Goal: Task Accomplishment & Management: Manage account settings

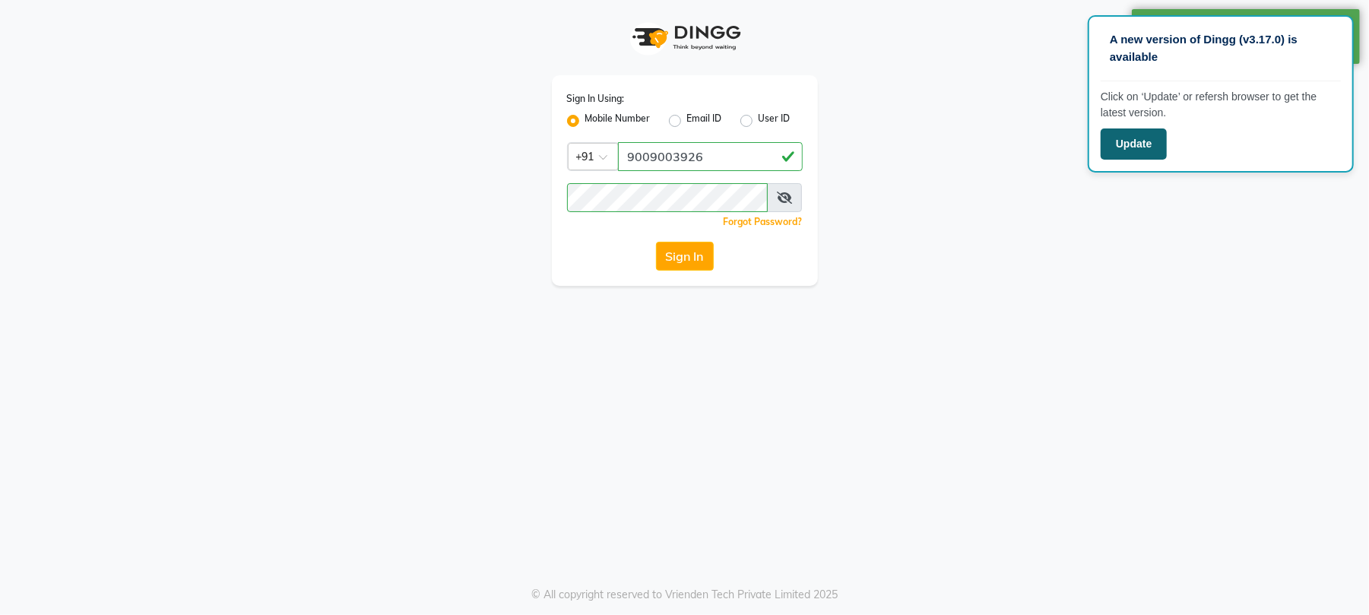
click at [1136, 143] on button "Update" at bounding box center [1134, 143] width 66 height 31
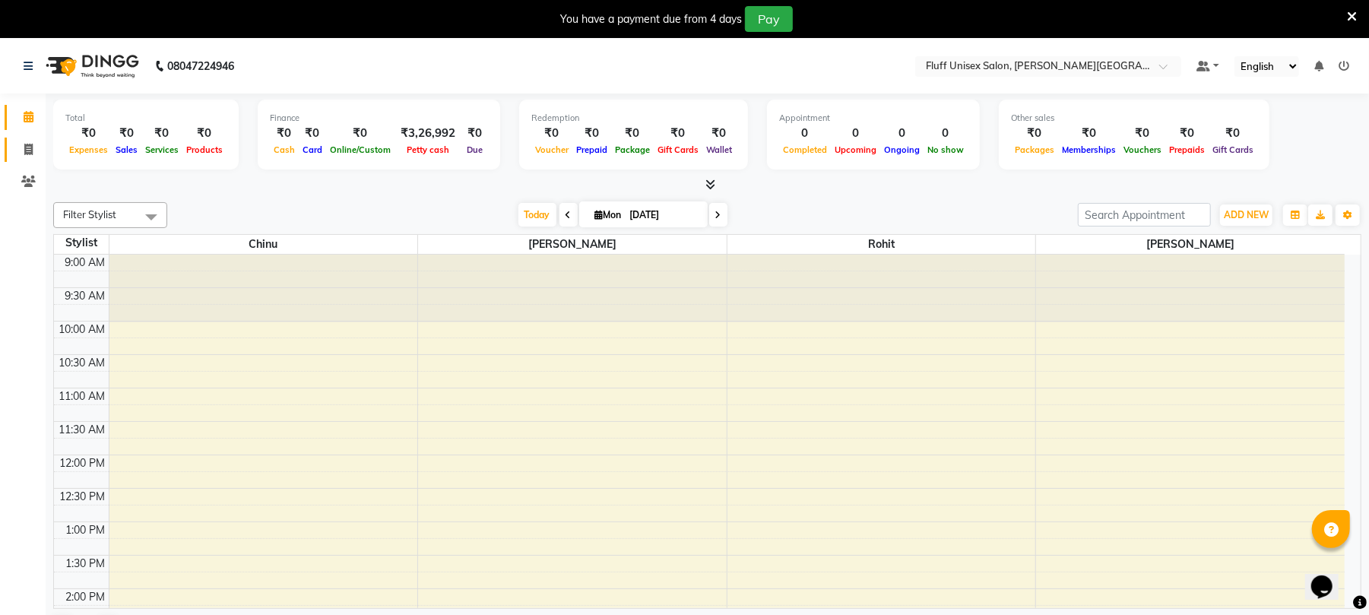
click at [8, 151] on link "Invoice" at bounding box center [23, 150] width 36 height 25
select select "service"
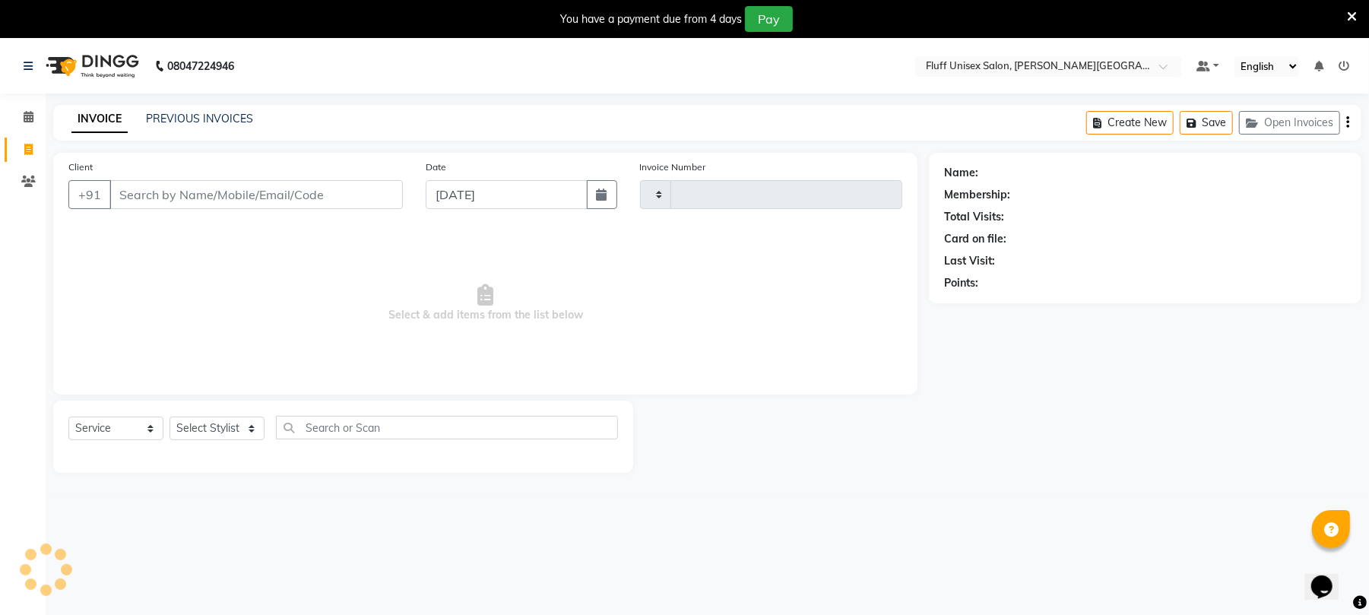
type input "2209"
select select "32"
type input "r"
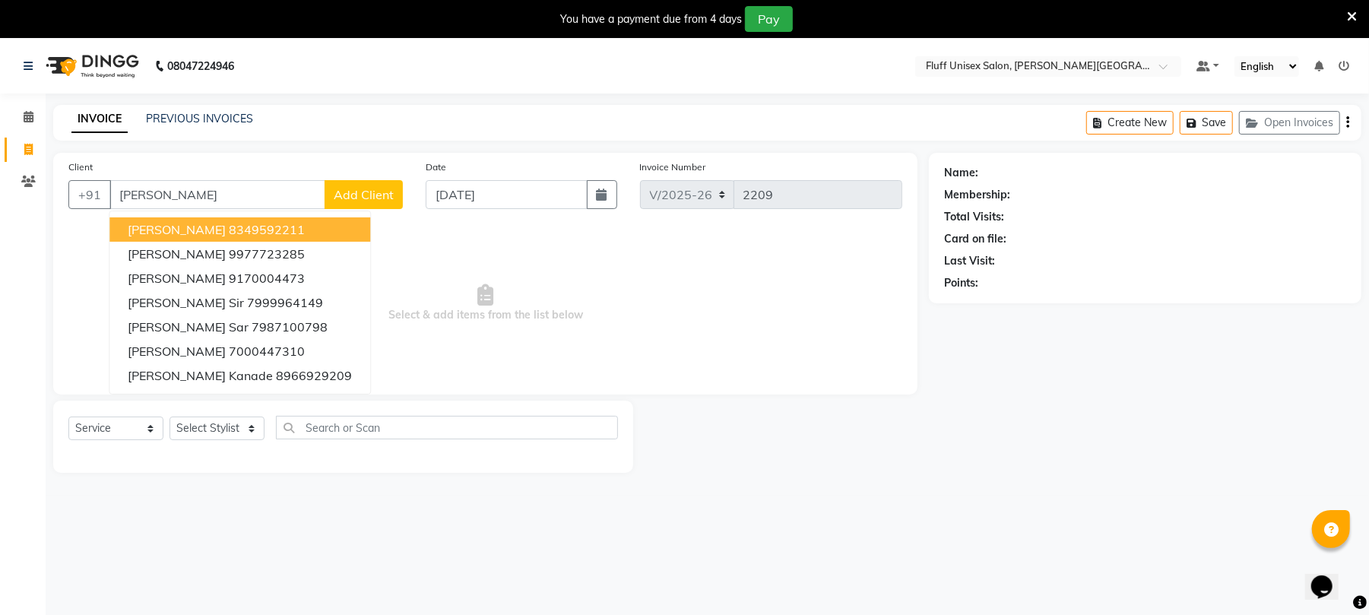
click at [290, 217] on button "hardik rashinkar 8349592211" at bounding box center [239, 229] width 261 height 24
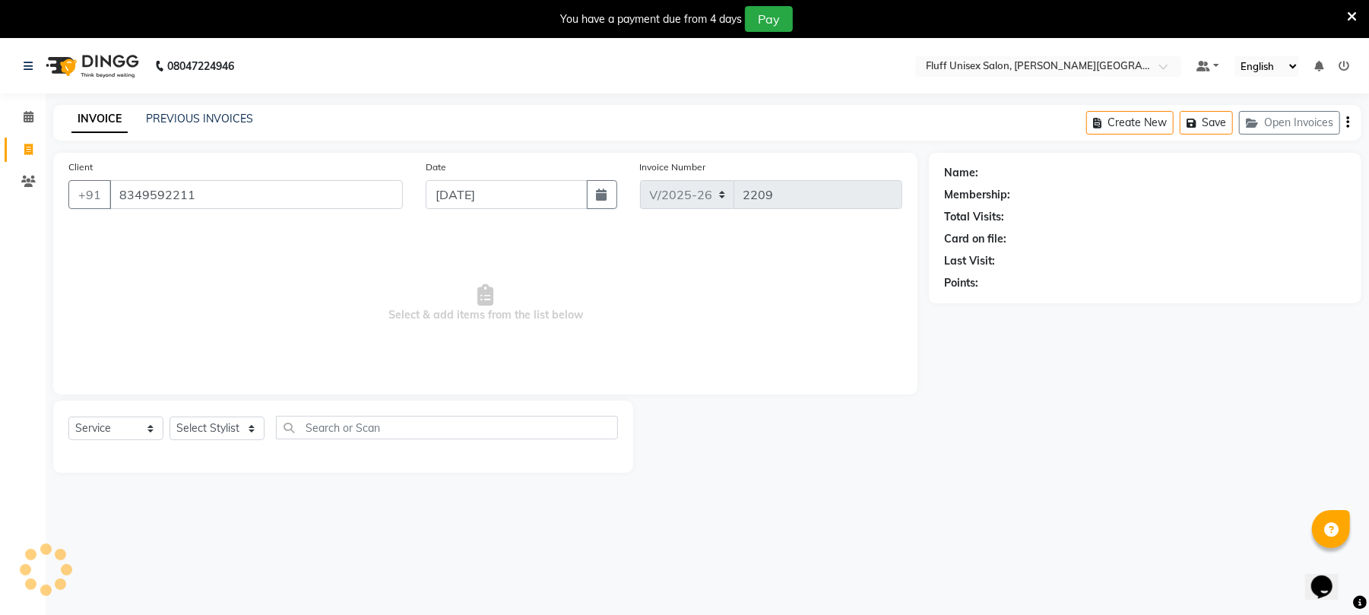
type input "8349592211"
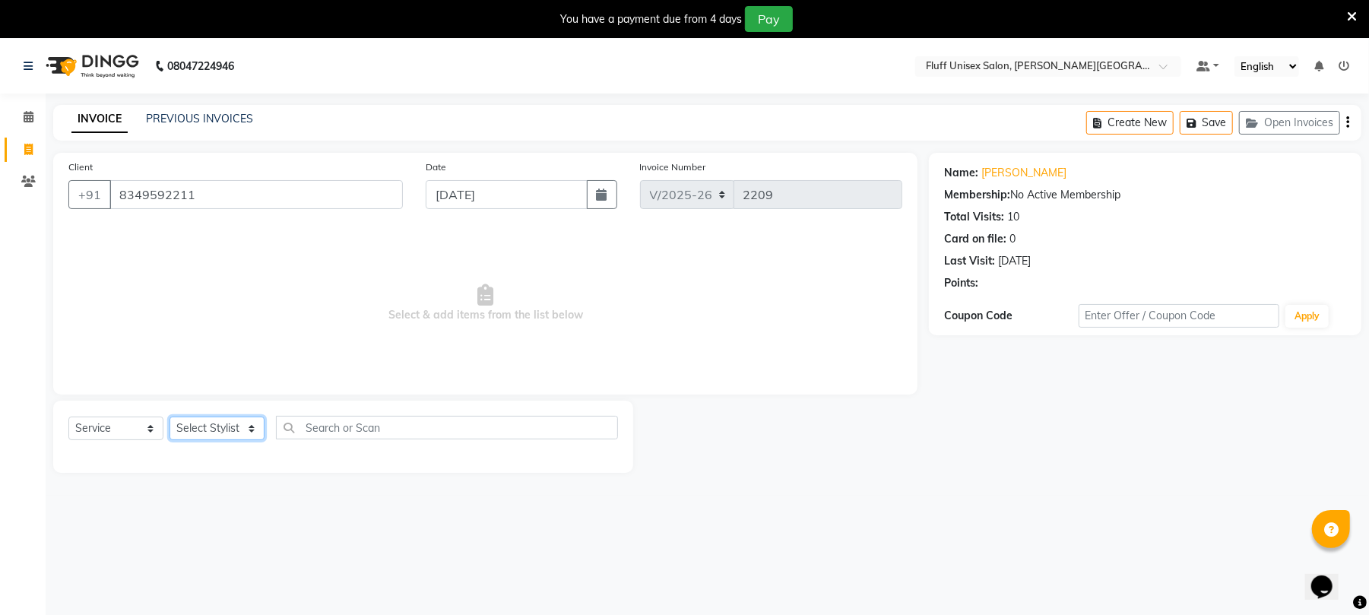
drag, startPoint x: 246, startPoint y: 427, endPoint x: 239, endPoint y: 429, distance: 7.9
click at [246, 427] on select "Select Stylist Chinu Mayank Raj Ji Reception Rohit" at bounding box center [217, 429] width 95 height 24
select select "39020"
click at [170, 417] on select "Select Stylist Chinu Mayank Raj Ji Reception Rohit" at bounding box center [217, 429] width 95 height 24
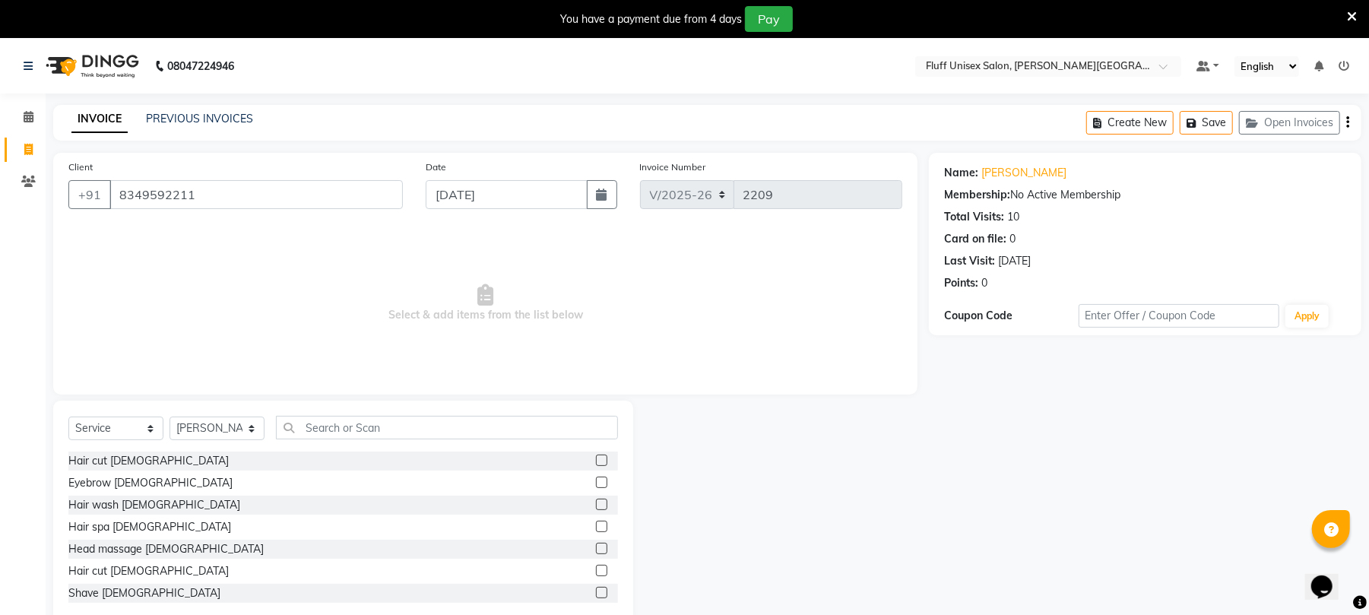
click at [596, 573] on label at bounding box center [601, 570] width 11 height 11
click at [596, 573] on input "checkbox" at bounding box center [601, 571] width 10 height 10
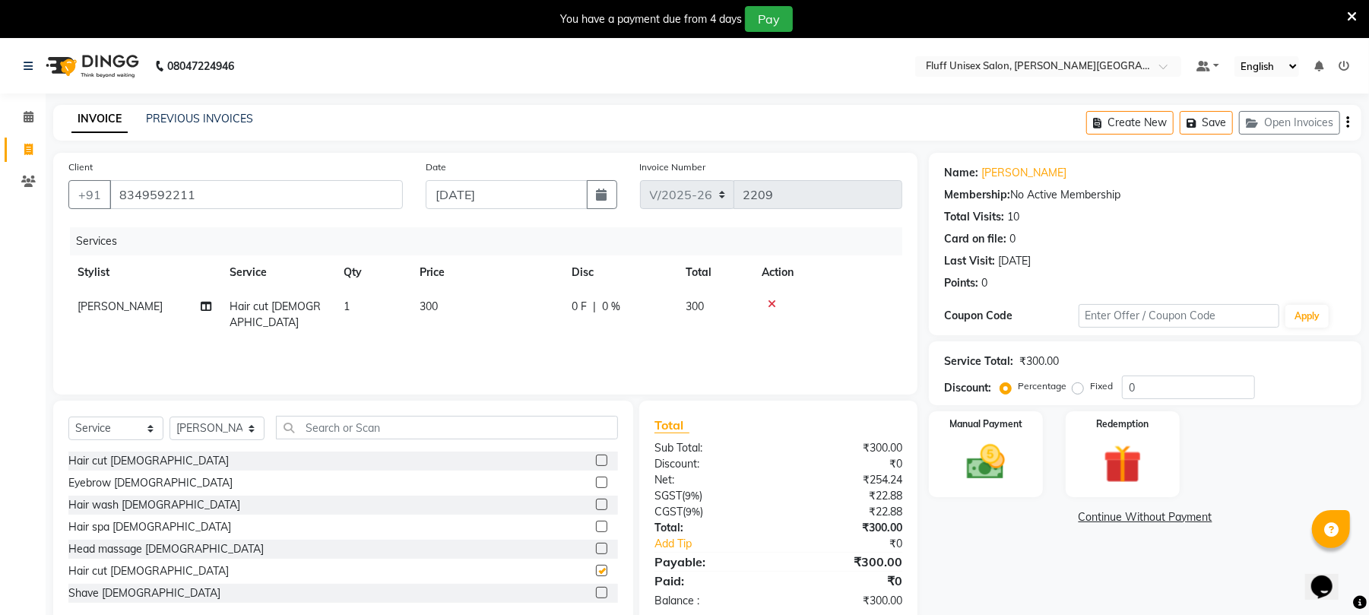
checkbox input "false"
click at [541, 297] on td "300" at bounding box center [487, 315] width 152 height 50
select select "39020"
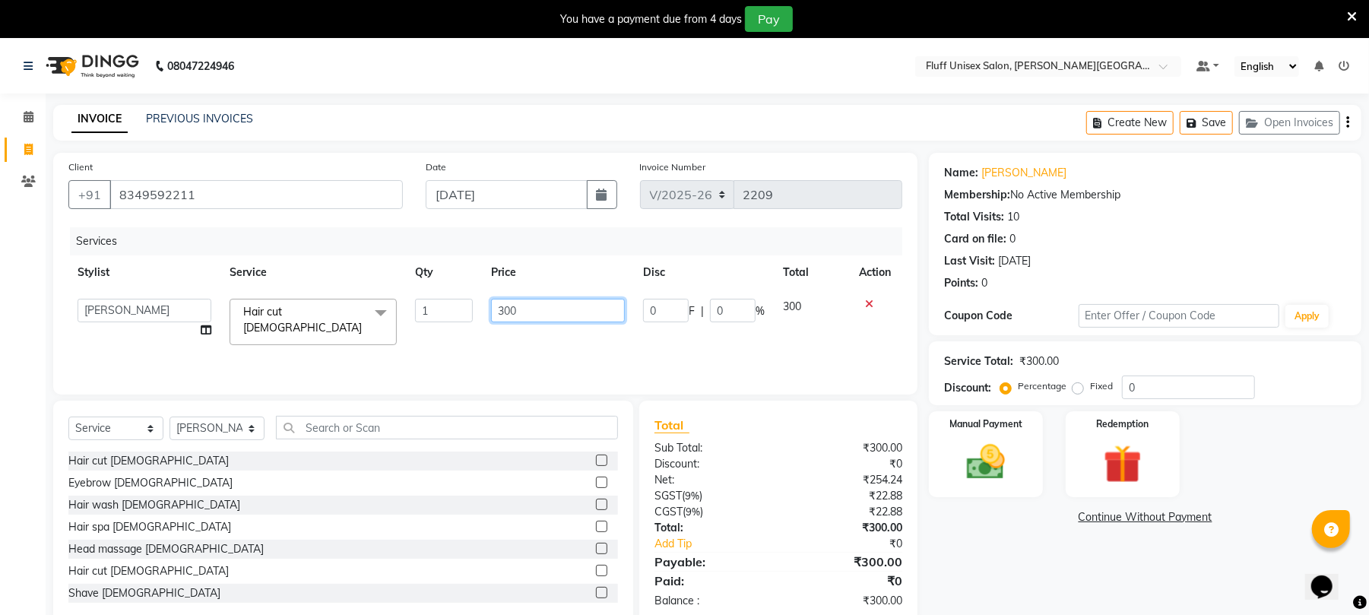
click at [541, 305] on input "300" at bounding box center [558, 311] width 134 height 24
type input "3"
type input "400"
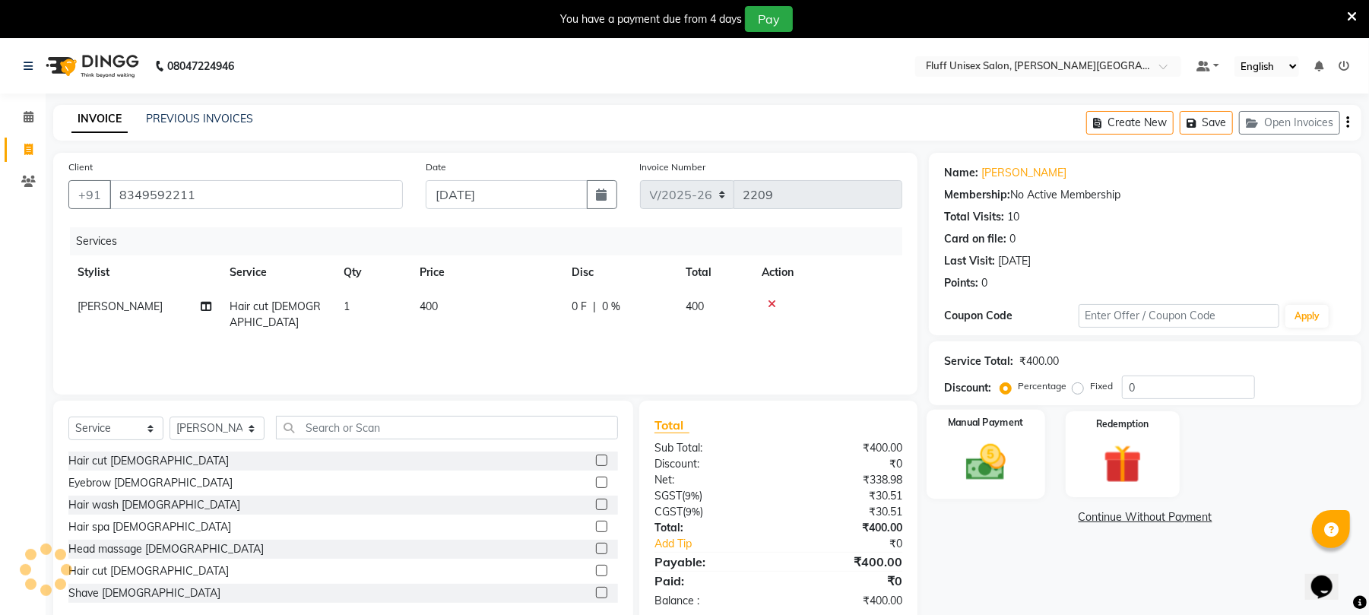
click at [1014, 479] on img at bounding box center [985, 462] width 65 height 46
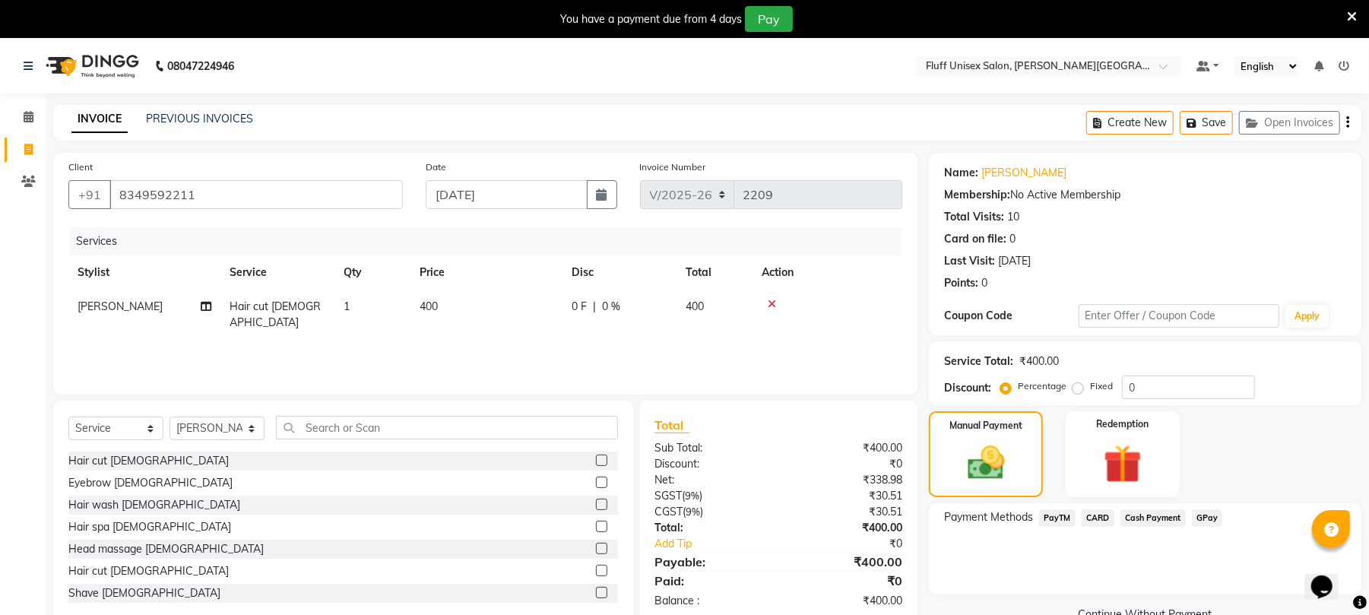
click at [1157, 512] on span "Cash Payment" at bounding box center [1153, 517] width 65 height 17
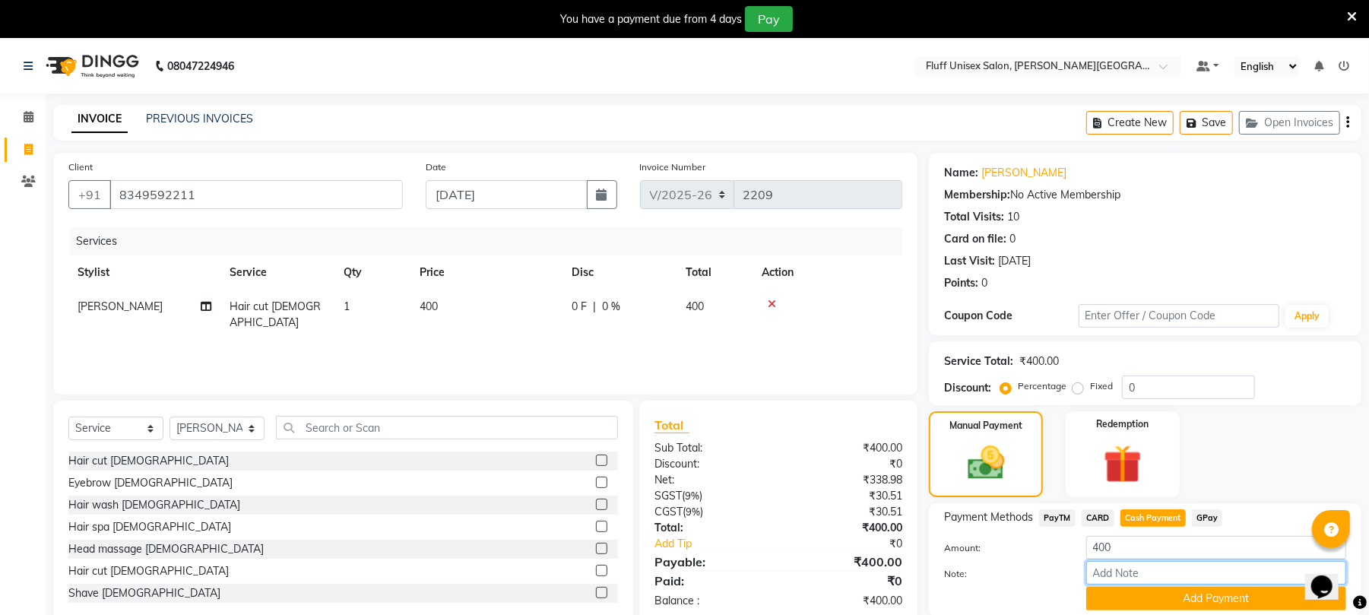
click at [1203, 585] on input "Note:" at bounding box center [1217, 573] width 260 height 24
click at [1203, 603] on button "Add Payment" at bounding box center [1217, 599] width 260 height 24
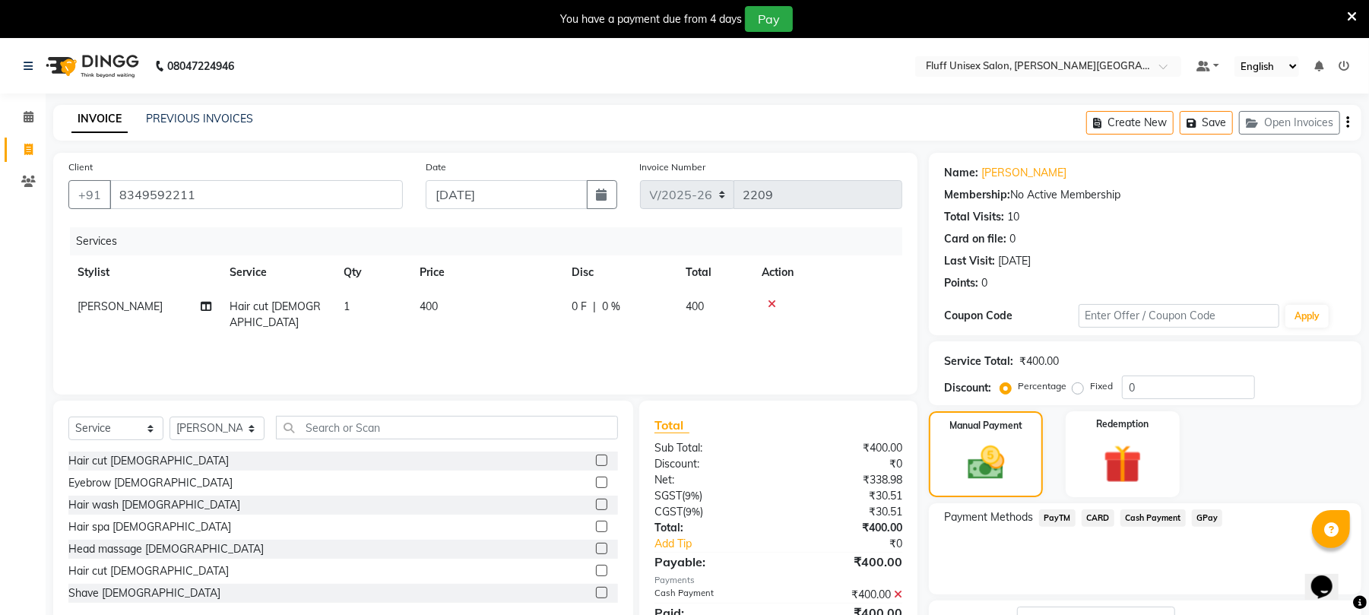
scroll to position [120, 0]
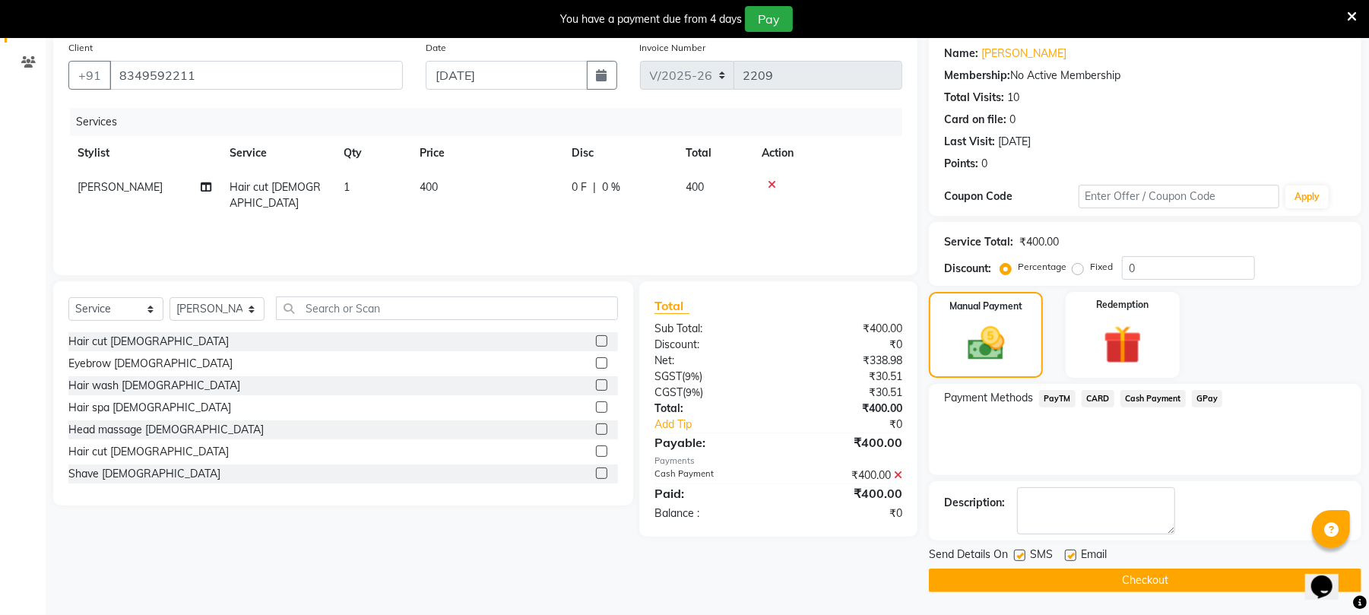
click at [1227, 585] on button "Checkout" at bounding box center [1145, 581] width 433 height 24
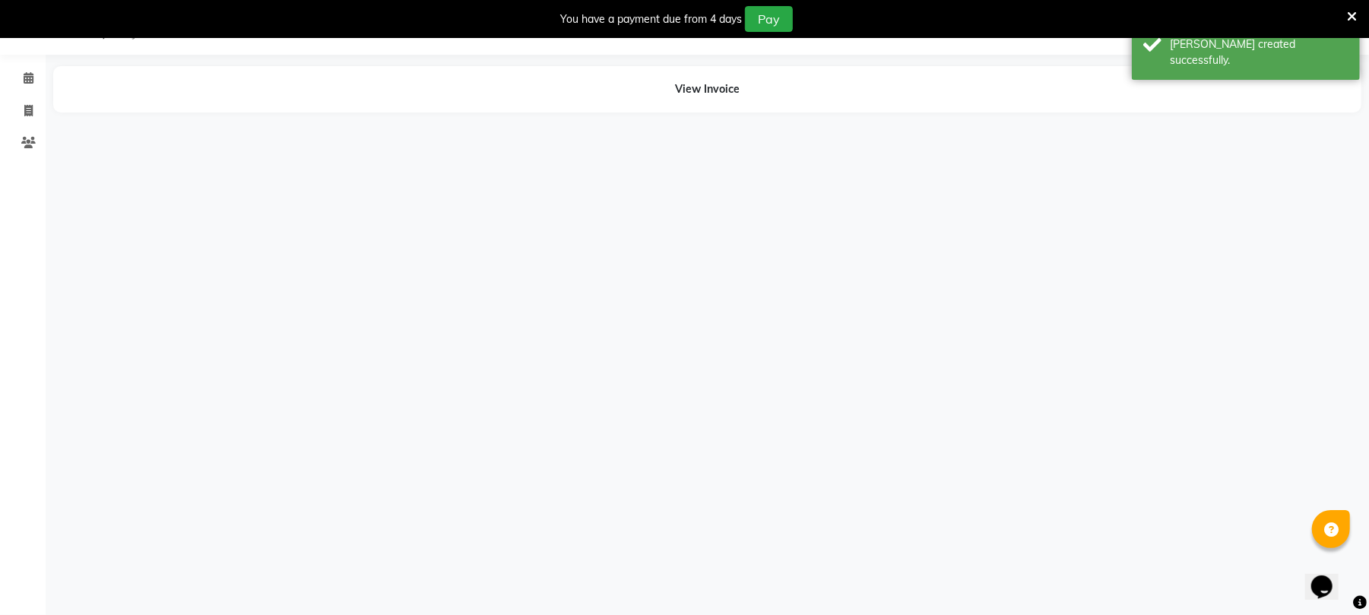
scroll to position [38, 0]
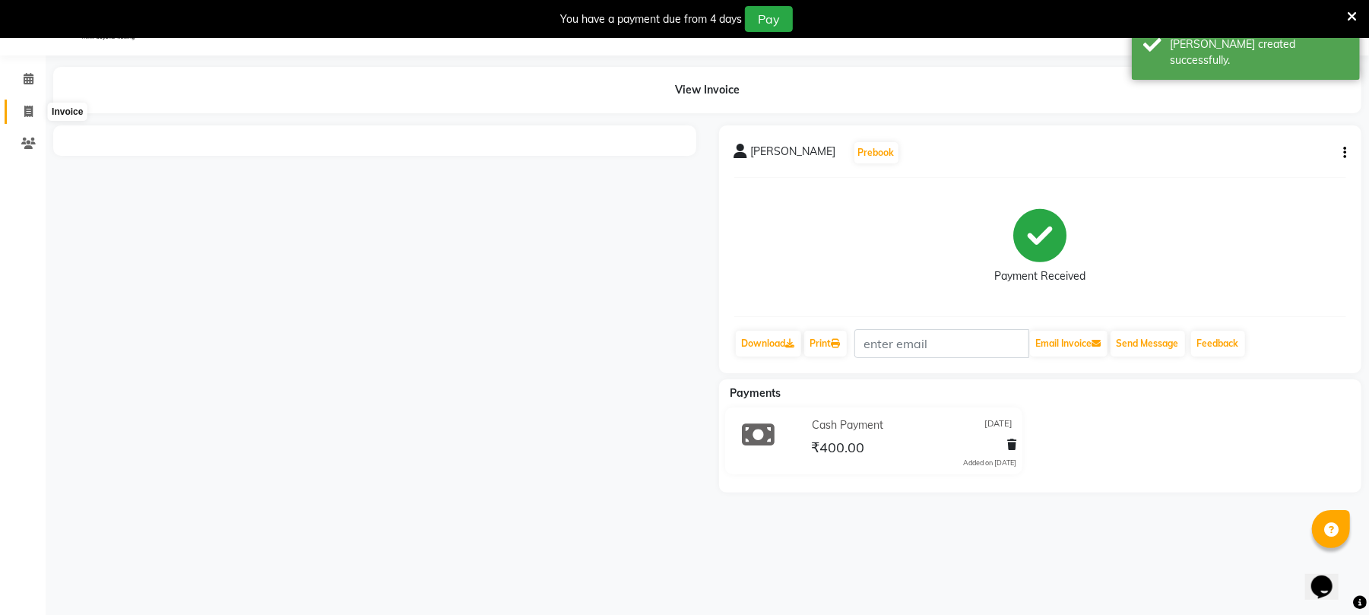
click at [22, 113] on span at bounding box center [28, 111] width 27 height 17
select select "service"
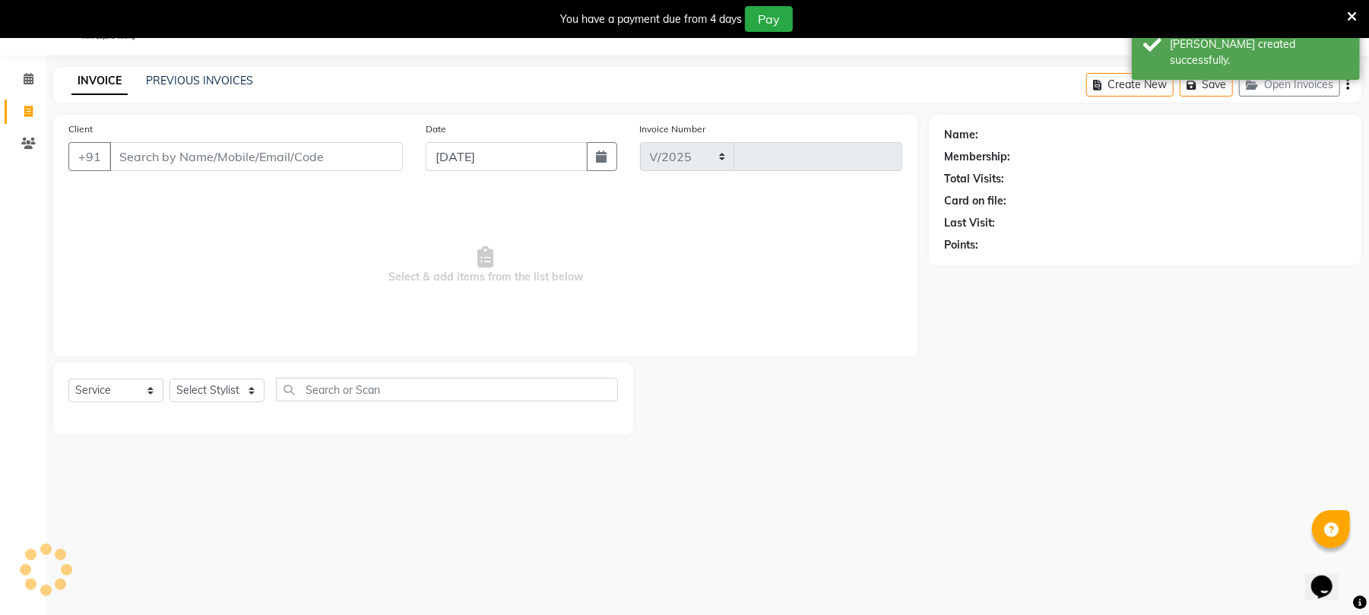
select select "32"
type input "2210"
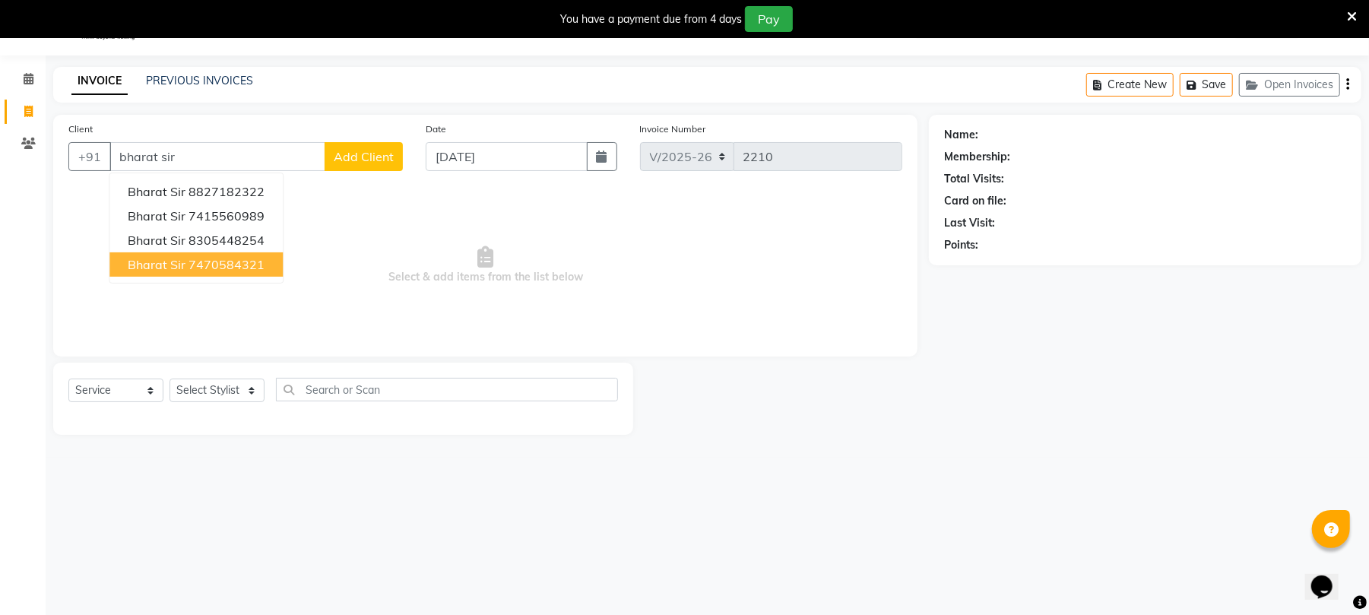
click at [205, 265] on ngb-highlight "7470584321" at bounding box center [227, 264] width 76 height 15
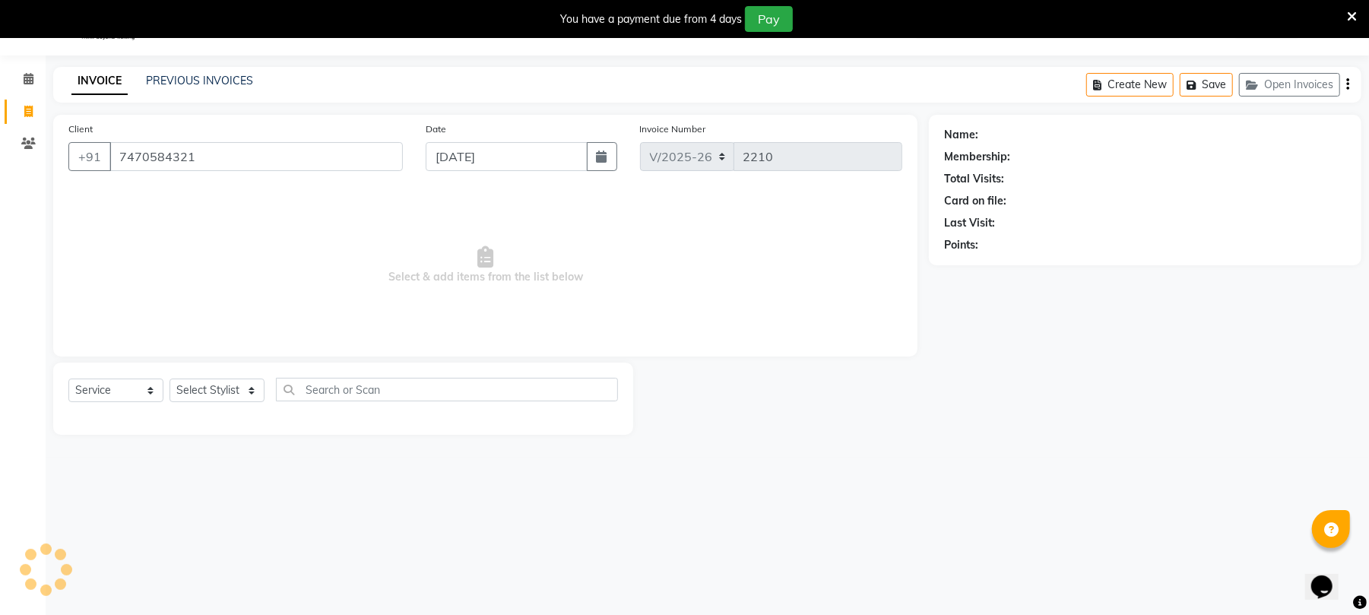
type input "7470584321"
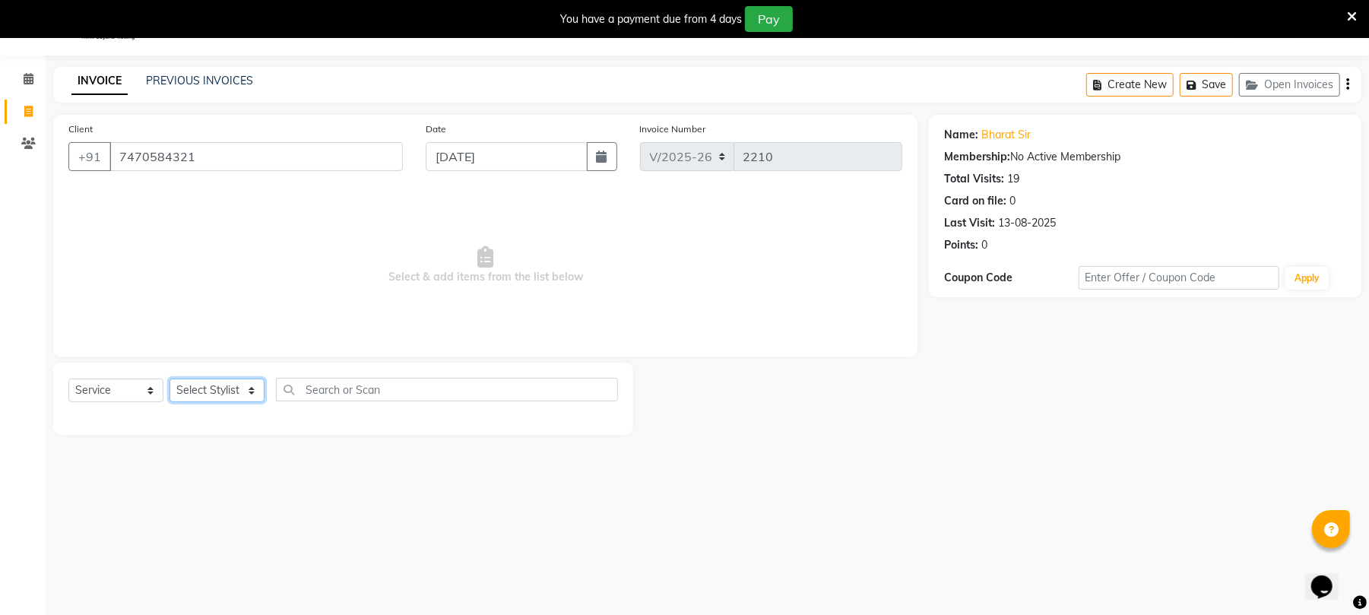
click at [222, 397] on select "Select Stylist Chinu Mayank Raj Ji Reception Rohit" at bounding box center [217, 391] width 95 height 24
select select "39020"
click at [170, 379] on select "Select Stylist Chinu Mayank Raj Ji Reception Rohit" at bounding box center [217, 391] width 95 height 24
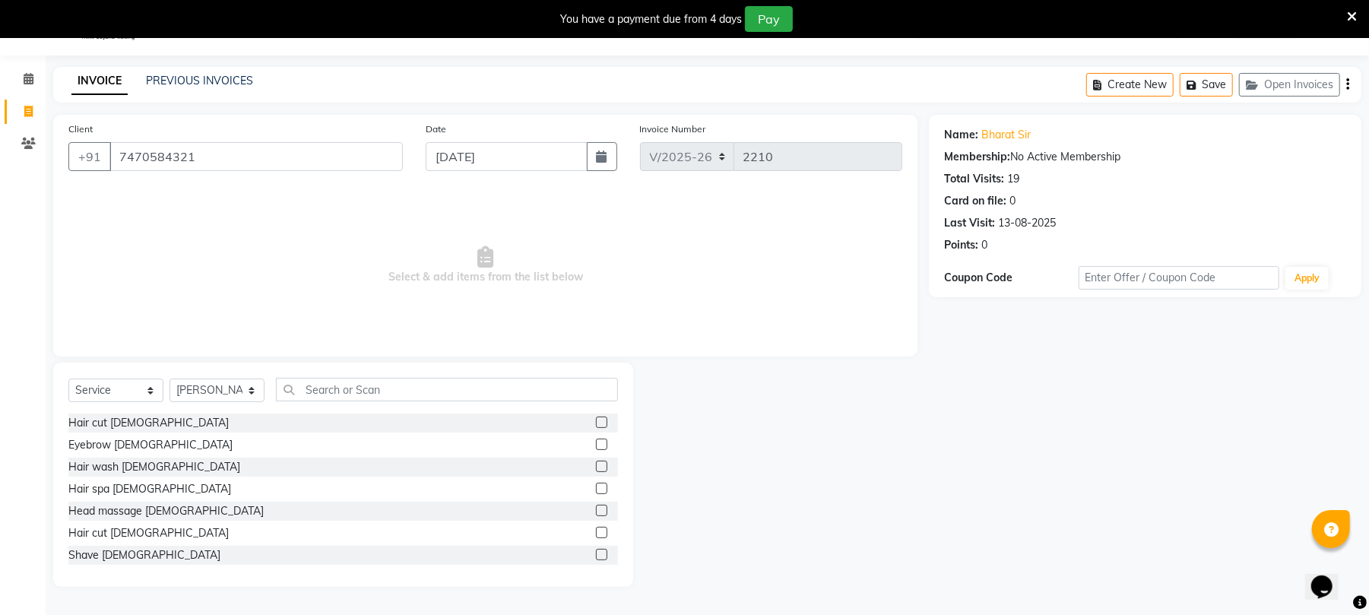
click at [596, 529] on label at bounding box center [601, 532] width 11 height 11
click at [596, 529] on input "checkbox" at bounding box center [601, 533] width 10 height 10
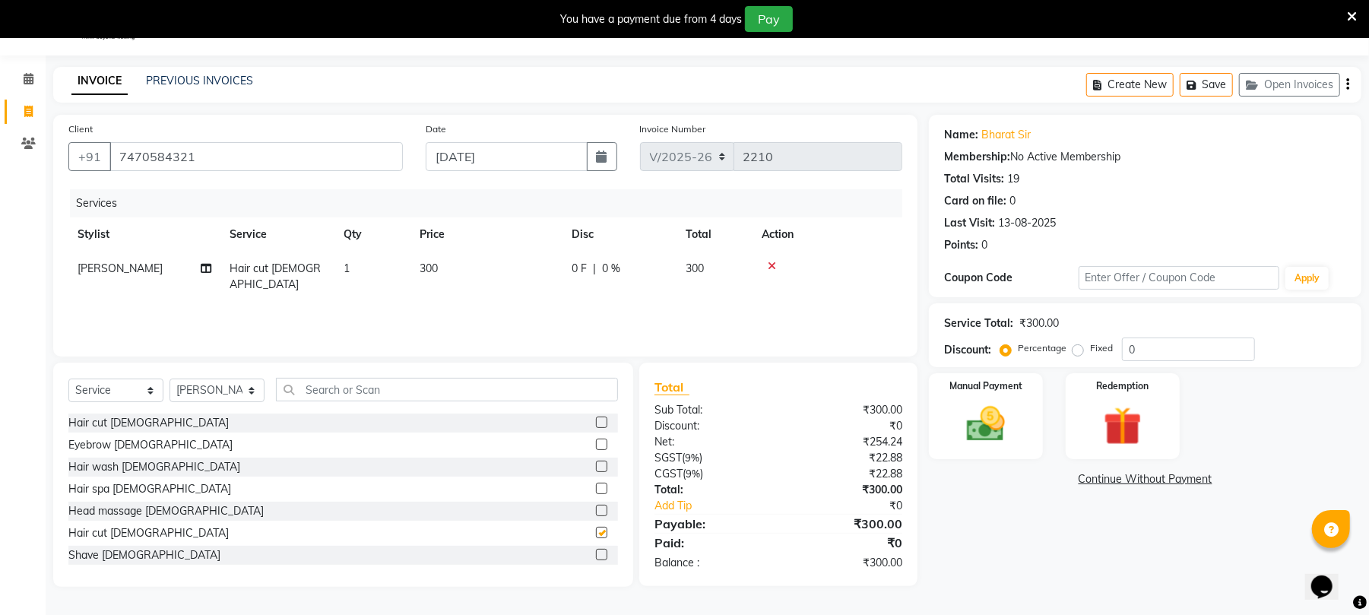
checkbox input "false"
click at [596, 550] on label at bounding box center [601, 554] width 11 height 11
click at [596, 550] on input "checkbox" at bounding box center [601, 555] width 10 height 10
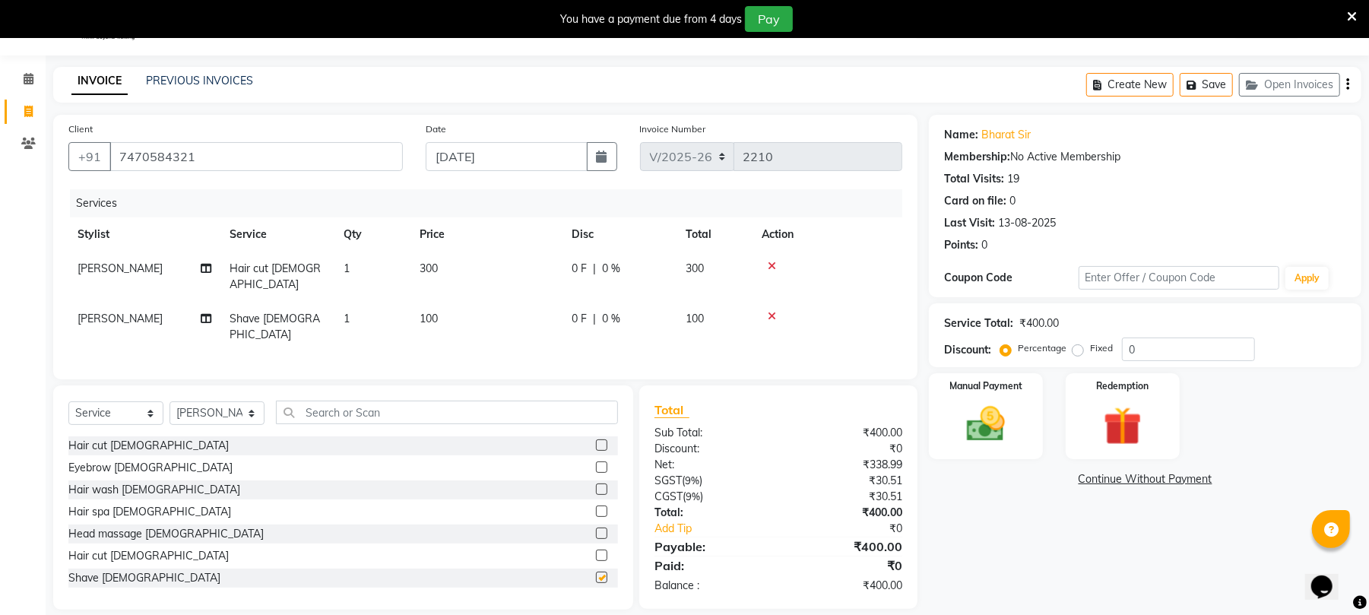
checkbox input "false"
click at [1026, 417] on div "Manual Payment" at bounding box center [986, 416] width 119 height 89
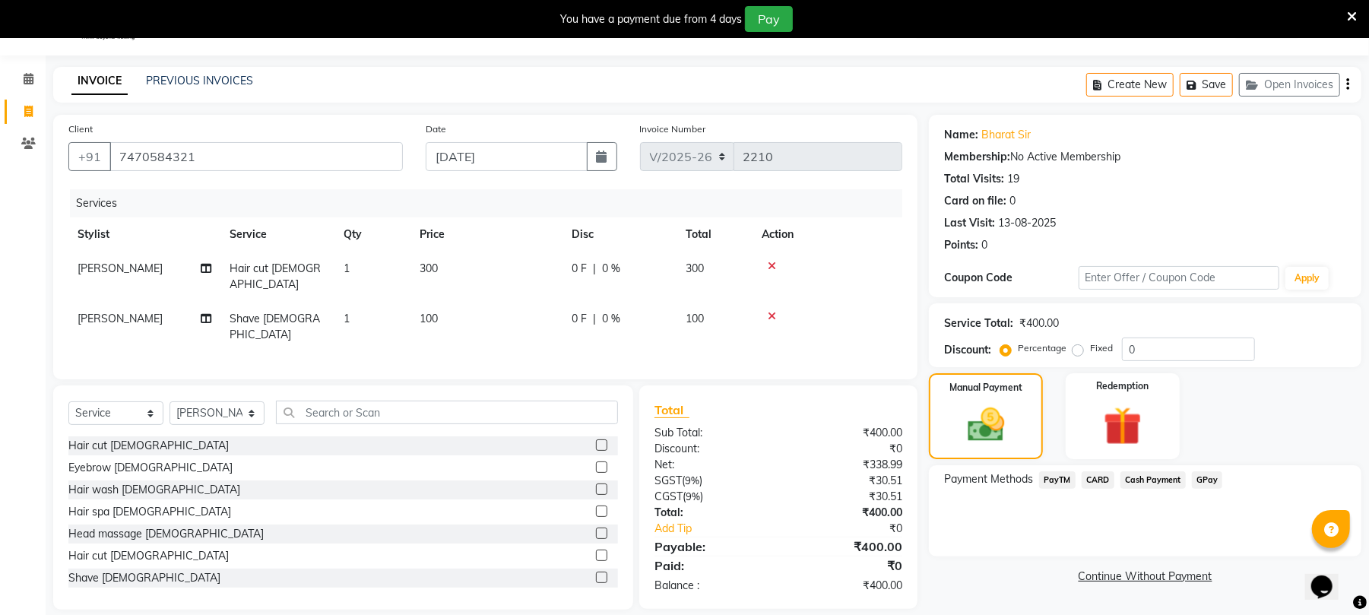
click at [1168, 477] on span "Cash Payment" at bounding box center [1153, 479] width 65 height 17
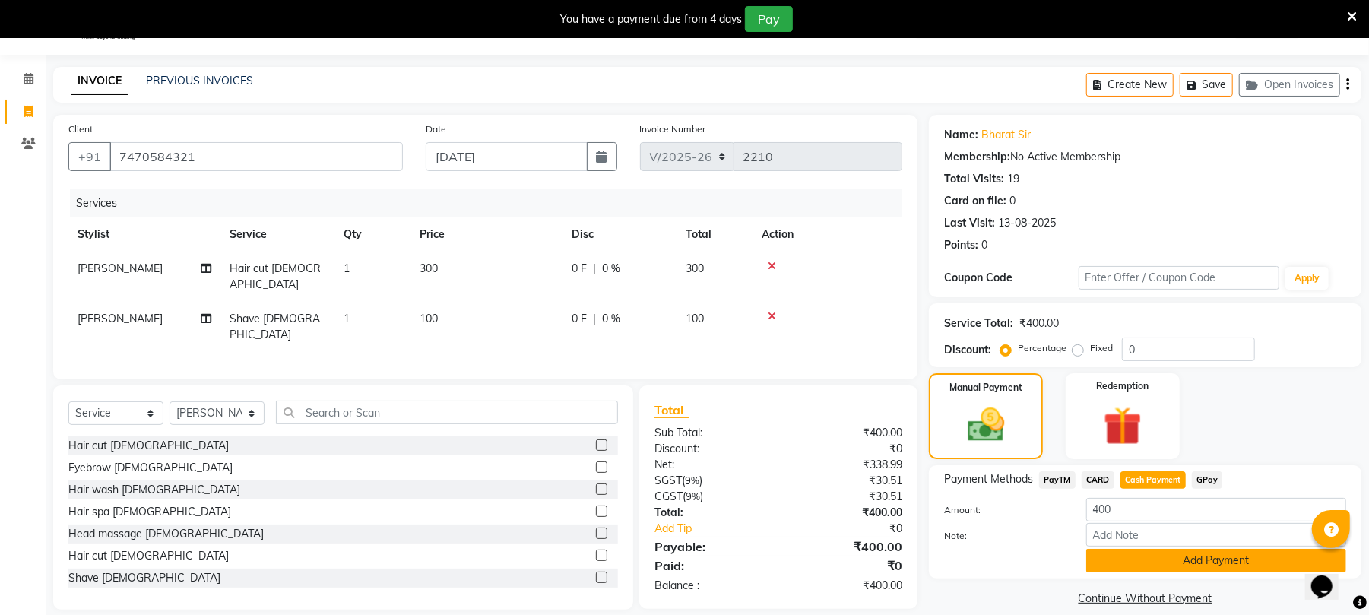
click at [1272, 563] on button "Add Payment" at bounding box center [1217, 561] width 260 height 24
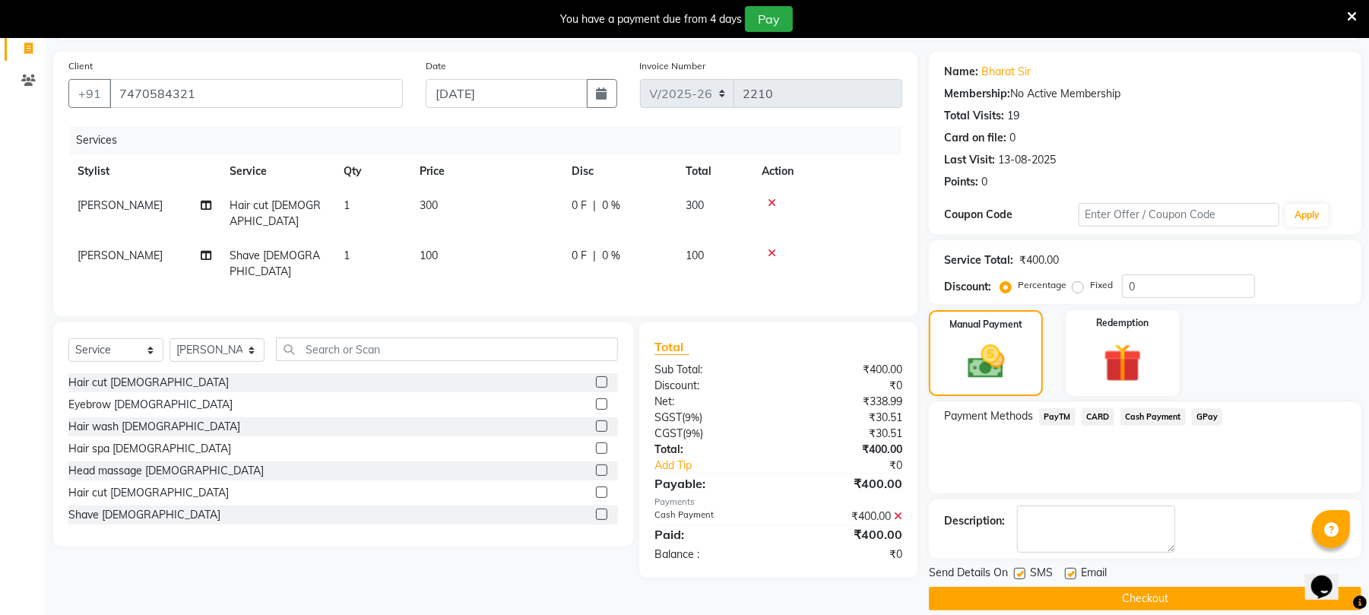
scroll to position [120, 0]
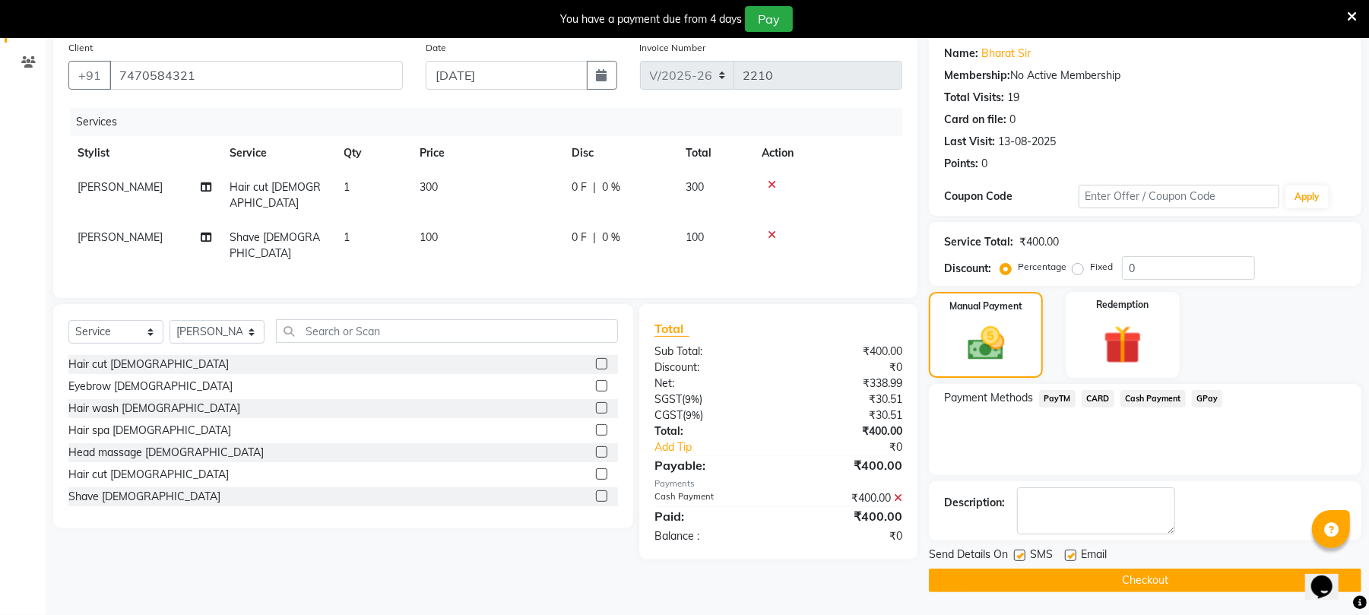
click at [1233, 560] on div "Send Details On SMS Email" at bounding box center [1145, 556] width 433 height 19
click at [1232, 582] on button "Checkout" at bounding box center [1145, 581] width 433 height 24
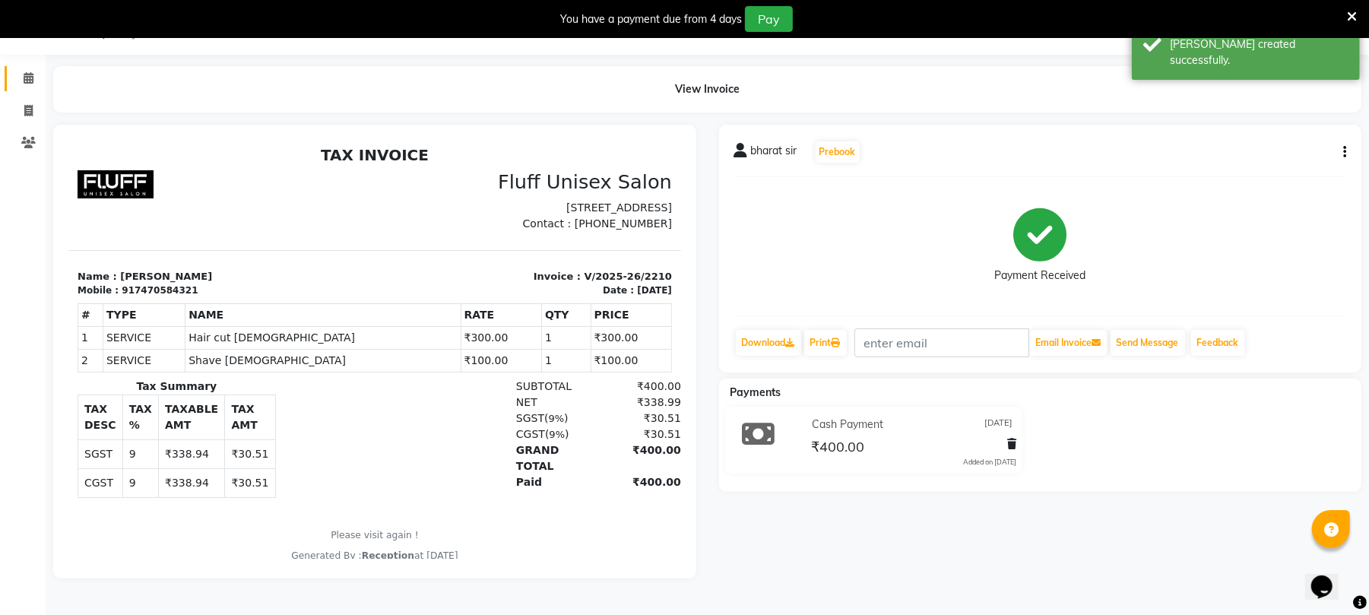
click at [7, 85] on link "Calendar" at bounding box center [23, 78] width 36 height 25
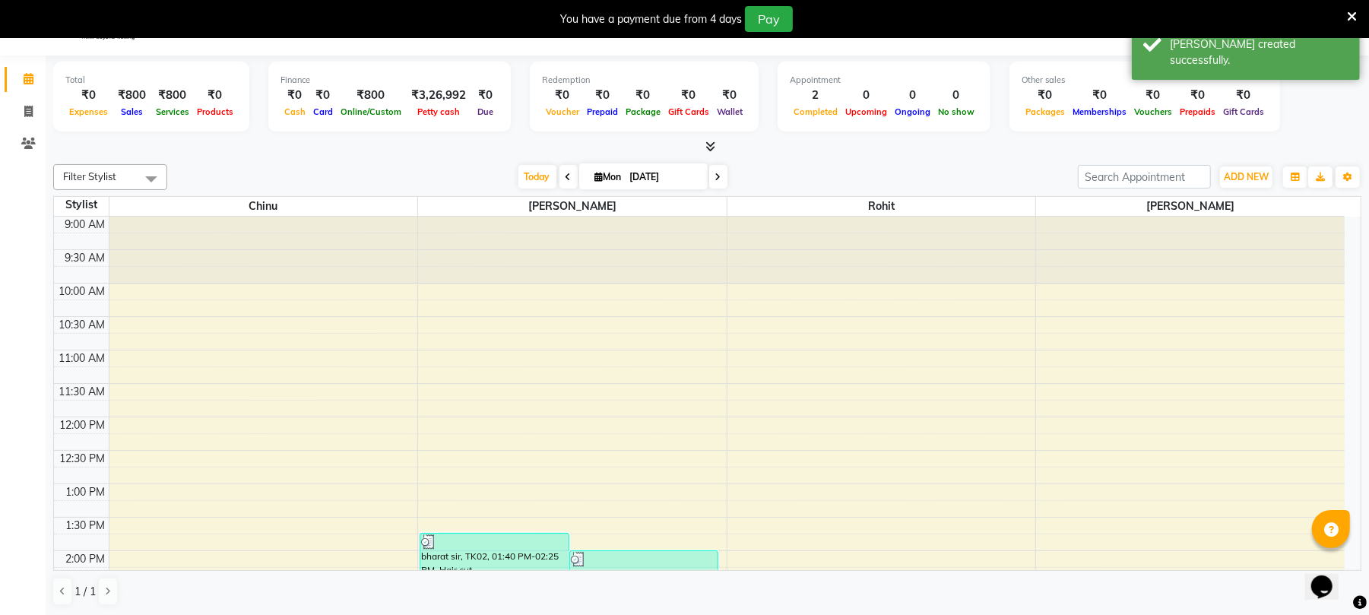
scroll to position [339, 0]
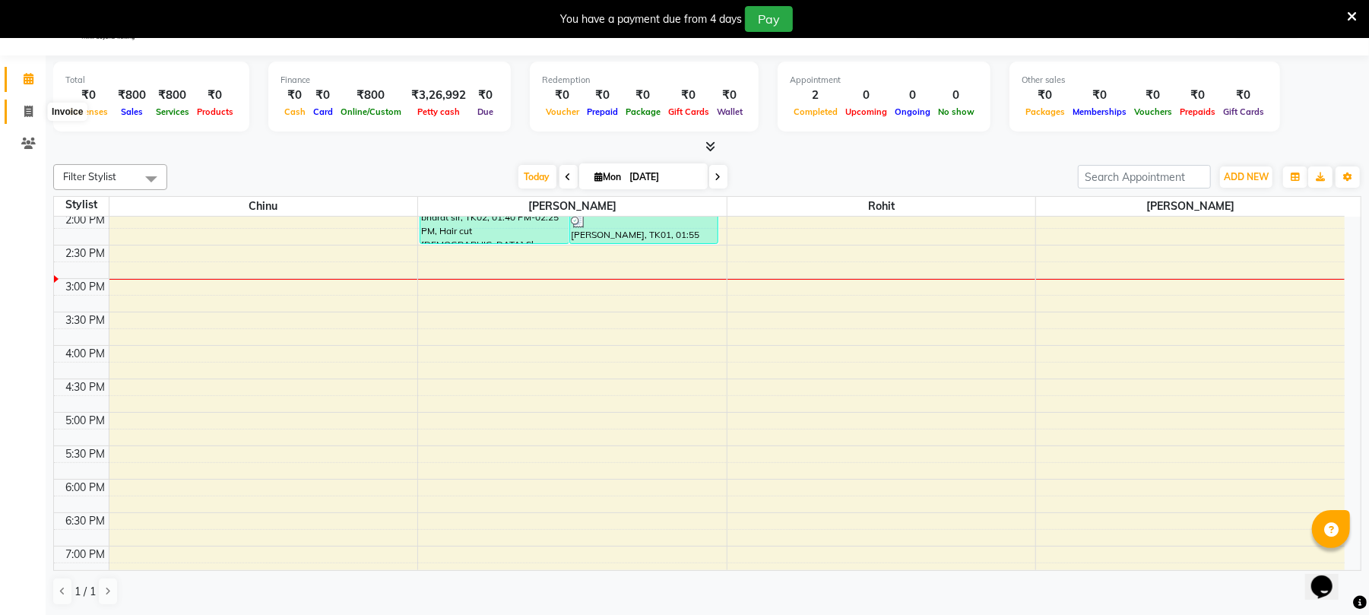
click at [28, 106] on icon at bounding box center [28, 111] width 8 height 11
select select "service"
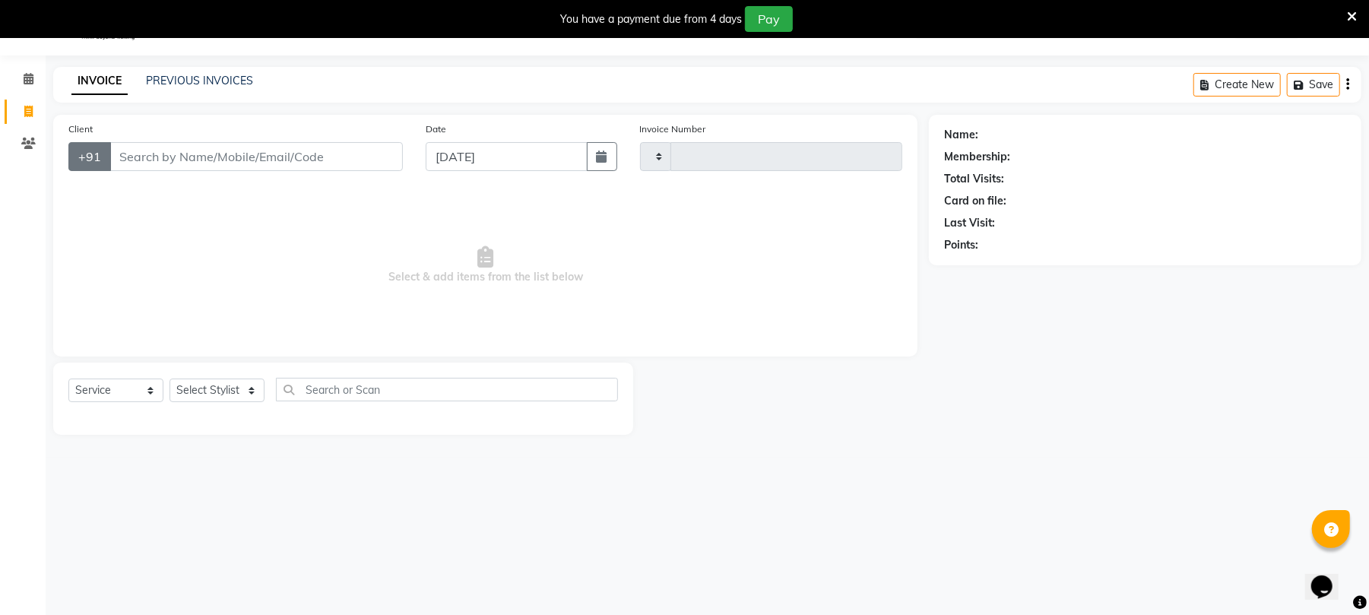
type input "2211"
select select "32"
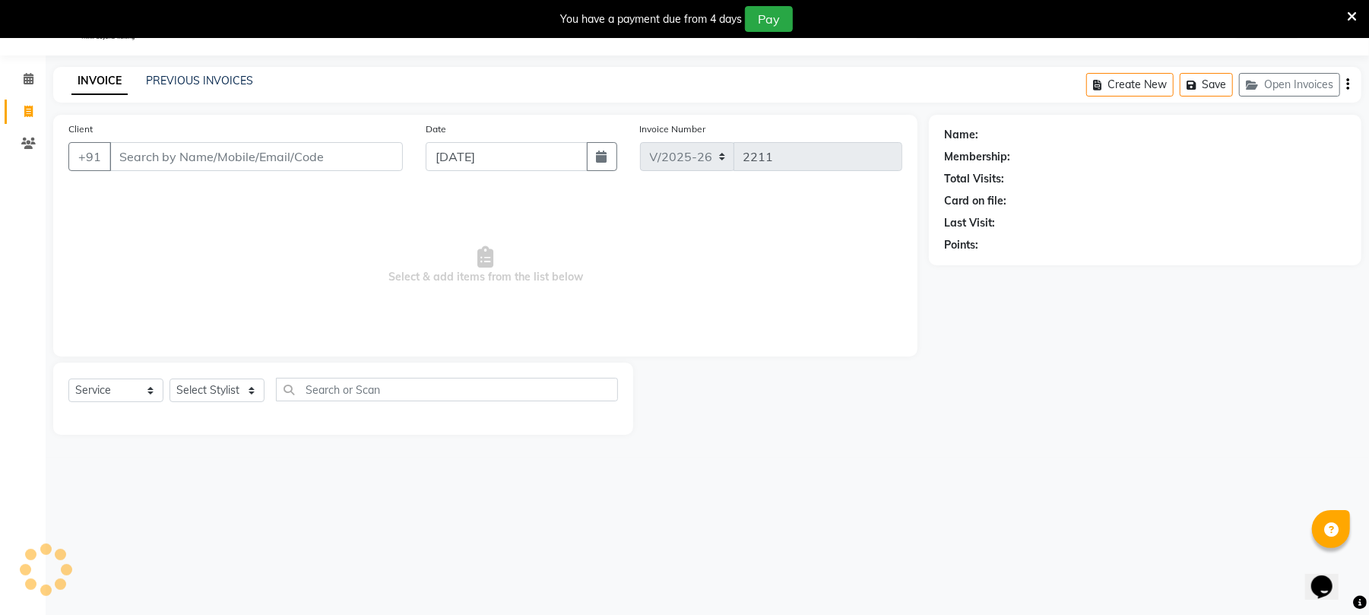
click at [122, 149] on input "Client" at bounding box center [255, 156] width 293 height 29
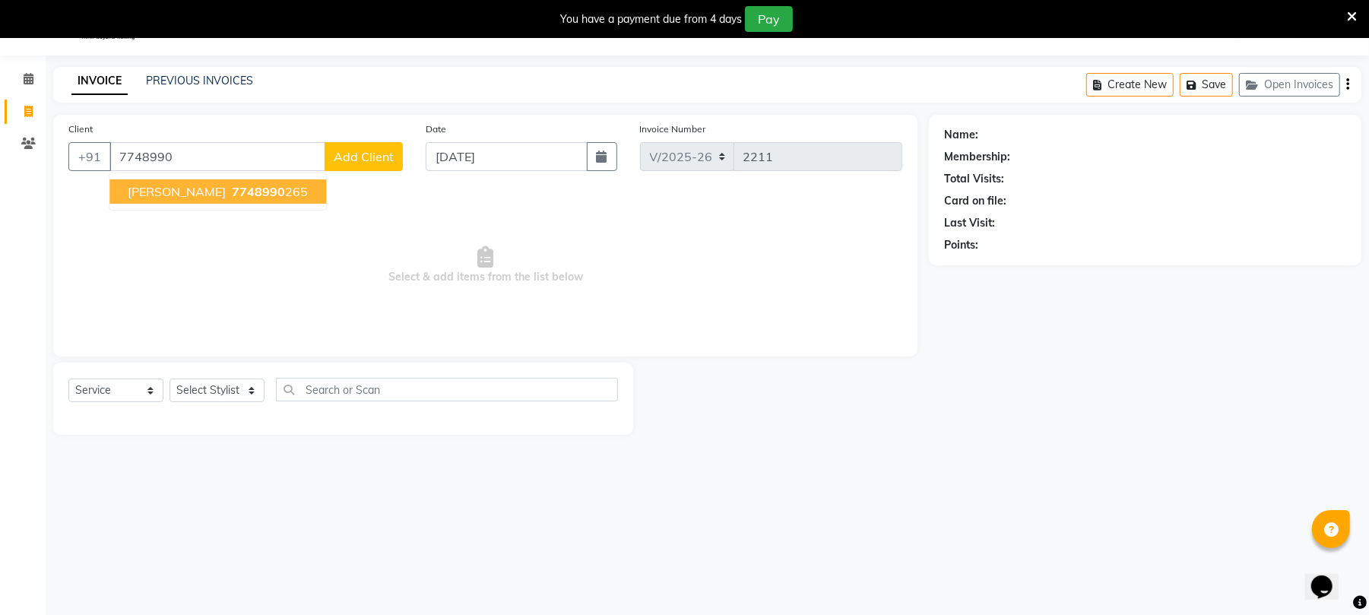
click at [151, 195] on span "chetan meshram" at bounding box center [177, 191] width 98 height 15
type input "7748990265"
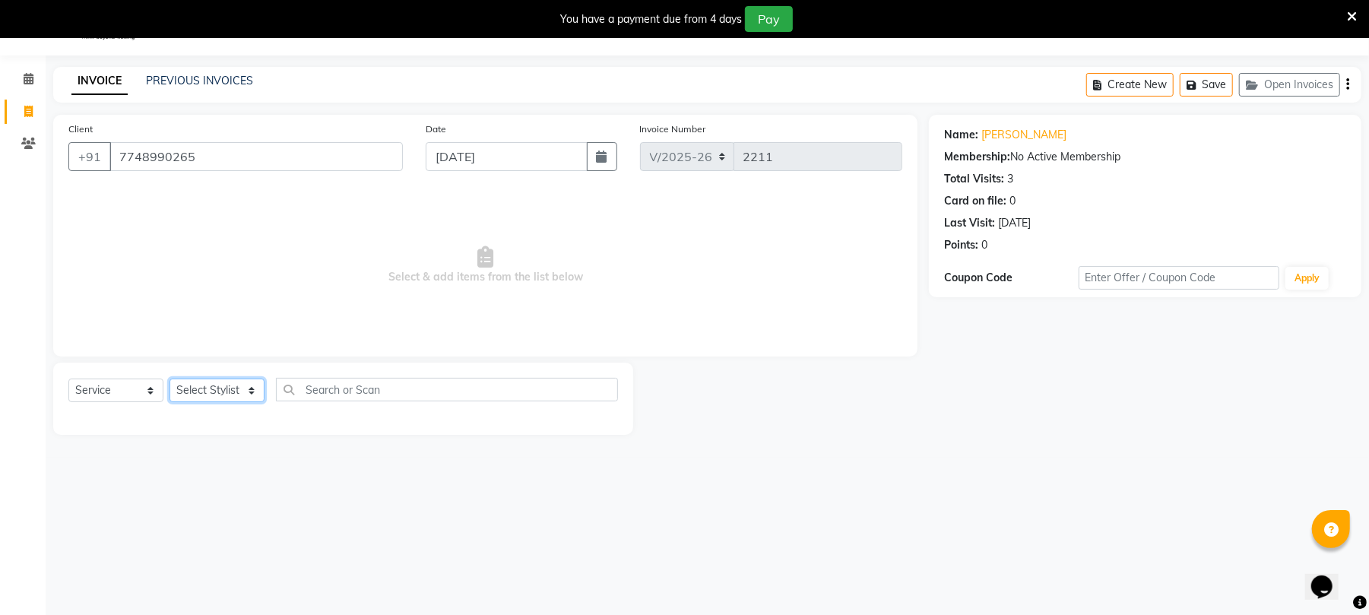
click at [250, 394] on select "Select Stylist Chinu Mayank Raj Ji Reception Rohit" at bounding box center [217, 391] width 95 height 24
select select "32299"
click at [170, 379] on select "Select Stylist Chinu Mayank Raj Ji Reception Rohit" at bounding box center [217, 391] width 95 height 24
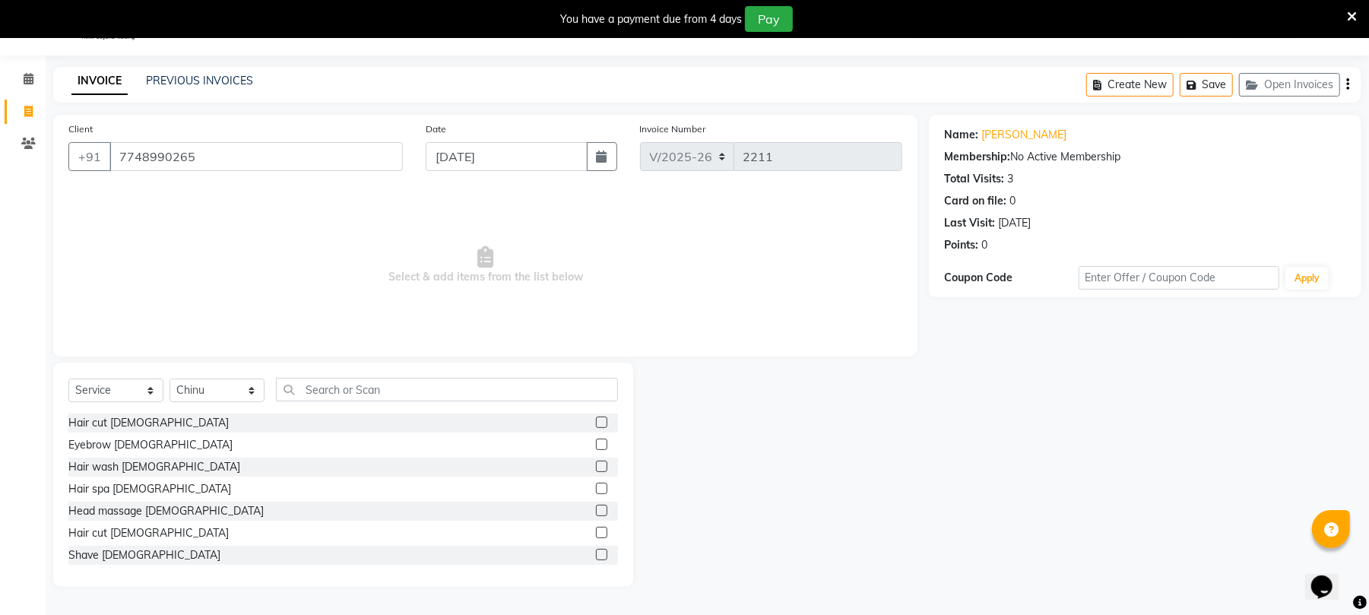
click at [596, 418] on label at bounding box center [601, 422] width 11 height 11
click at [596, 418] on input "checkbox" at bounding box center [601, 423] width 10 height 10
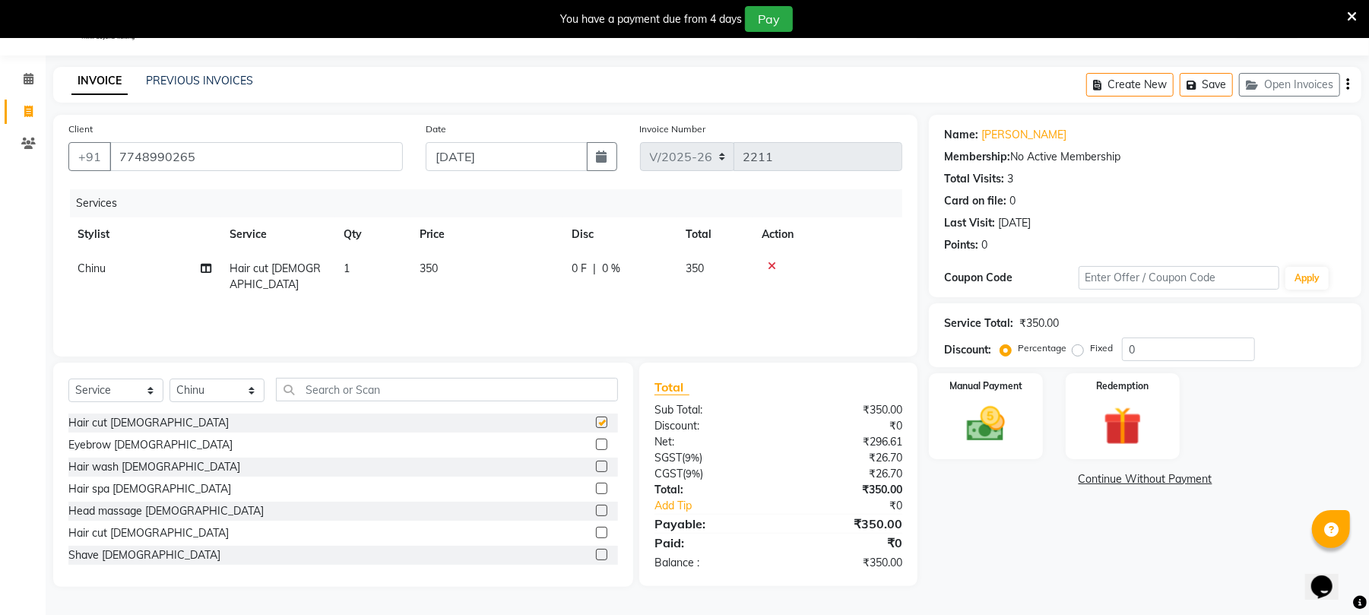
checkbox input "false"
click at [436, 262] on span "350" at bounding box center [429, 269] width 18 height 14
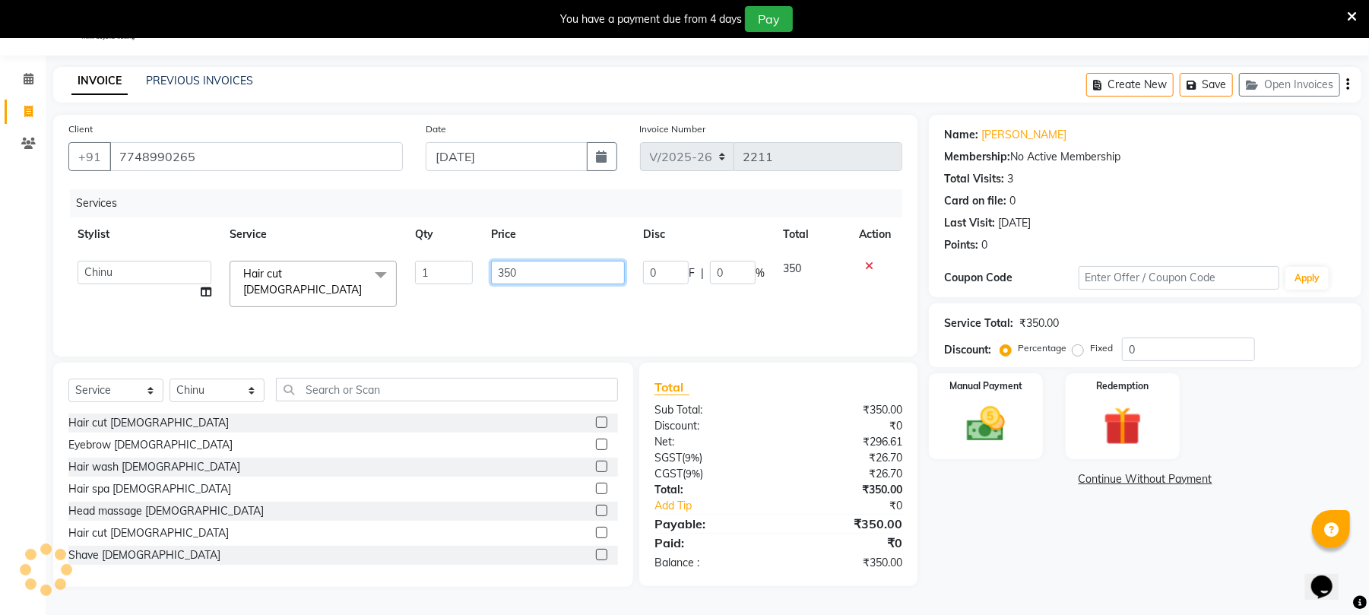
click at [588, 274] on input "350" at bounding box center [558, 273] width 134 height 24
type input "3"
type input "100"
click at [963, 432] on img at bounding box center [985, 424] width 65 height 46
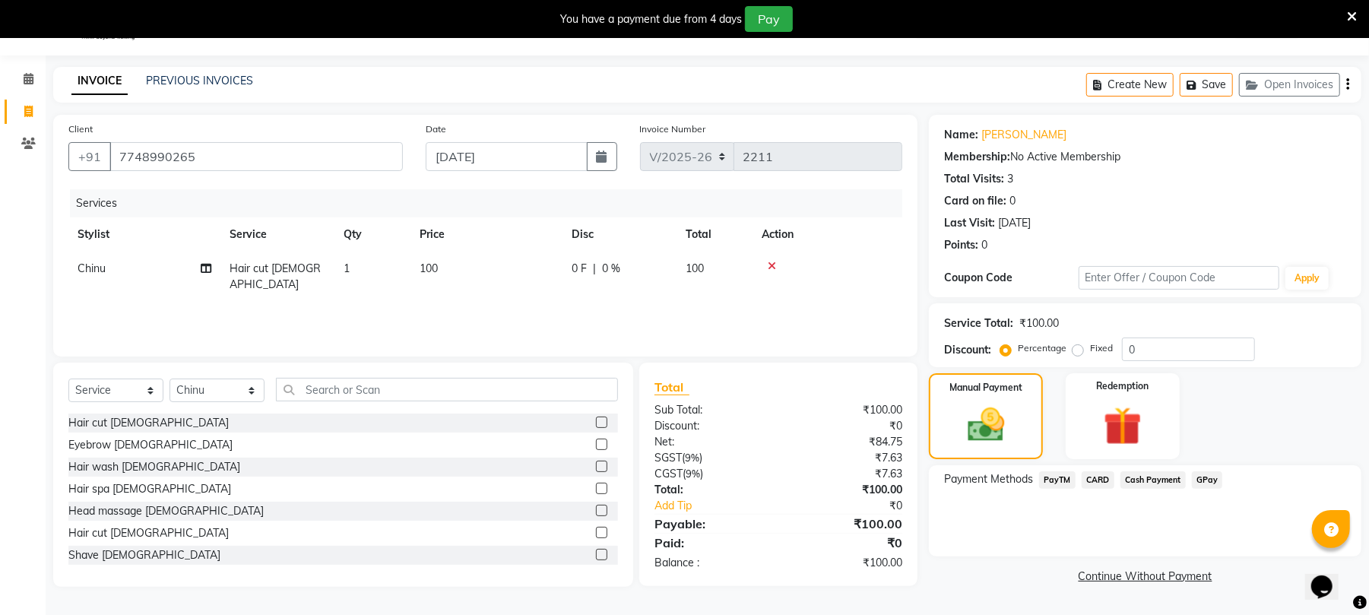
click at [1165, 478] on span "Cash Payment" at bounding box center [1153, 479] width 65 height 17
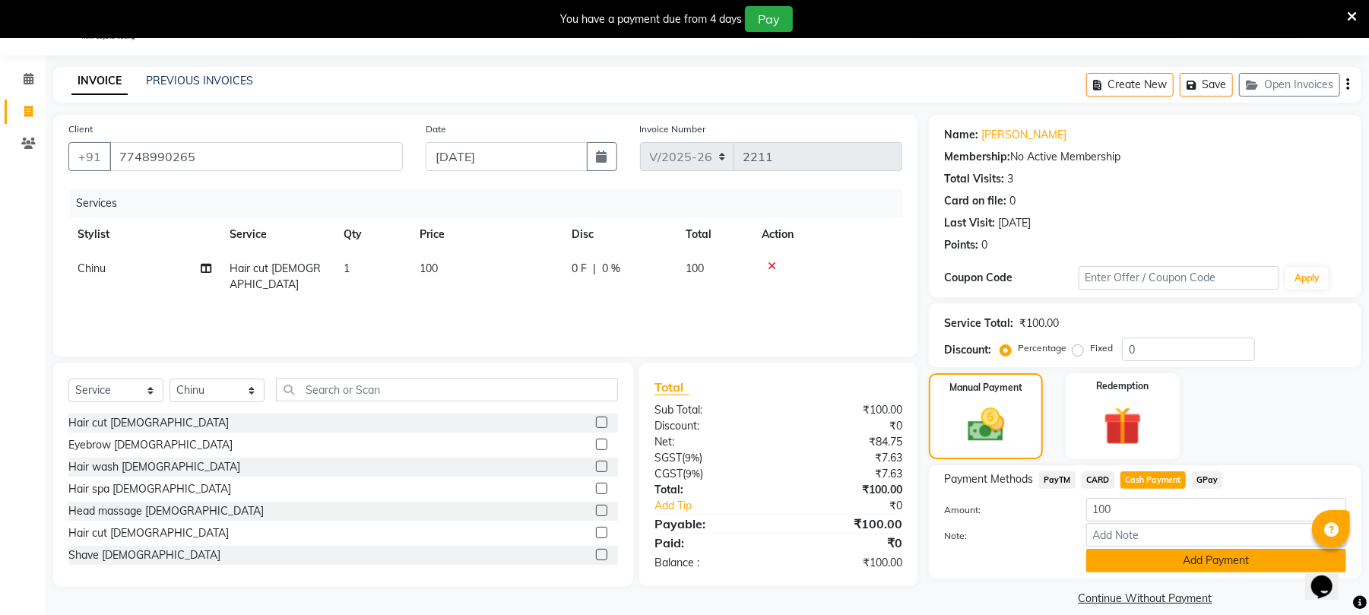
click at [1150, 570] on button "Add Payment" at bounding box center [1217, 561] width 260 height 24
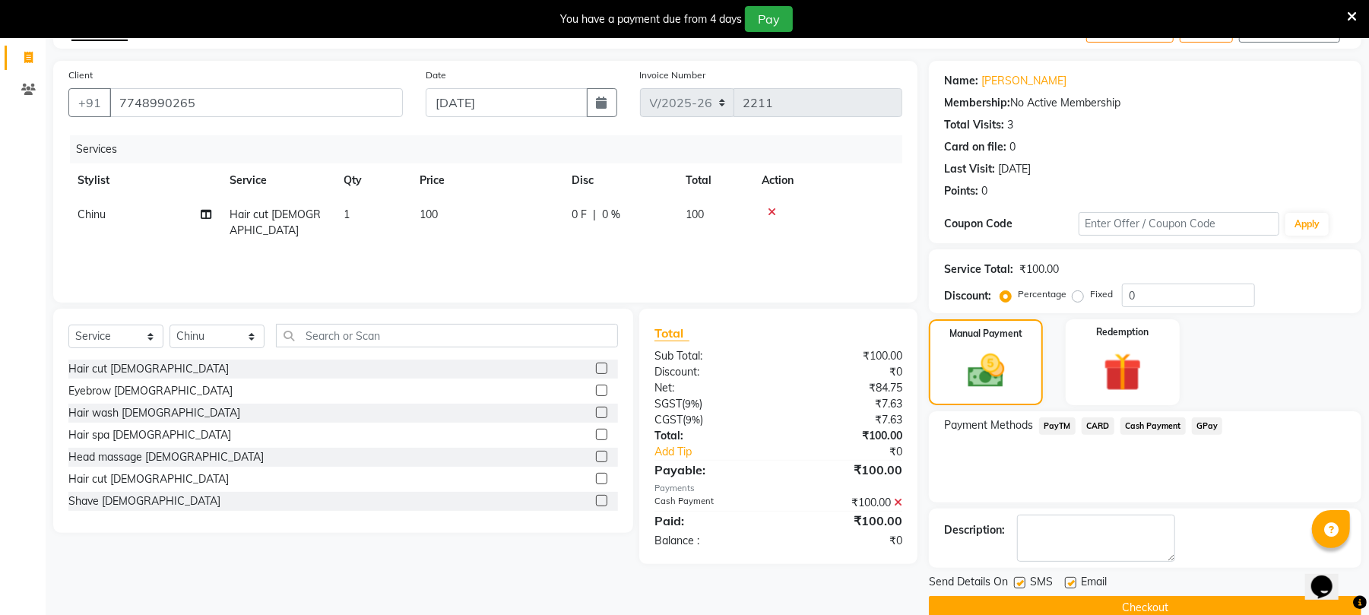
scroll to position [120, 0]
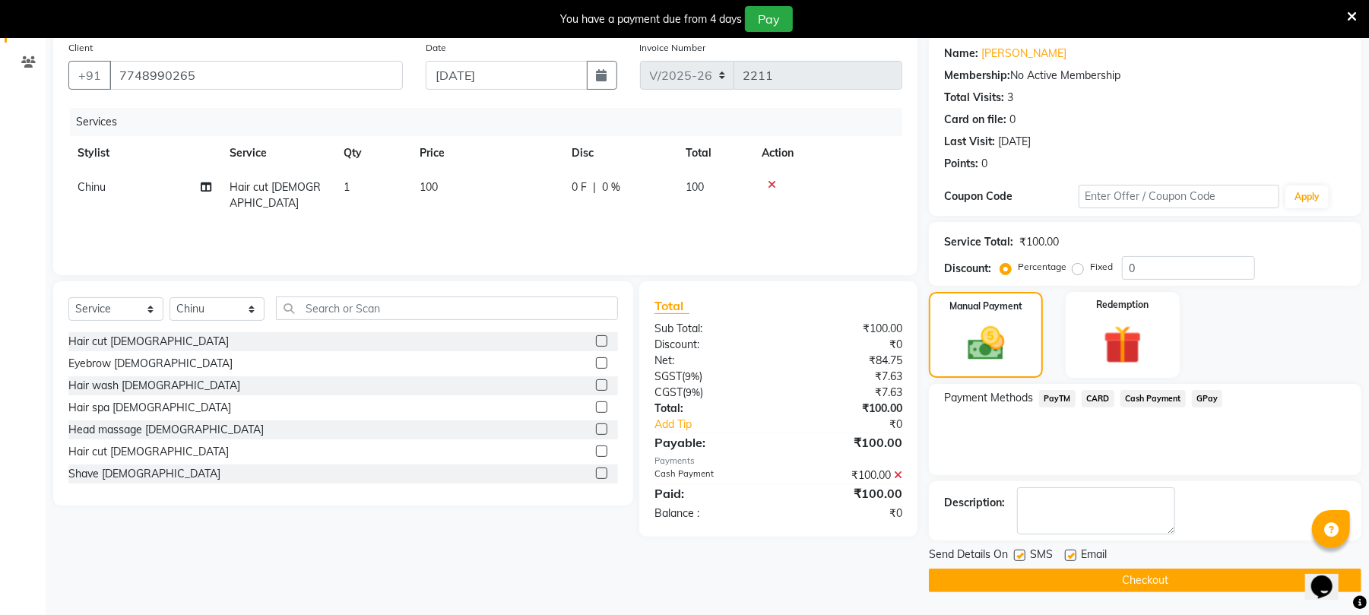
click at [776, 179] on icon at bounding box center [772, 184] width 8 height 11
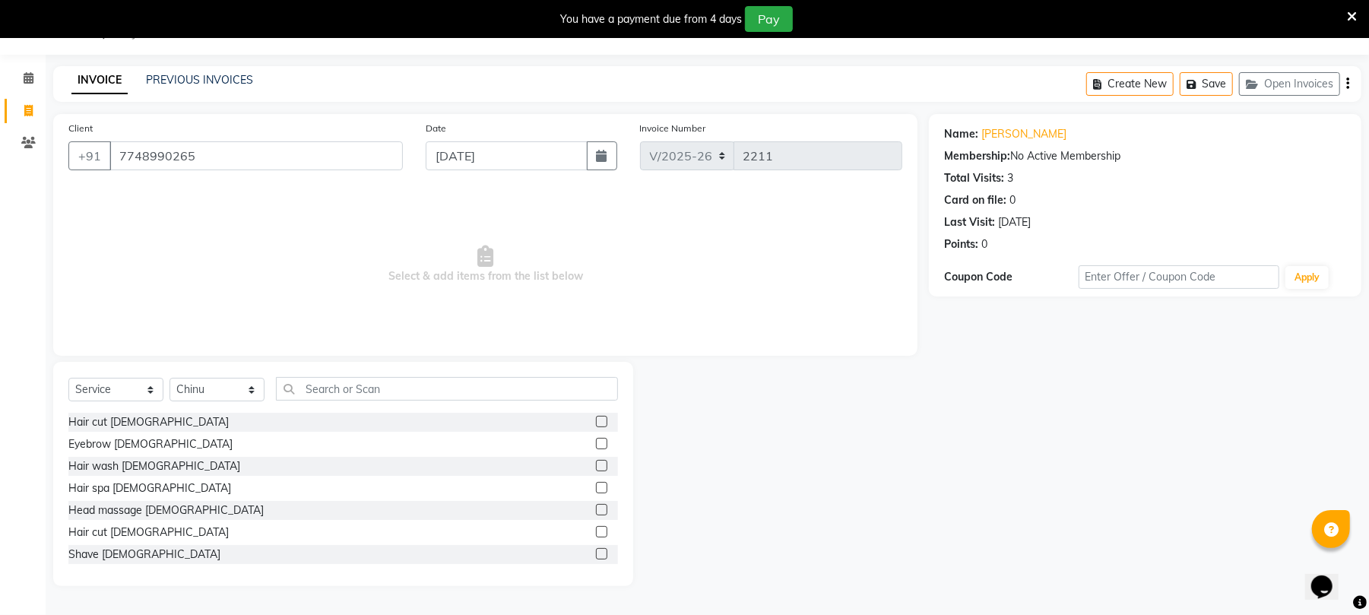
scroll to position [38, 0]
click at [249, 388] on select "Select Stylist Chinu Mayank Raj Ji Reception Rohit" at bounding box center [217, 391] width 95 height 24
select select "43283"
click at [170, 379] on select "Select Stylist Chinu Mayank Raj Ji Reception Rohit" at bounding box center [217, 391] width 95 height 24
click at [596, 420] on label at bounding box center [601, 422] width 11 height 11
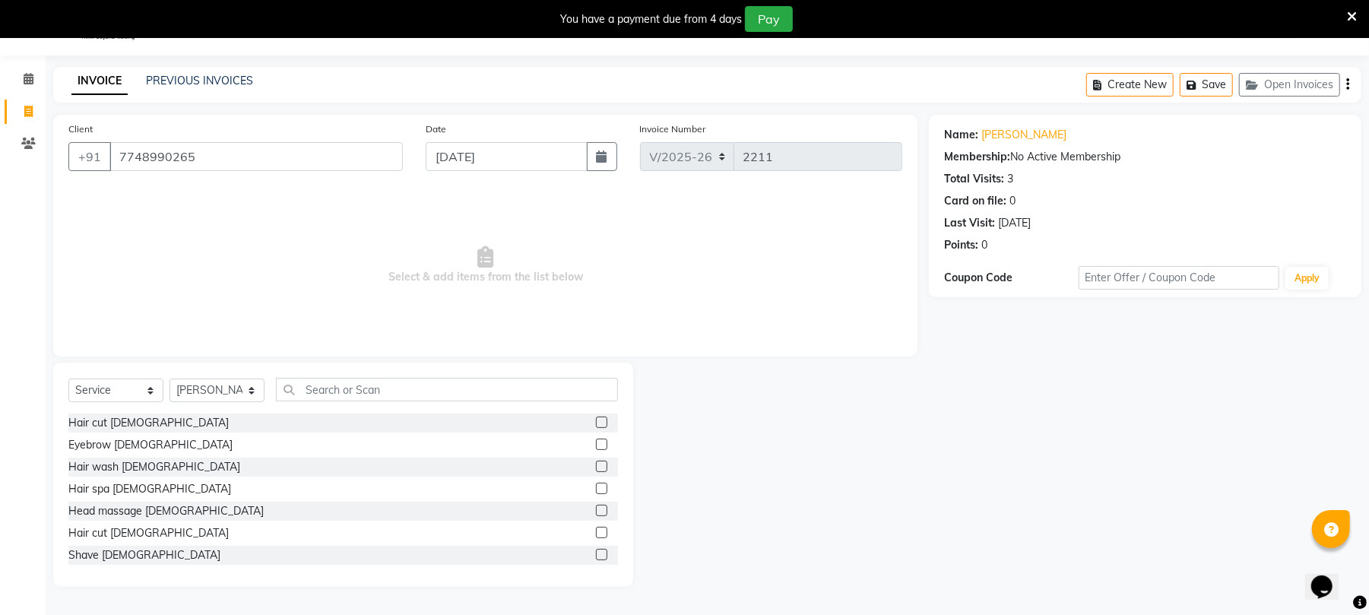
click at [596, 420] on input "checkbox" at bounding box center [601, 423] width 10 height 10
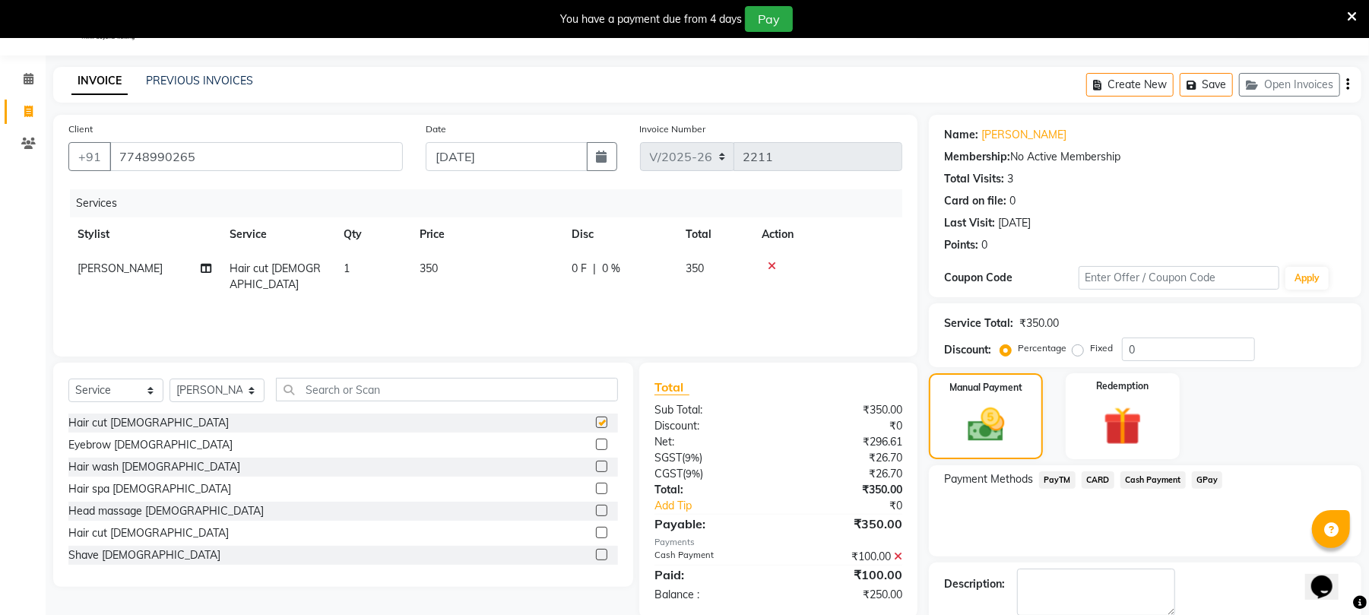
checkbox input "false"
click at [455, 268] on td "350" at bounding box center [487, 277] width 152 height 50
select select "43283"
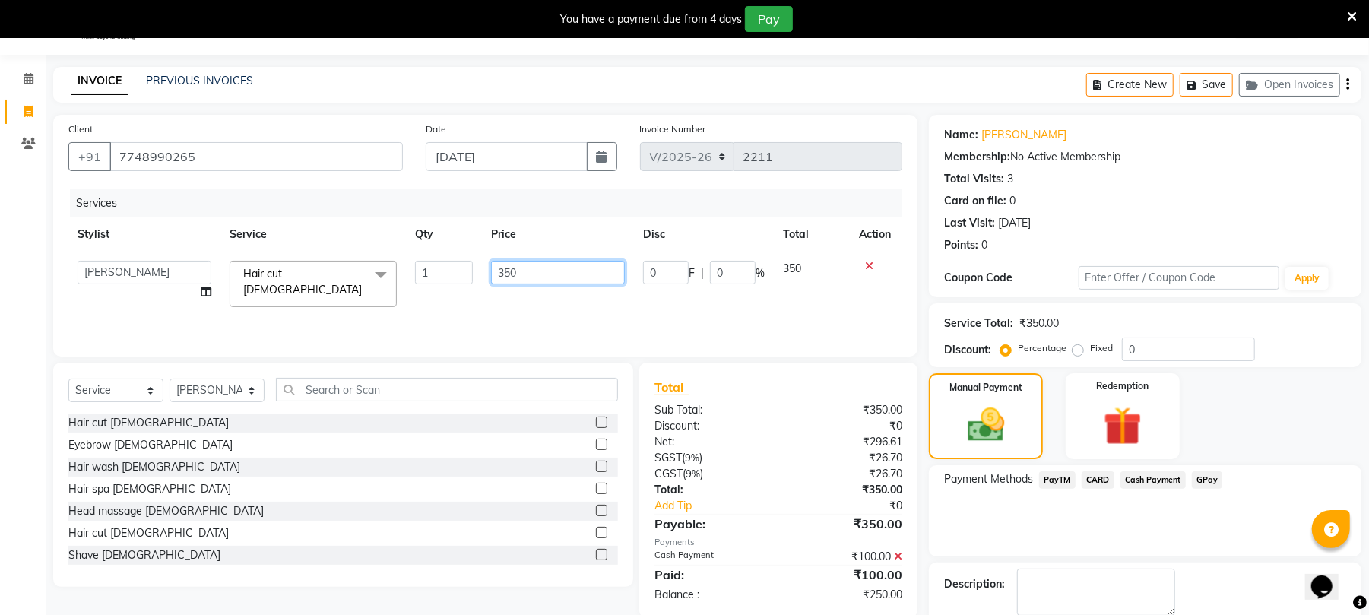
click at [533, 272] on input "350" at bounding box center [558, 273] width 134 height 24
type input "3"
type input "100"
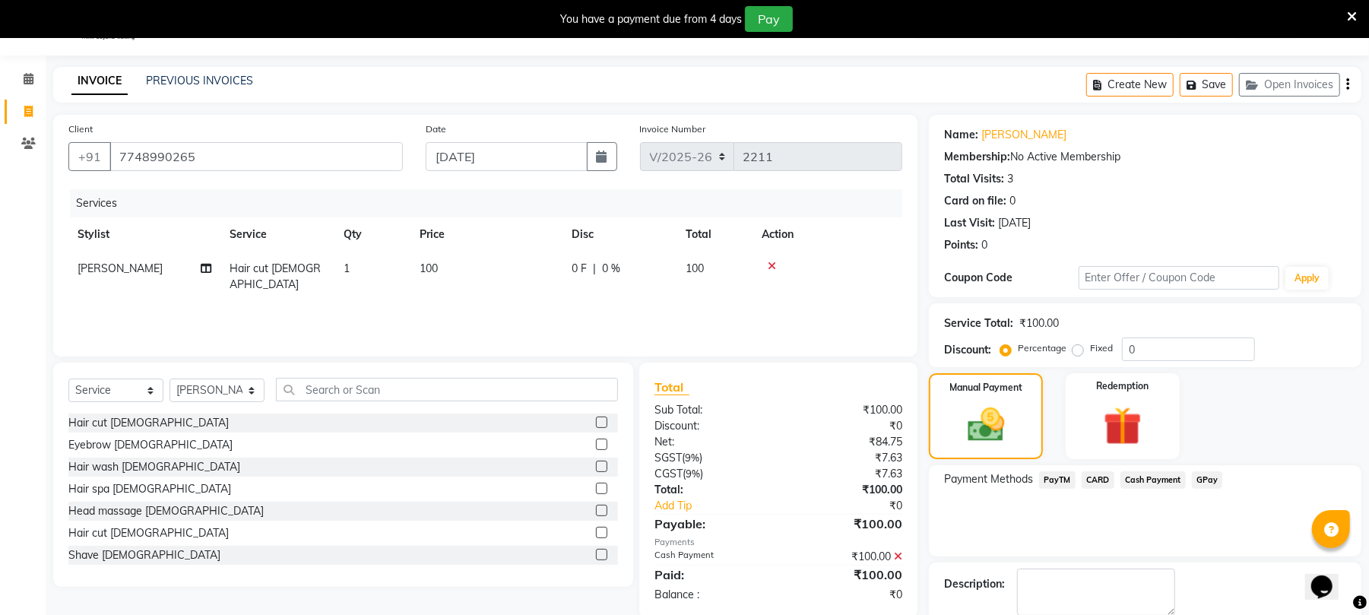
click at [1147, 478] on span "Cash Payment" at bounding box center [1153, 479] width 65 height 17
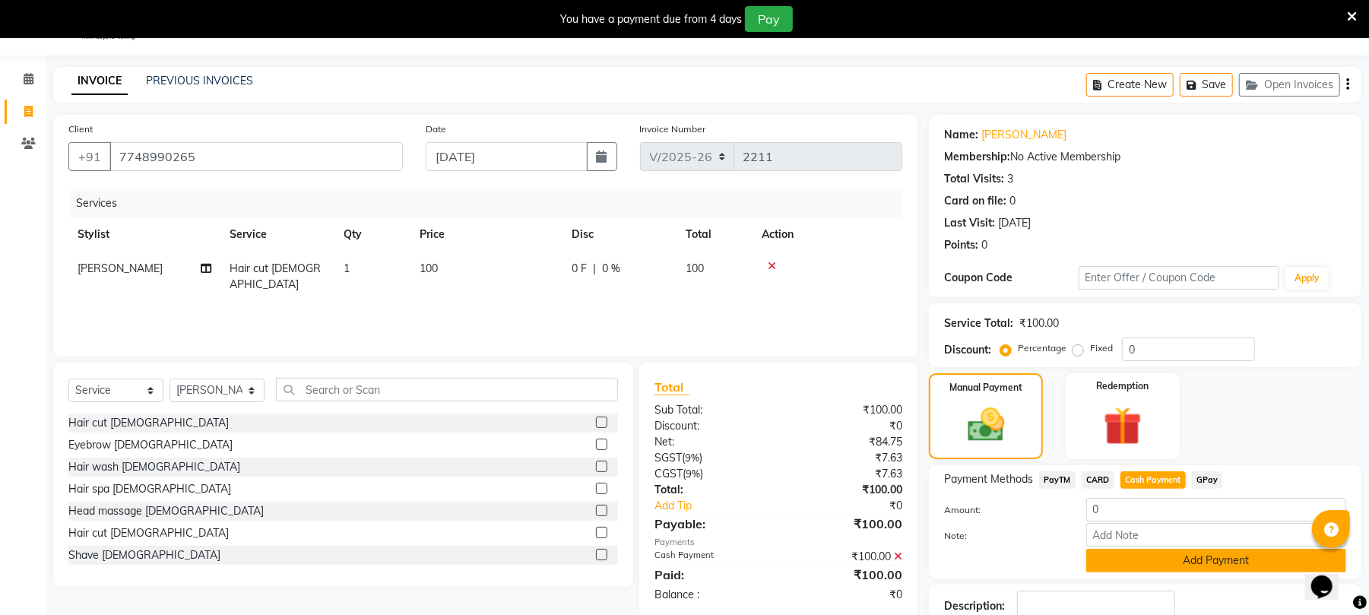
click at [1166, 550] on button "Add Payment" at bounding box center [1217, 561] width 260 height 24
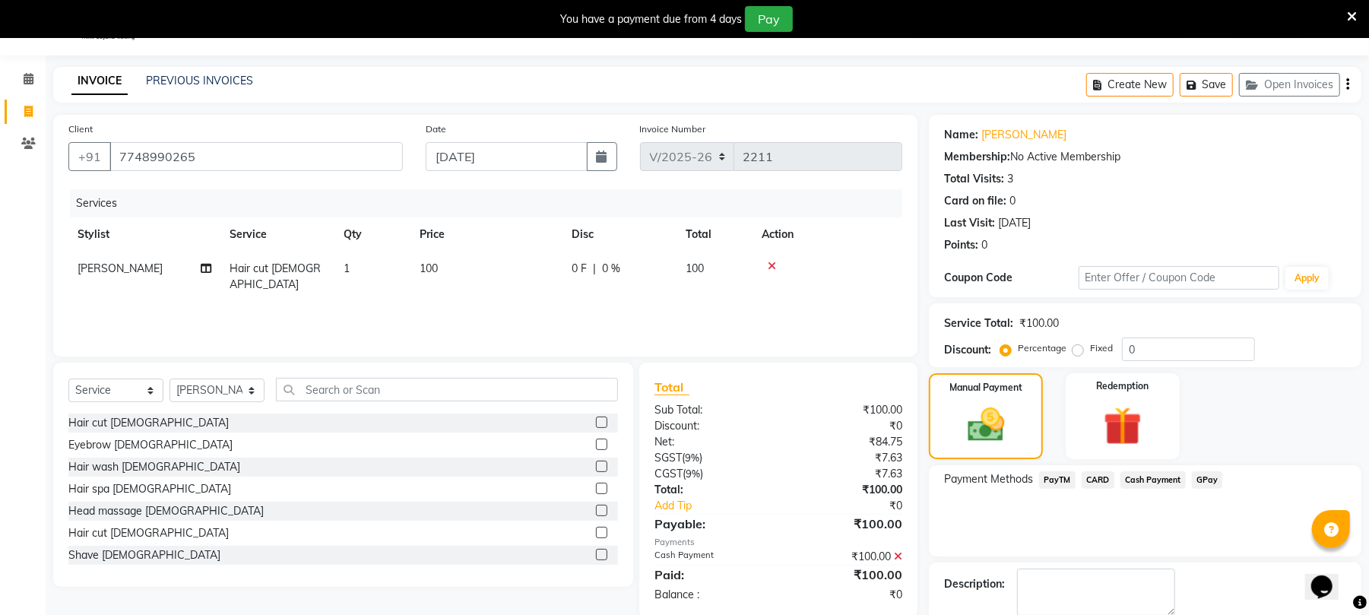
scroll to position [58, 0]
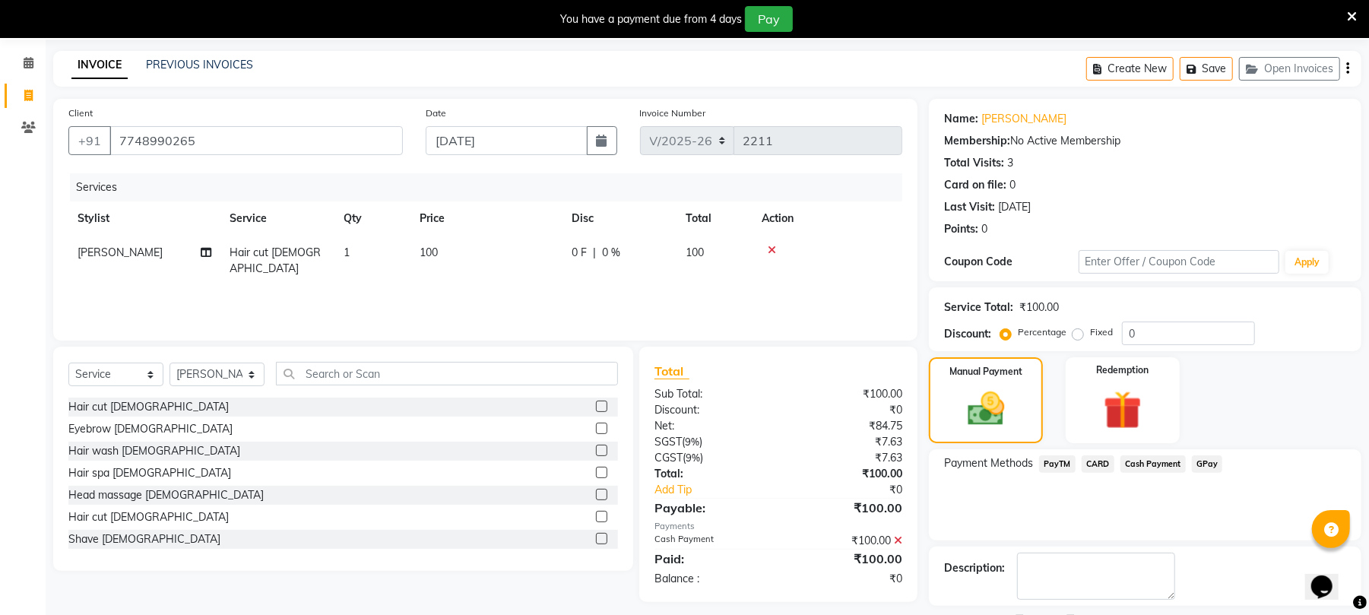
drag, startPoint x: 1218, startPoint y: 572, endPoint x: 1218, endPoint y: 598, distance: 25.9
click at [1218, 598] on div "Description:" at bounding box center [1145, 576] width 433 height 59
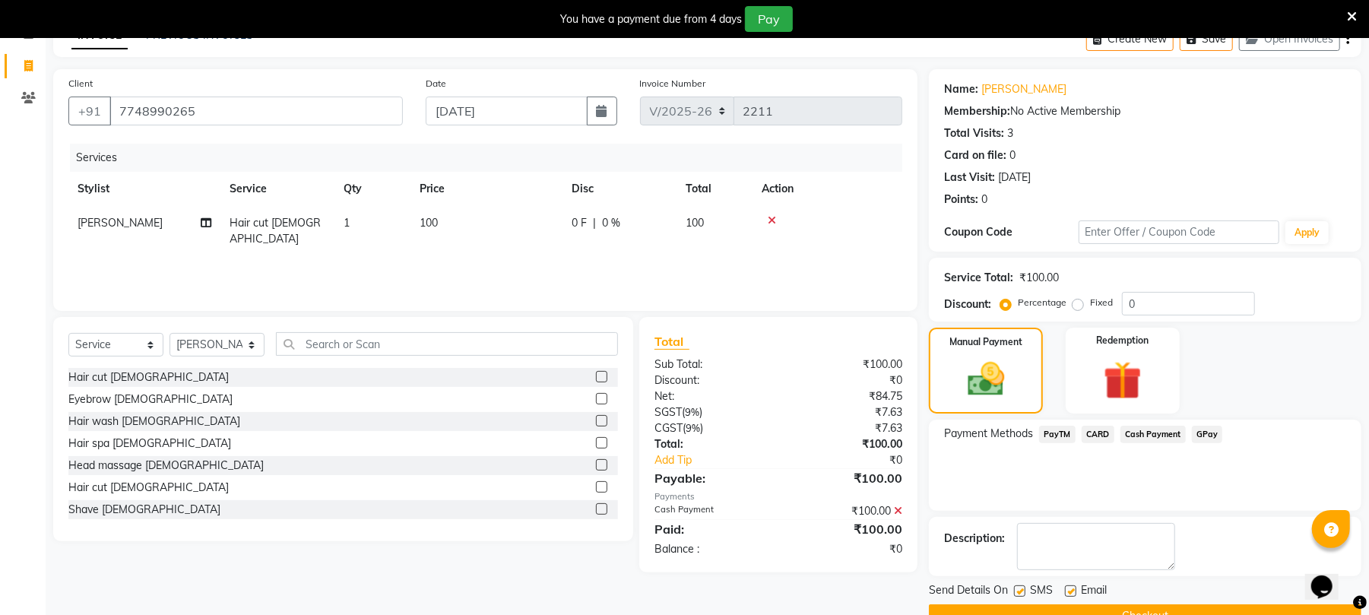
scroll to position [120, 0]
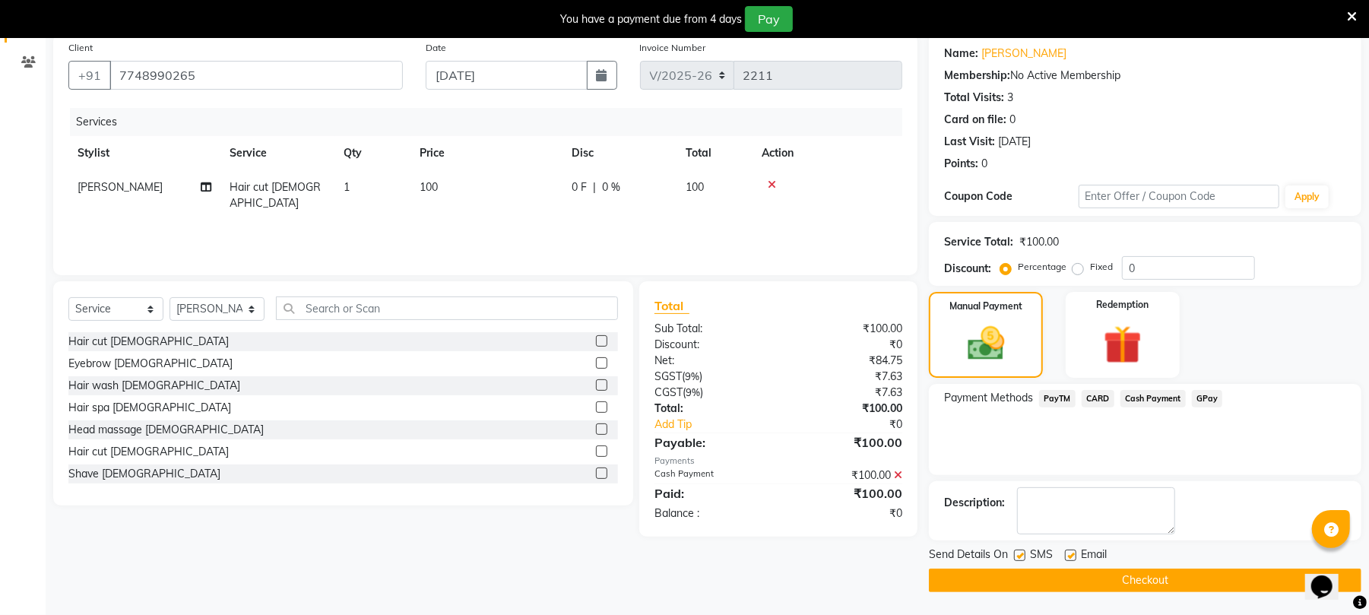
click at [1236, 573] on button "Checkout" at bounding box center [1145, 581] width 433 height 24
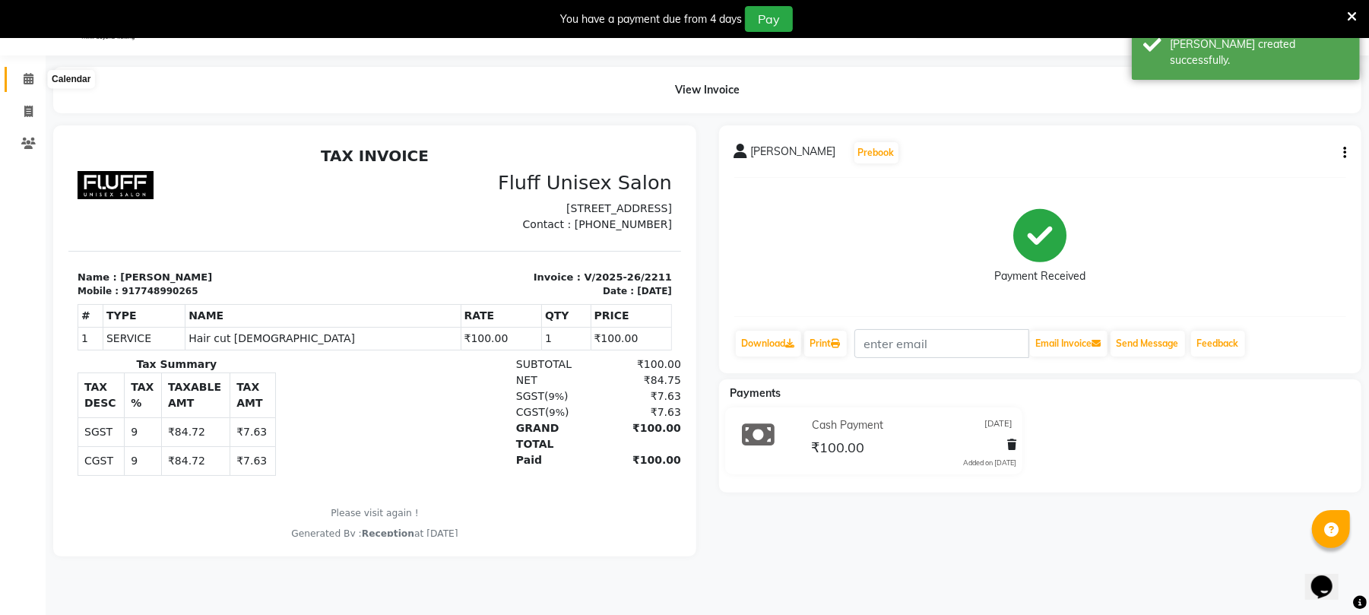
click at [26, 71] on span at bounding box center [28, 79] width 27 height 17
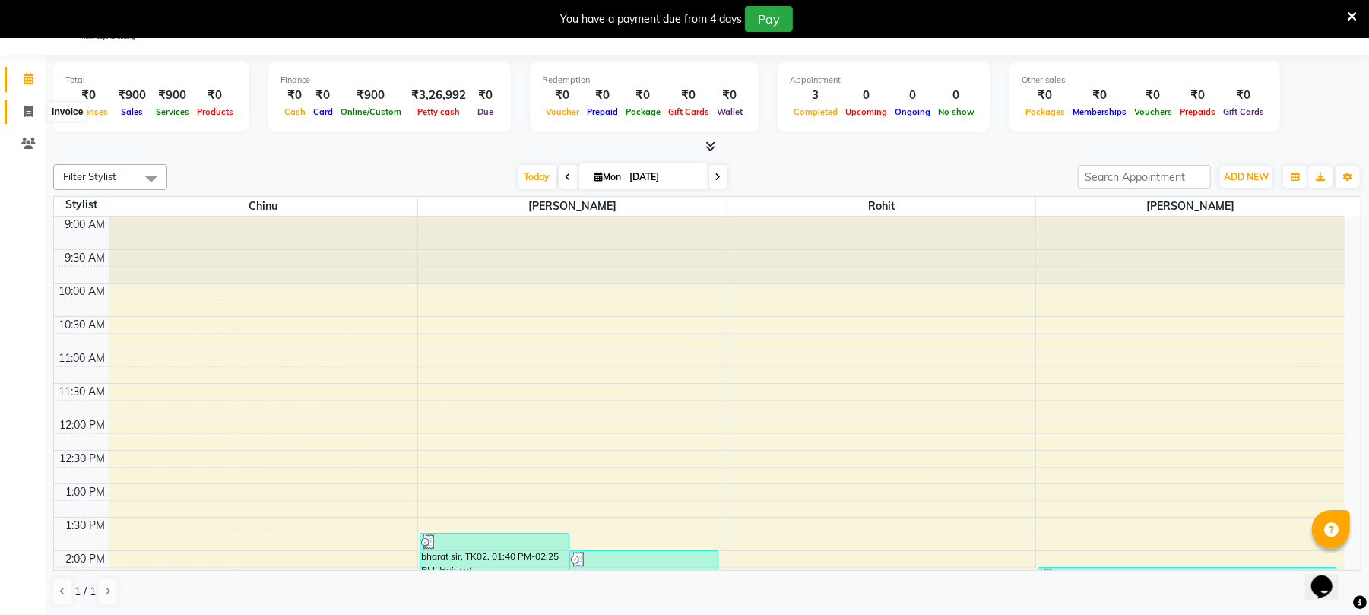
click at [31, 110] on icon at bounding box center [28, 111] width 8 height 11
select select "service"
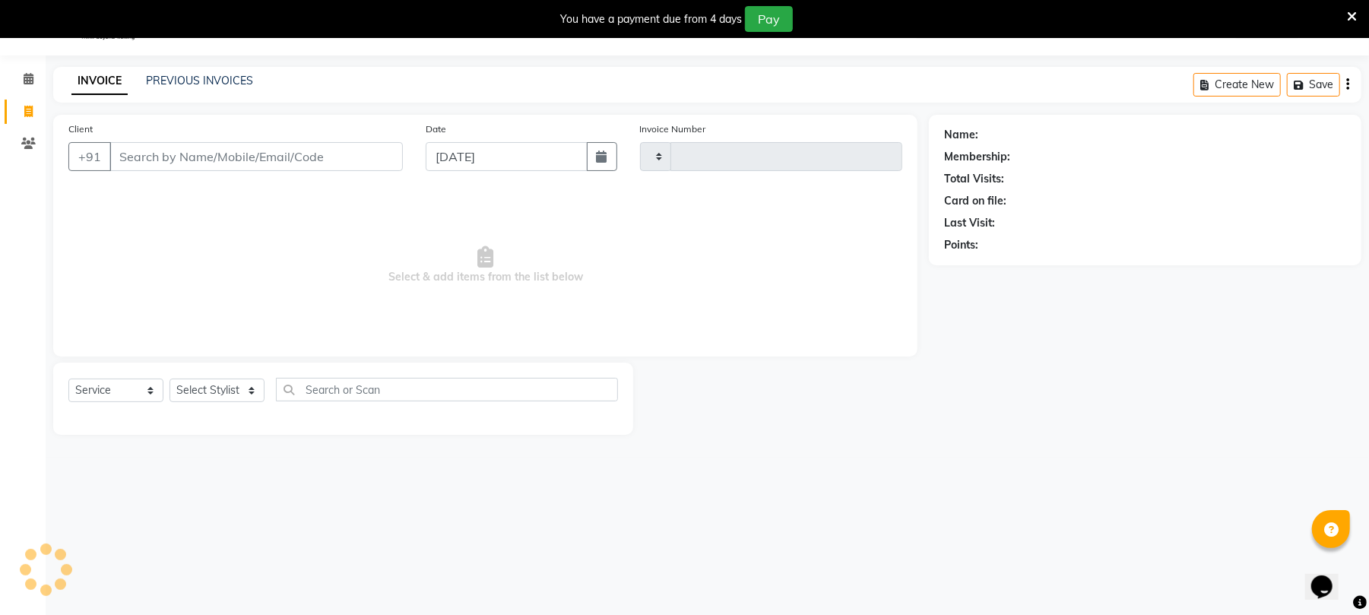
type input "2212"
select select "32"
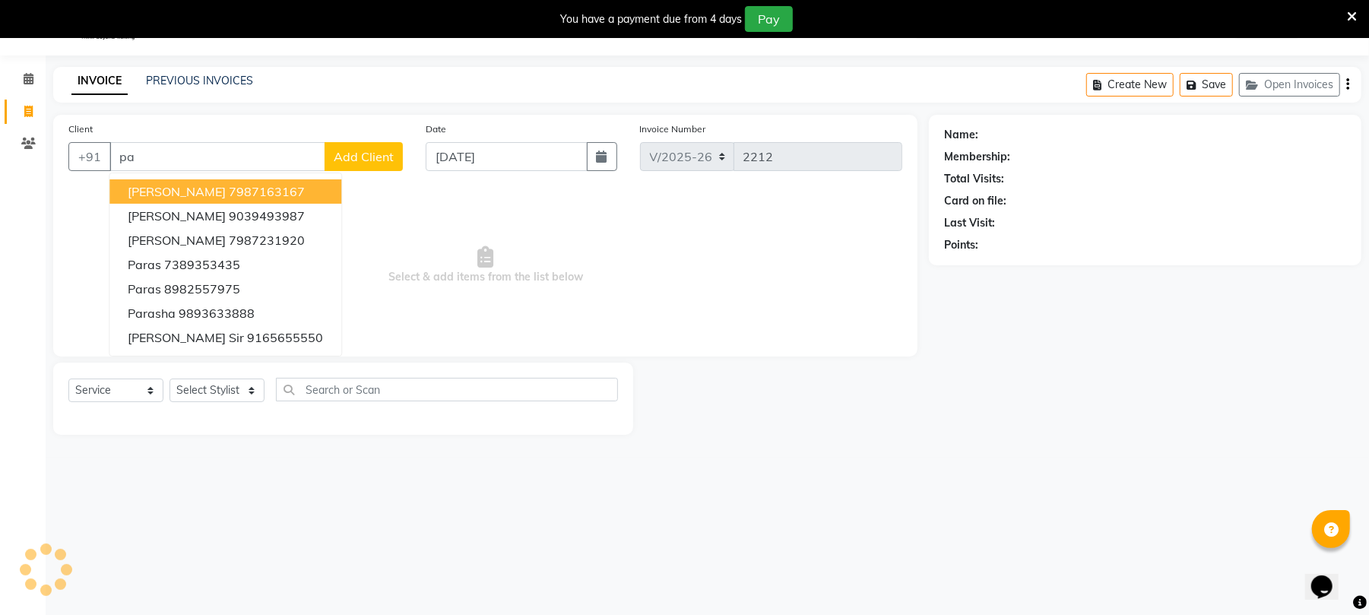
type input "p"
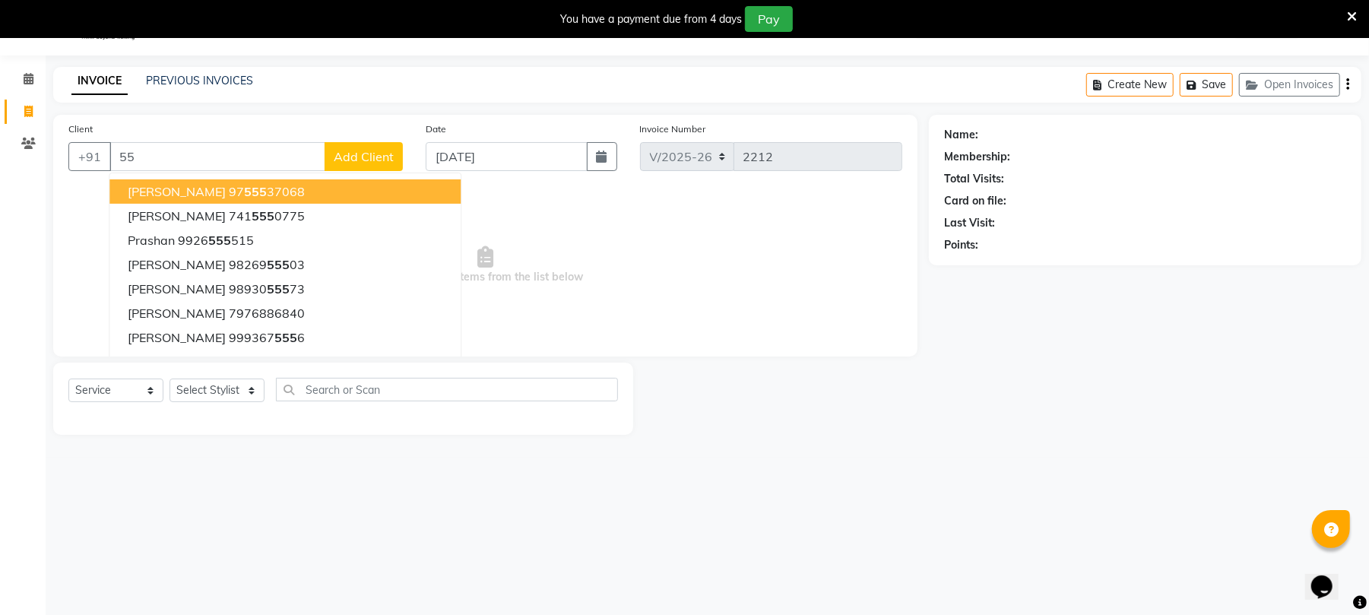
type input "5"
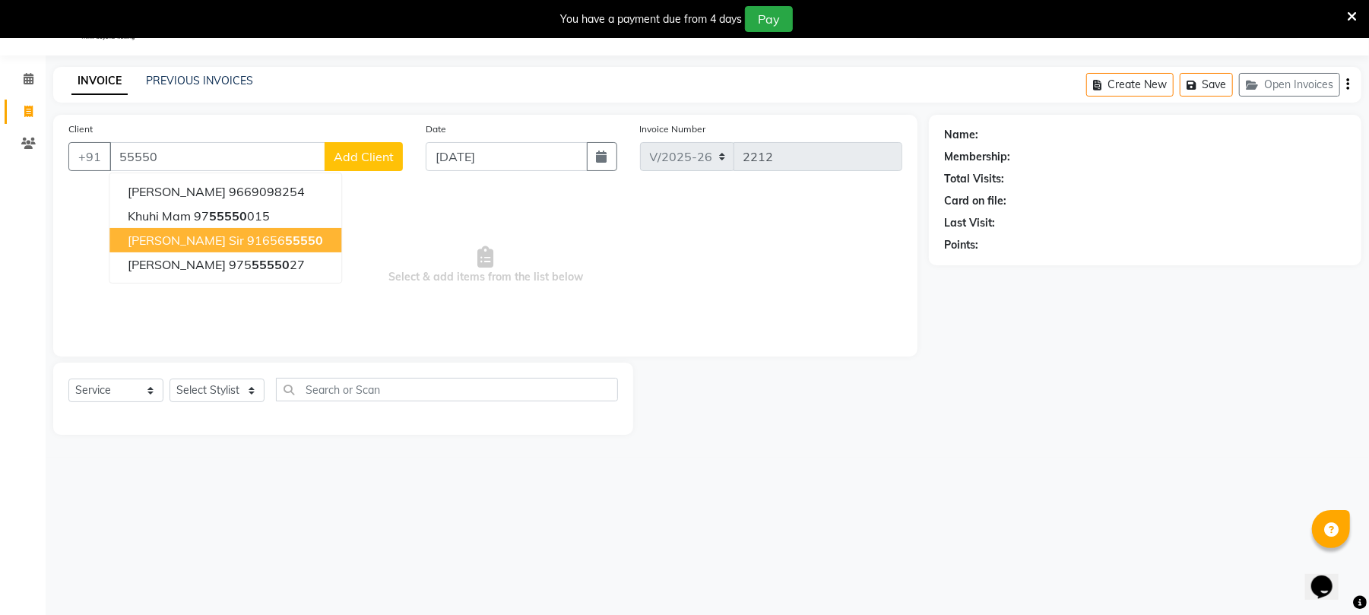
click at [285, 239] on span "55550" at bounding box center [304, 240] width 38 height 15
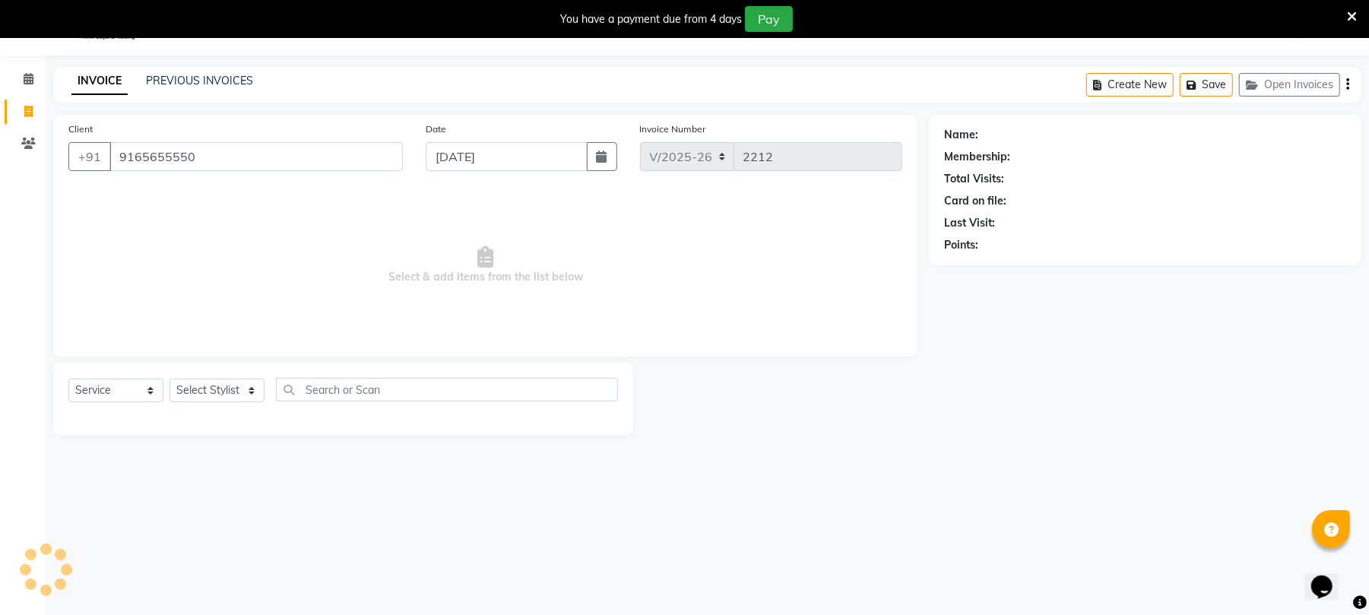
type input "9165655550"
click at [228, 372] on div "Select Service Product Membership Package Voucher Prepaid Gift Card Select Styl…" at bounding box center [343, 399] width 580 height 72
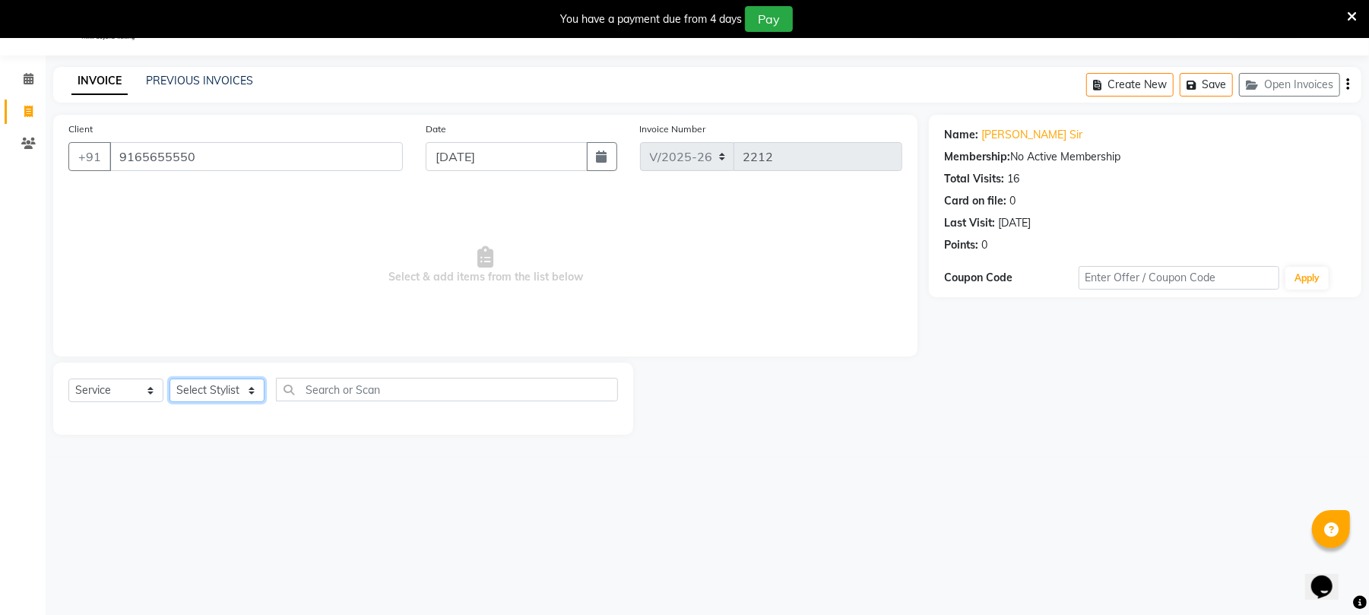
click at [230, 381] on select "Select Stylist Chinu Mayank Raj Ji Reception Rohit" at bounding box center [217, 391] width 95 height 24
select select "39020"
click at [170, 379] on select "Select Stylist Chinu Mayank Raj Ji Reception Rohit" at bounding box center [217, 391] width 95 height 24
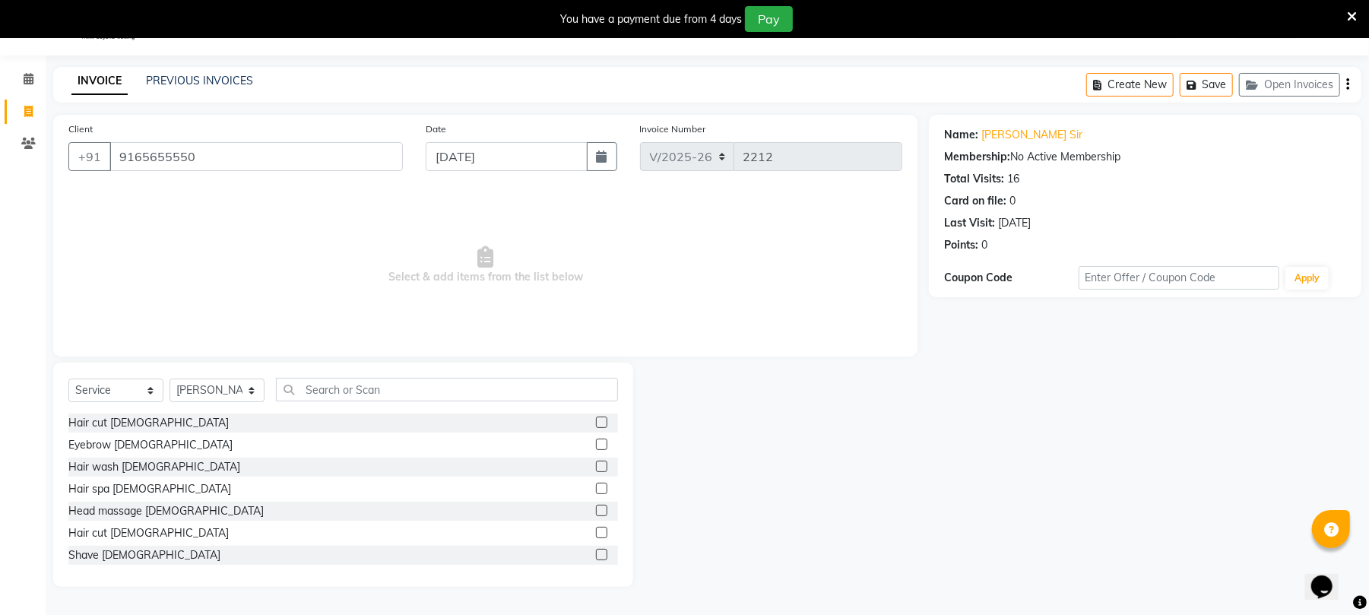
click at [596, 535] on label at bounding box center [601, 532] width 11 height 11
click at [596, 535] on input "checkbox" at bounding box center [601, 533] width 10 height 10
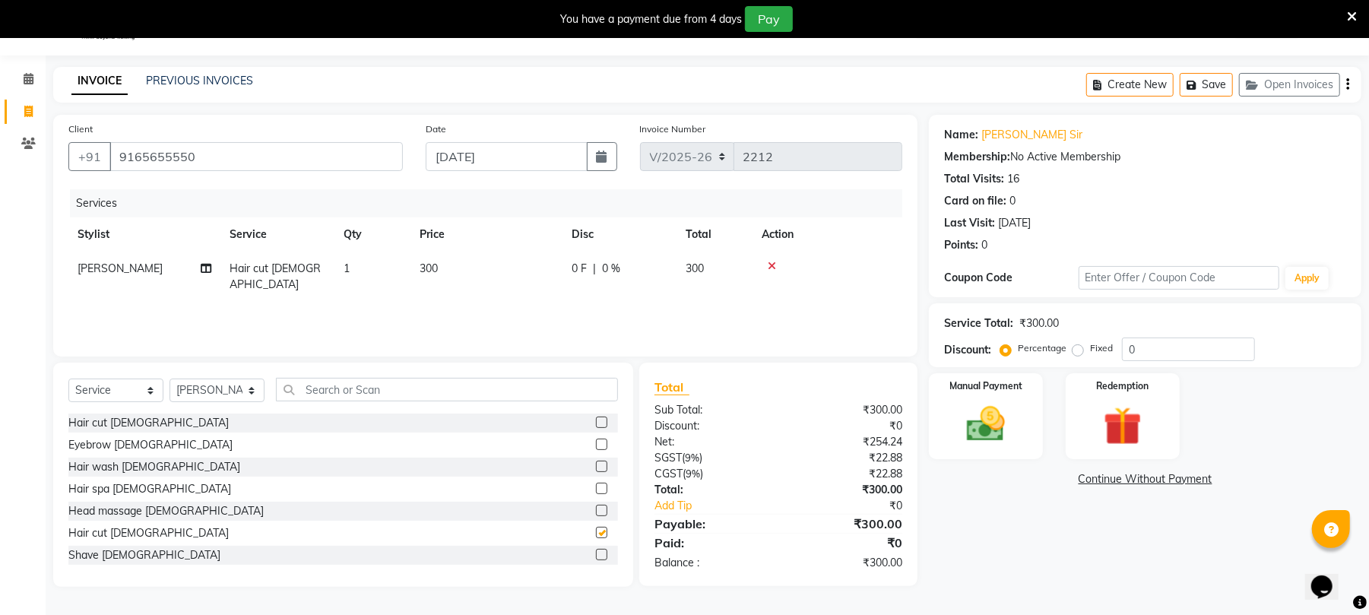
checkbox input "false"
click at [984, 417] on img at bounding box center [985, 424] width 65 height 46
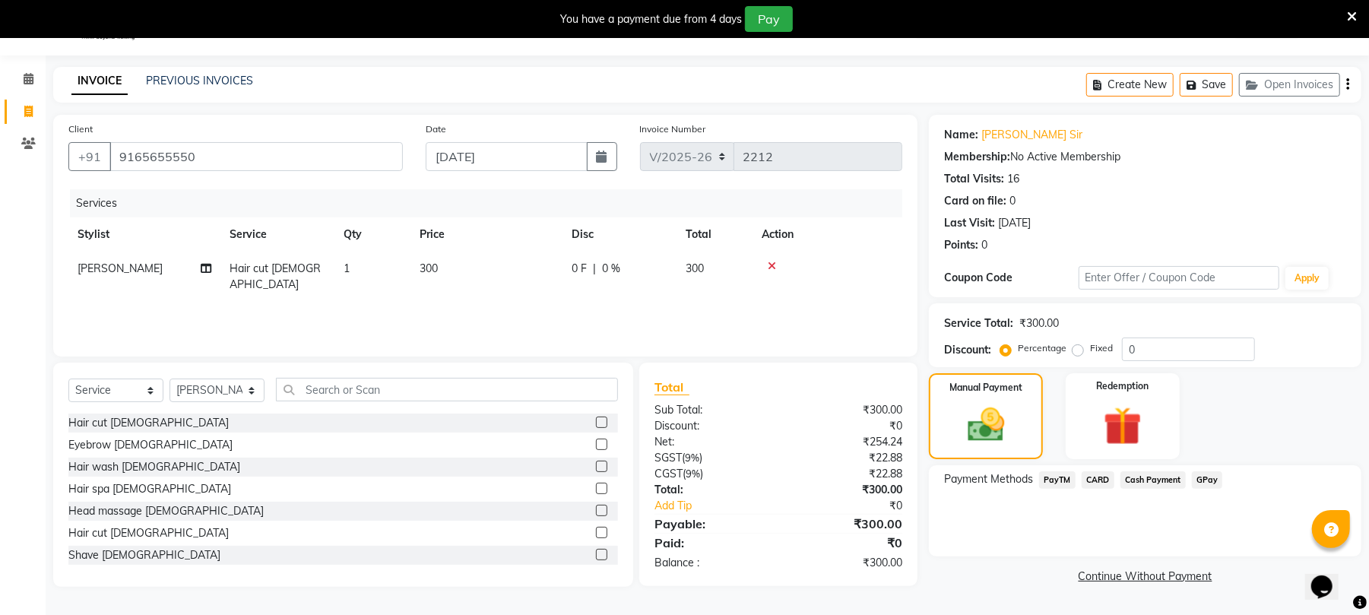
click at [1168, 476] on span "Cash Payment" at bounding box center [1153, 479] width 65 height 17
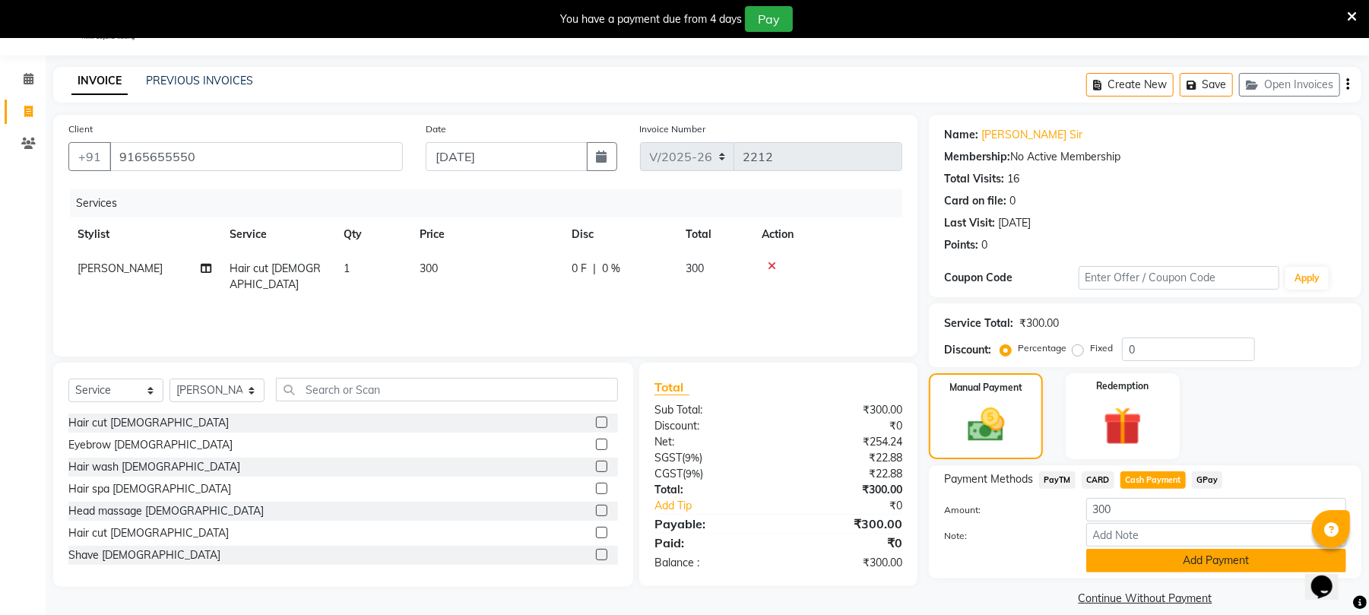
click at [1185, 550] on button "Add Payment" at bounding box center [1217, 561] width 260 height 24
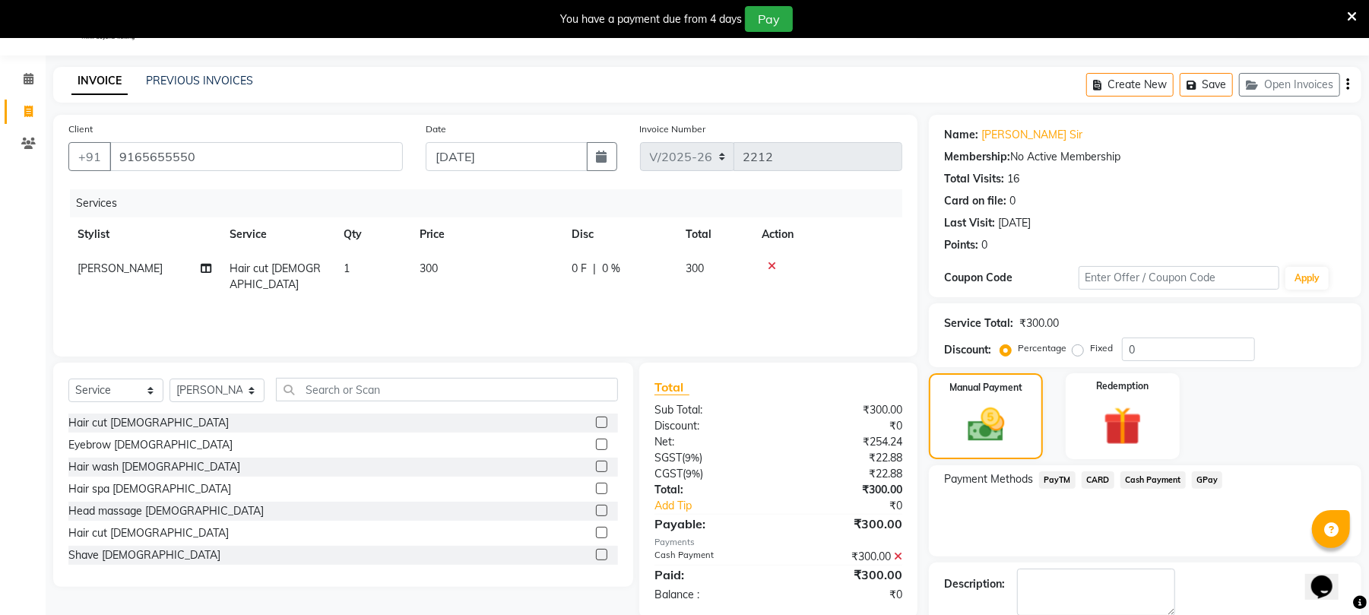
scroll to position [120, 0]
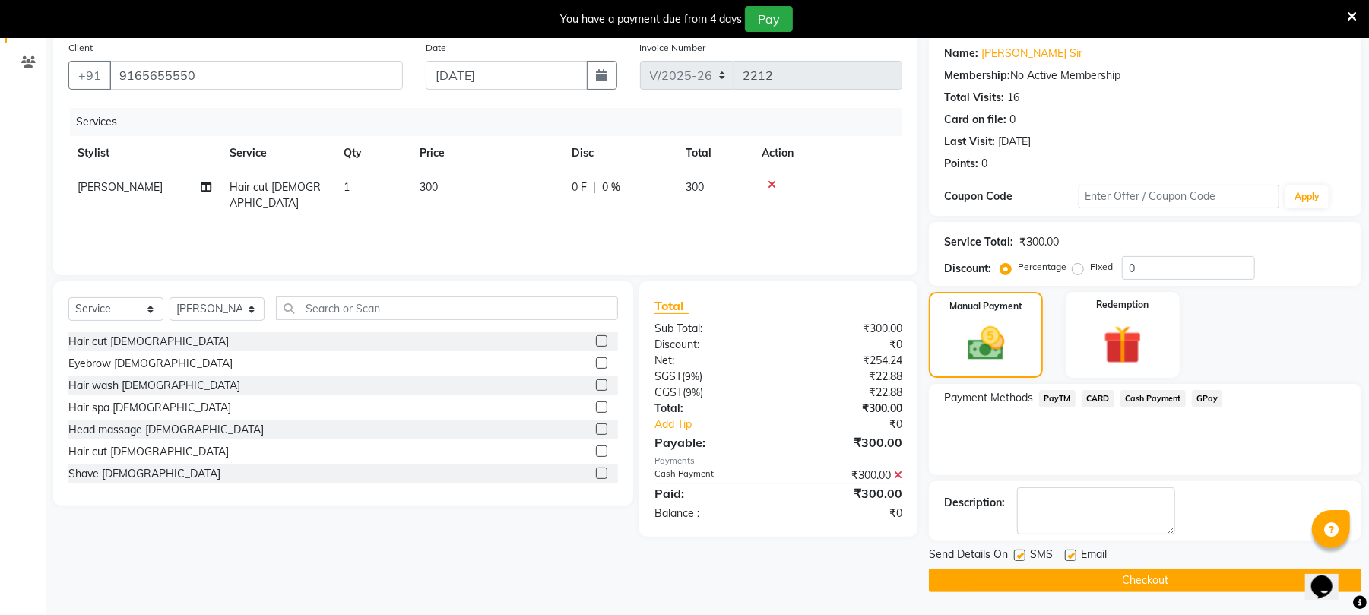
click at [1273, 590] on button "Checkout" at bounding box center [1145, 581] width 433 height 24
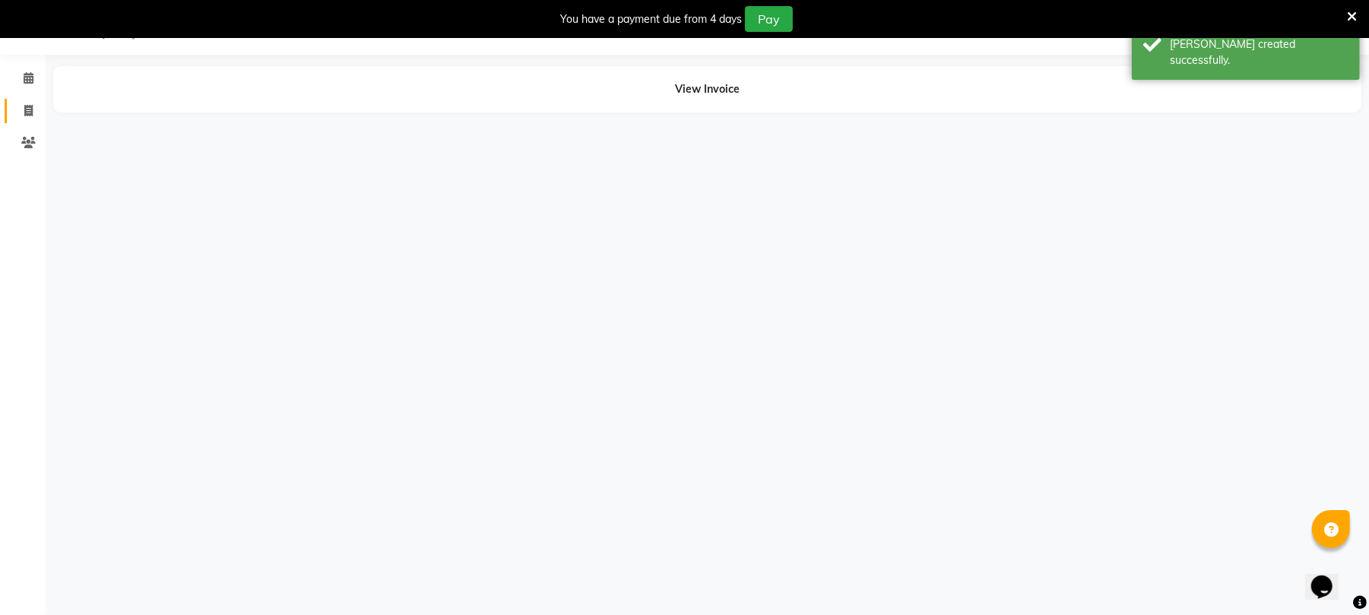
scroll to position [38, 0]
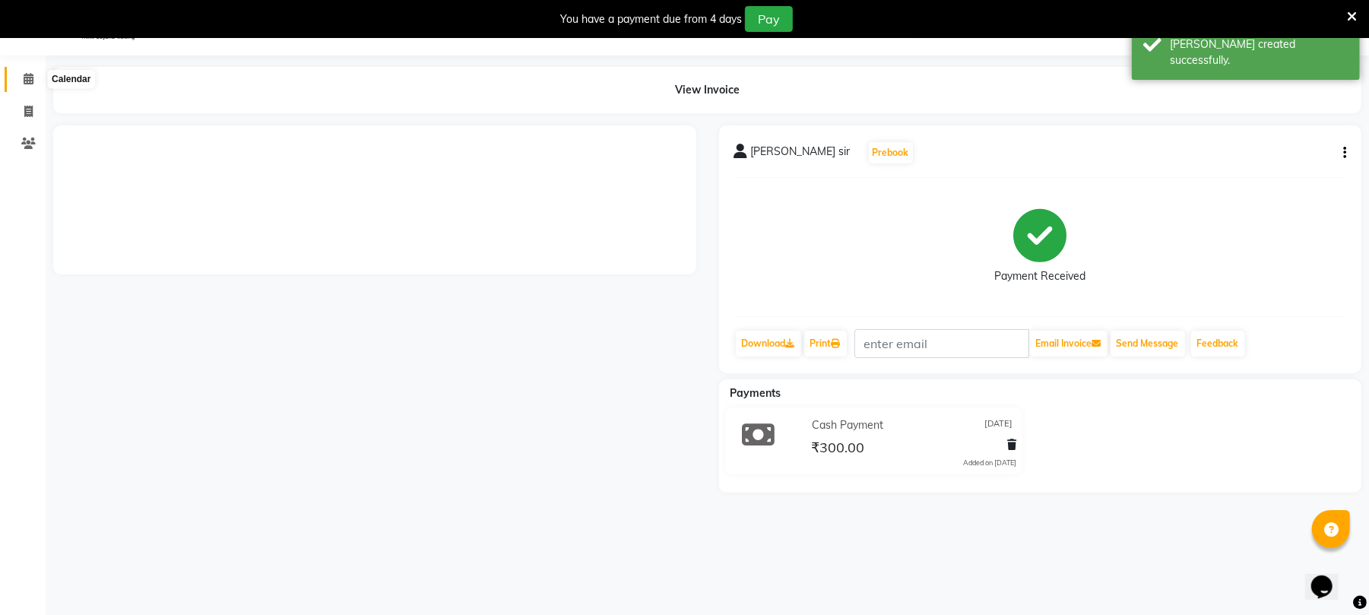
click at [33, 84] on span at bounding box center [28, 79] width 27 height 17
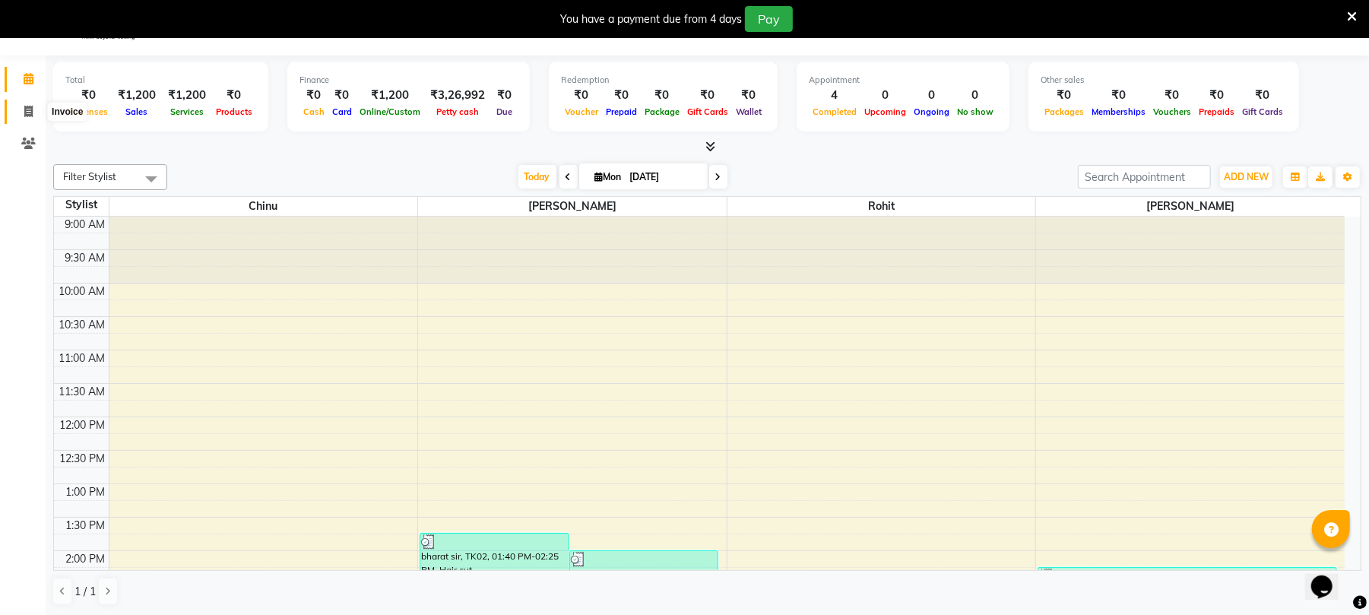
click at [27, 107] on icon at bounding box center [28, 111] width 8 height 11
select select "service"
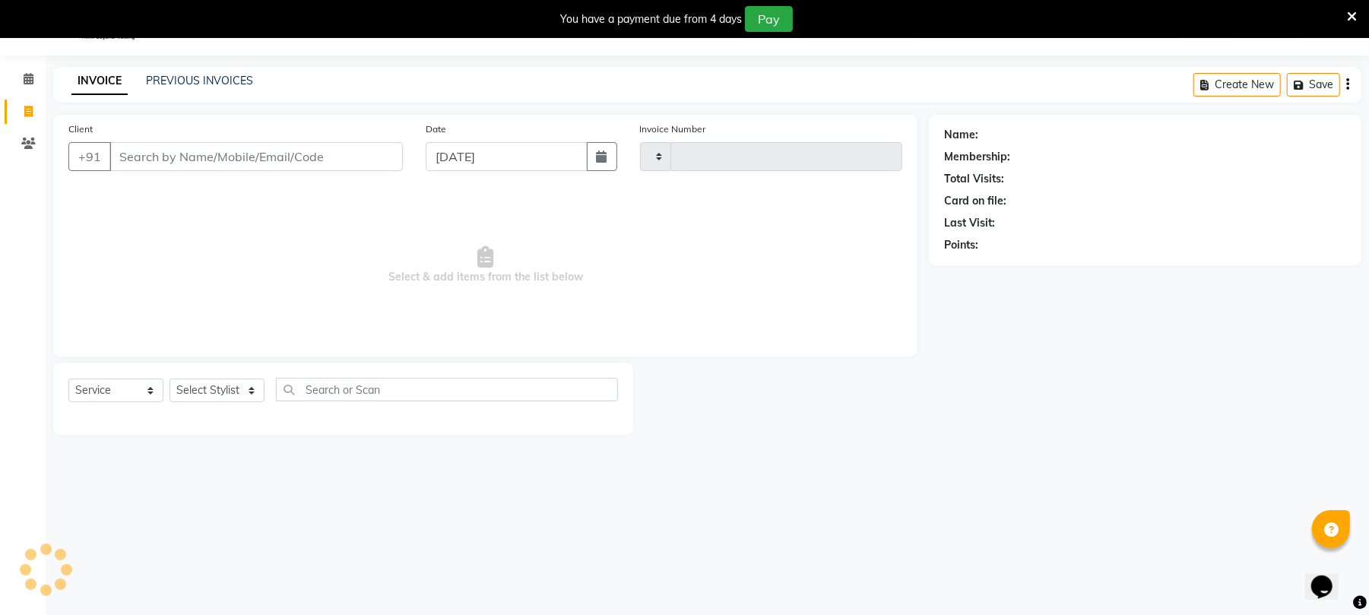
type input "2213"
select select "32"
click at [257, 170] on input "Client" at bounding box center [255, 156] width 293 height 29
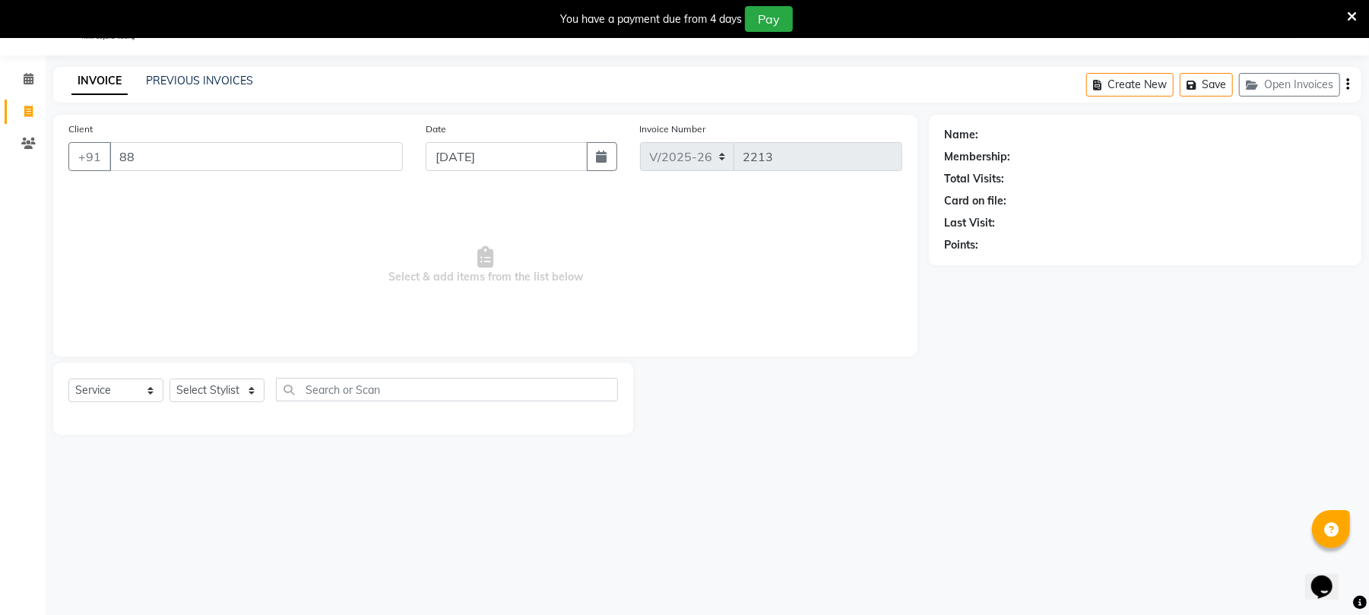
click at [224, 163] on input "88" at bounding box center [255, 156] width 293 height 29
type input "8871187319"
click at [351, 155] on span "Add Client" at bounding box center [364, 156] width 60 height 15
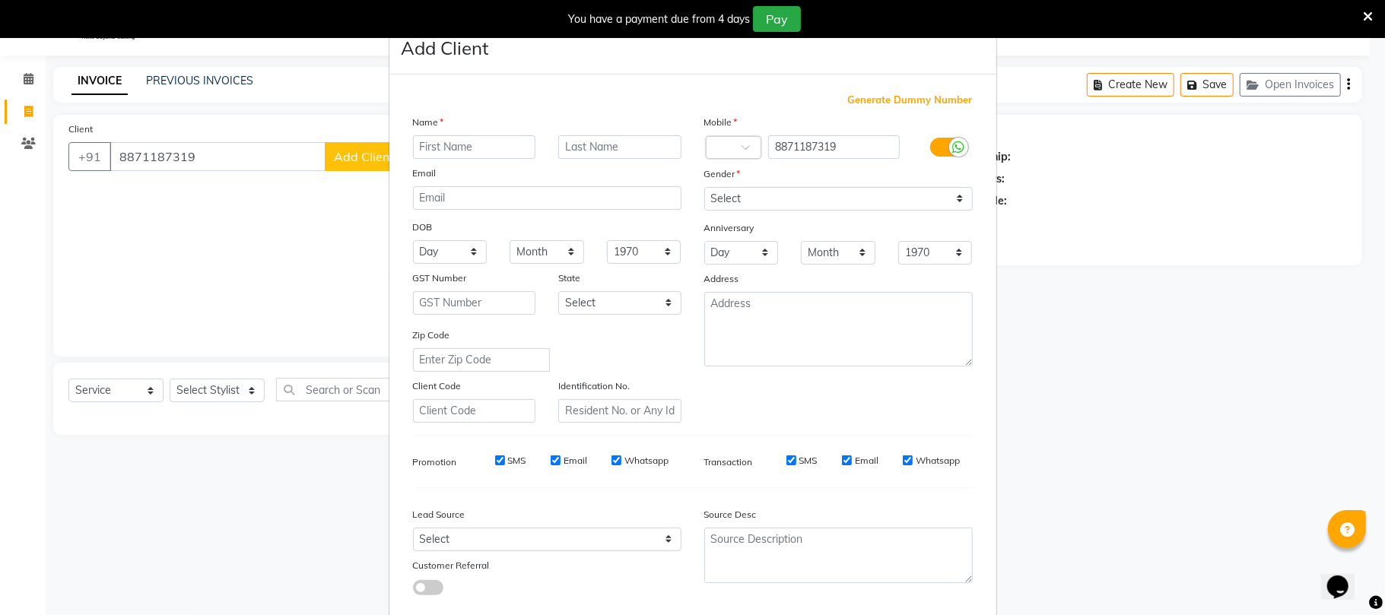
click at [463, 152] on input "text" at bounding box center [474, 147] width 123 height 24
click at [576, 177] on div "Email" at bounding box center [546, 175] width 291 height 21
click at [596, 157] on input "text" at bounding box center [619, 147] width 123 height 24
click at [420, 147] on input "ajhar" at bounding box center [474, 147] width 123 height 24
type input "azhar"
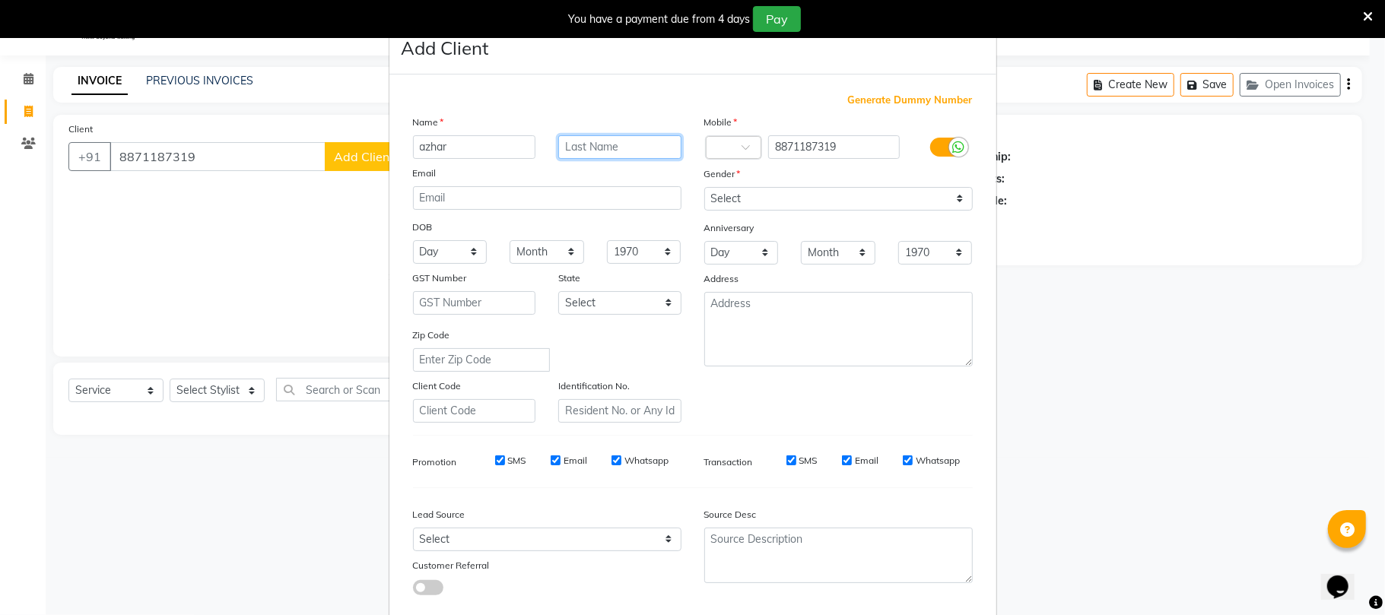
click at [606, 154] on input "text" at bounding box center [619, 147] width 123 height 24
type input "sir"
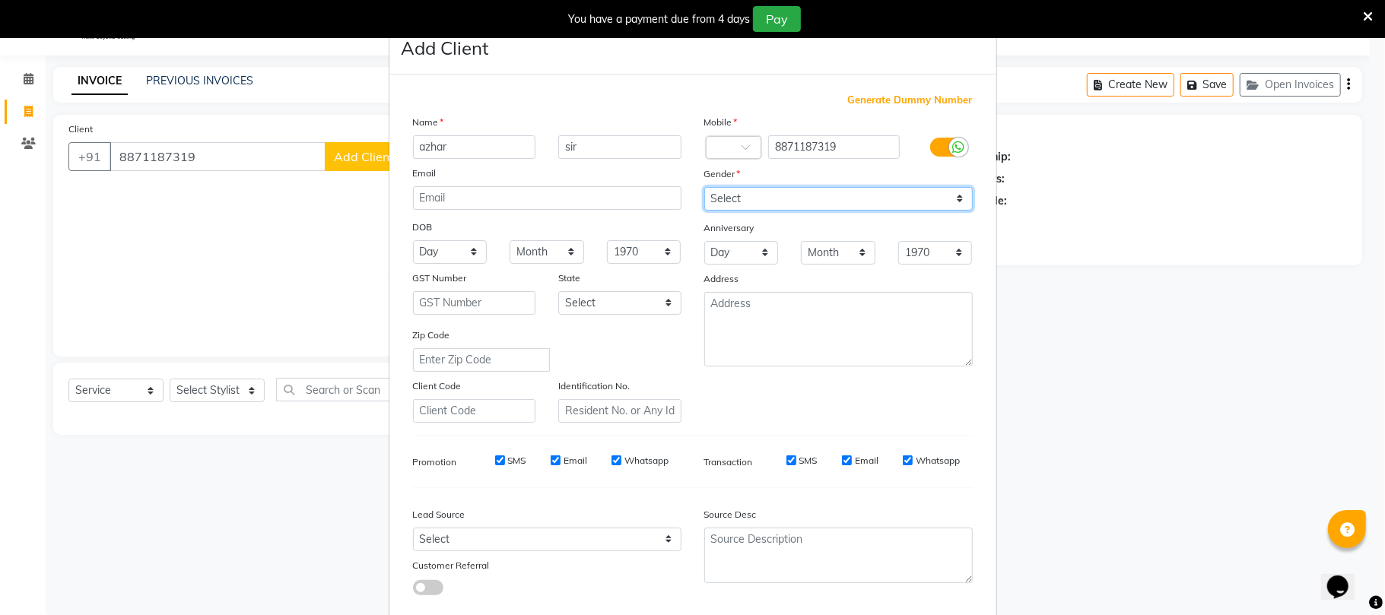
click at [779, 202] on select "Select Male Female Other Prefer Not To Say" at bounding box center [838, 199] width 268 height 24
click at [704, 187] on select "Select Male Female Other Prefer Not To Say" at bounding box center [838, 199] width 268 height 24
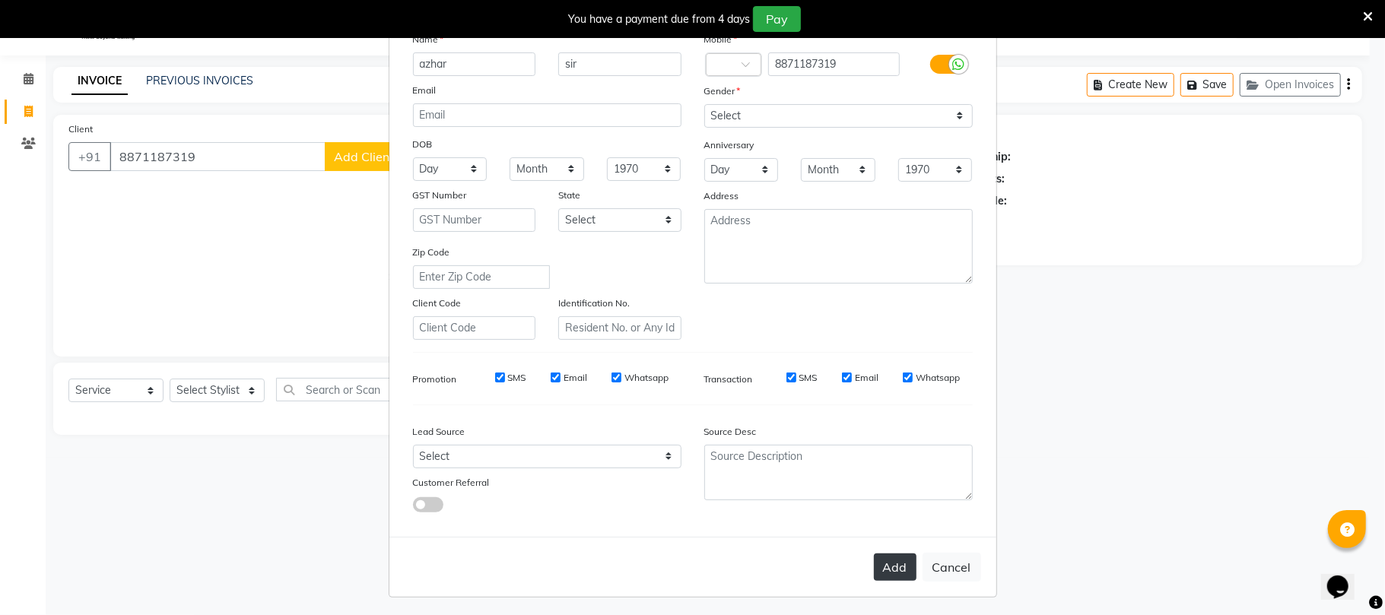
click at [896, 563] on button "Add" at bounding box center [895, 567] width 43 height 27
drag, startPoint x: 893, startPoint y: 566, endPoint x: 0, endPoint y: 550, distance: 892.8
click at [0, 550] on ngb-modal-window "Add Client Generate Dummy Number Name azhar sir Email DOB Day 01 02 03 04 05 06…" at bounding box center [692, 307] width 1385 height 615
click at [1238, 439] on ngb-modal-window "Add Client Generate Dummy Number Name azhar sir Email DOB Day 01 02 03 04 05 06…" at bounding box center [692, 307] width 1385 height 615
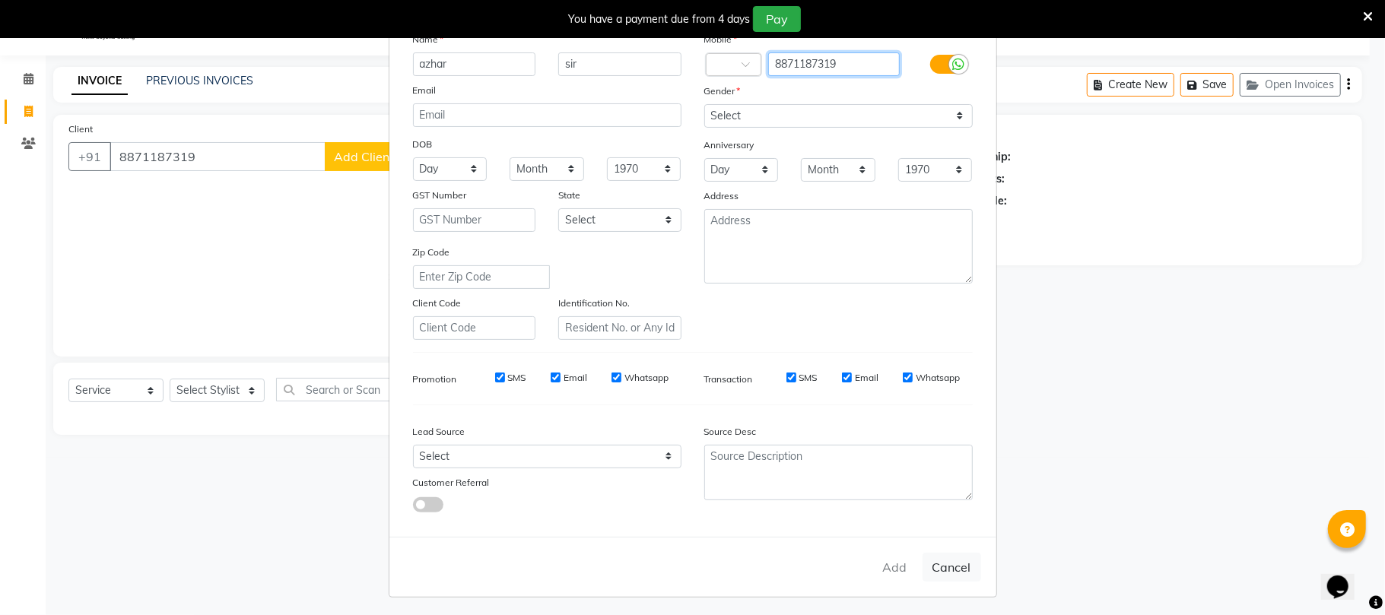
click at [788, 65] on input "8871187319" at bounding box center [834, 64] width 132 height 24
click at [794, 67] on input "8871187319" at bounding box center [834, 64] width 132 height 24
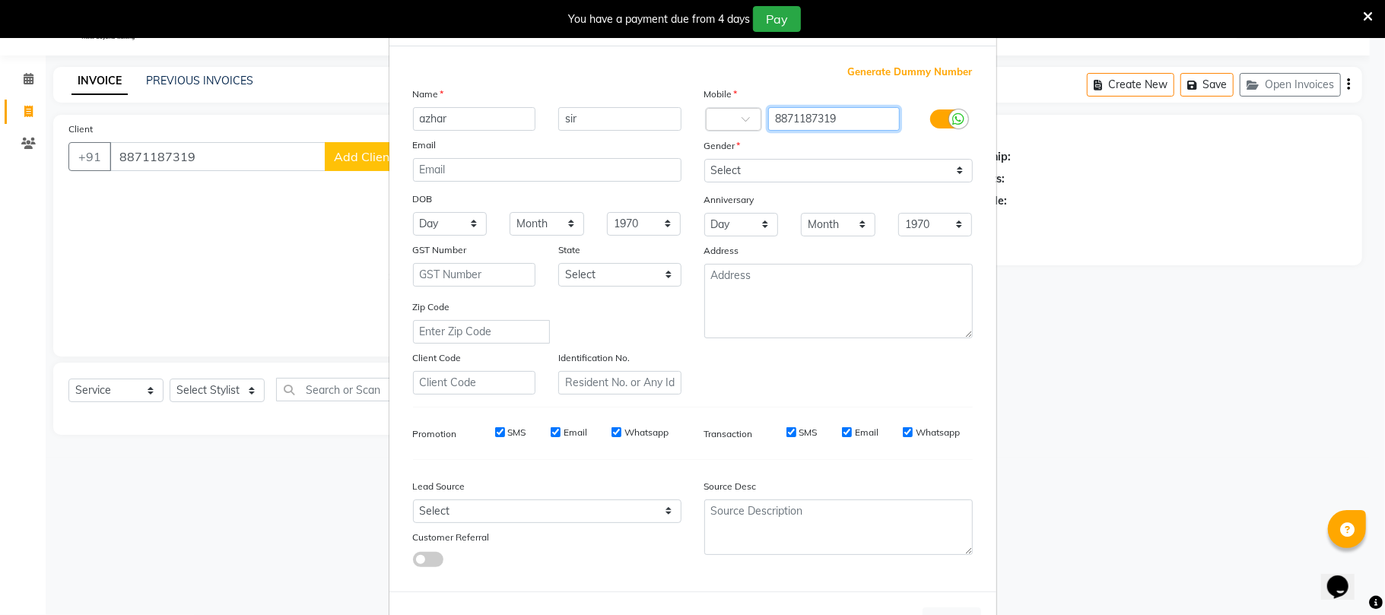
scroll to position [0, 0]
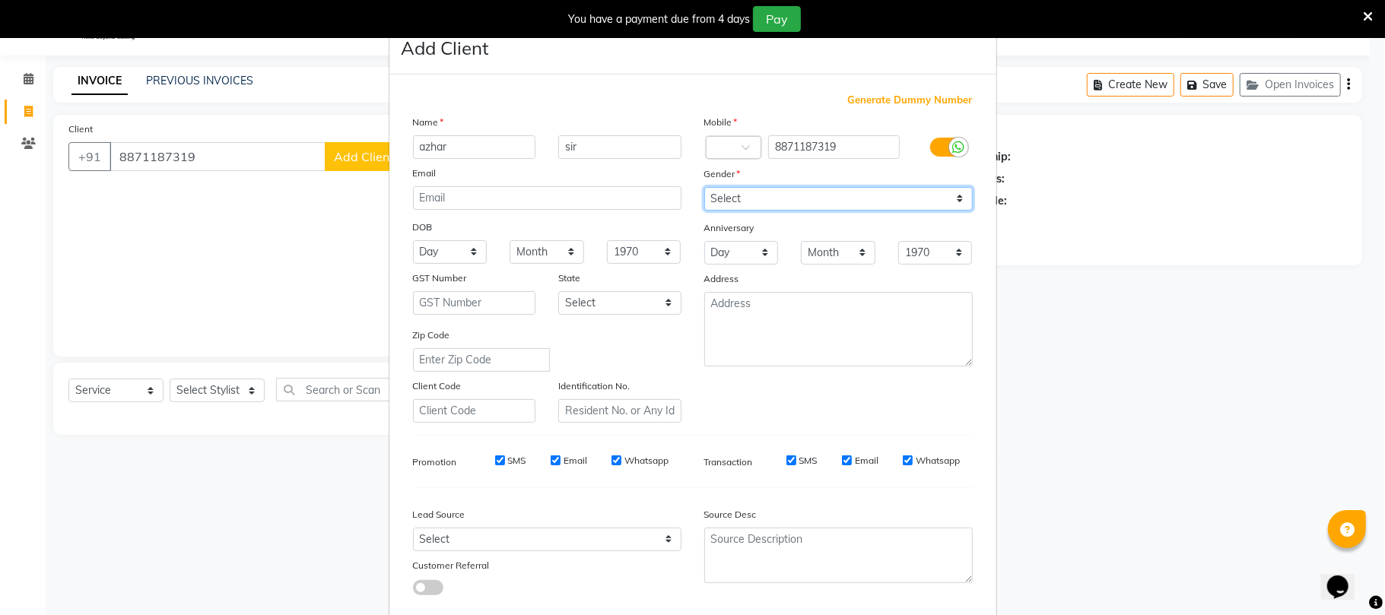
click at [786, 195] on select "Select Male Female Other Prefer Not To Say" at bounding box center [838, 199] width 268 height 24
click at [704, 187] on select "Select Male Female Other Prefer Not To Say" at bounding box center [838, 199] width 268 height 24
click at [767, 189] on select "Select Male Female Other Prefer Not To Say" at bounding box center [838, 199] width 268 height 24
select select "female"
click at [704, 187] on select "Select Male Female Other Prefer Not To Say" at bounding box center [838, 199] width 268 height 24
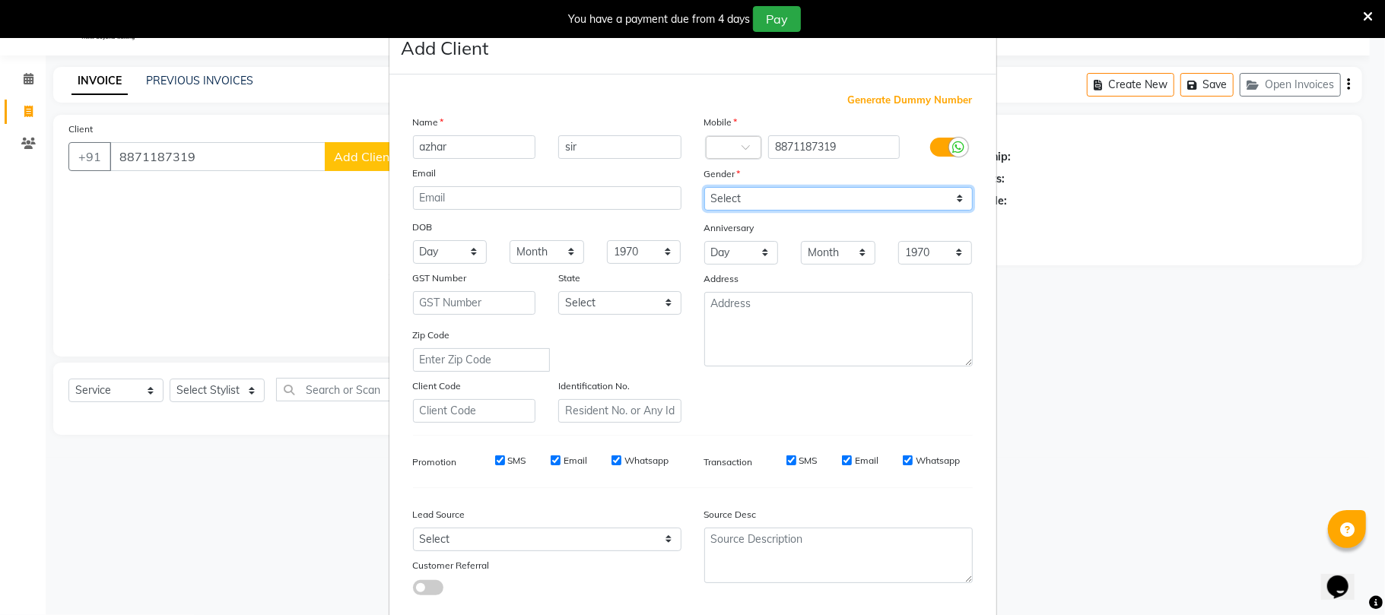
click at [870, 204] on select "Select Male Female Other Prefer Not To Say" at bounding box center [838, 199] width 268 height 24
click at [704, 187] on select "Select Male Female Other Prefer Not To Say" at bounding box center [838, 199] width 268 height 24
click at [765, 201] on select "Select Male Female Other Prefer Not To Say" at bounding box center [838, 199] width 268 height 24
select select "male"
click at [704, 187] on select "Select Male Female Other Prefer Not To Say" at bounding box center [838, 199] width 268 height 24
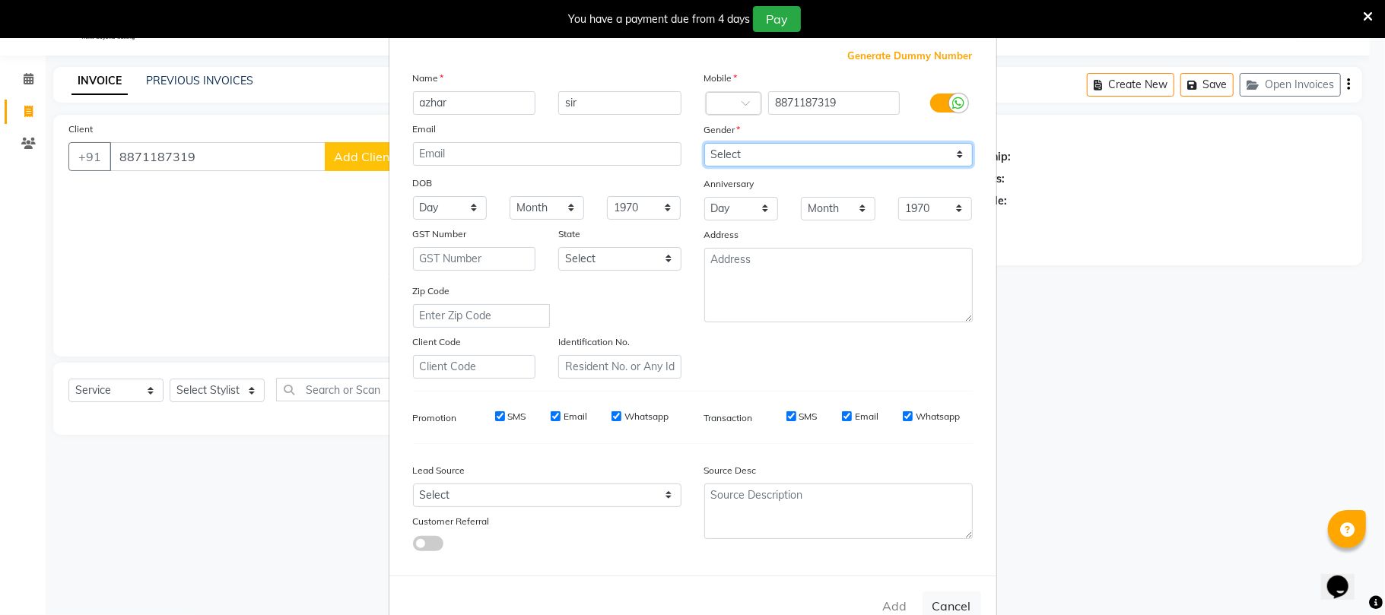
scroll to position [83, 0]
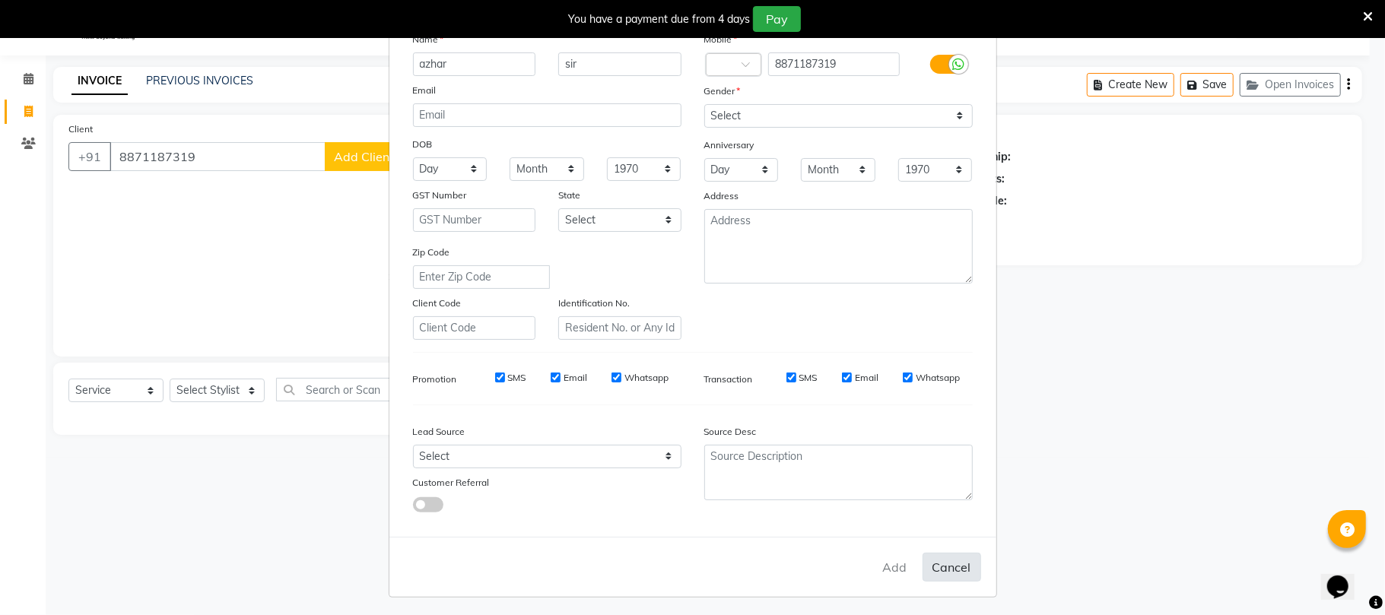
click at [953, 560] on button "Cancel" at bounding box center [951, 567] width 59 height 29
select select
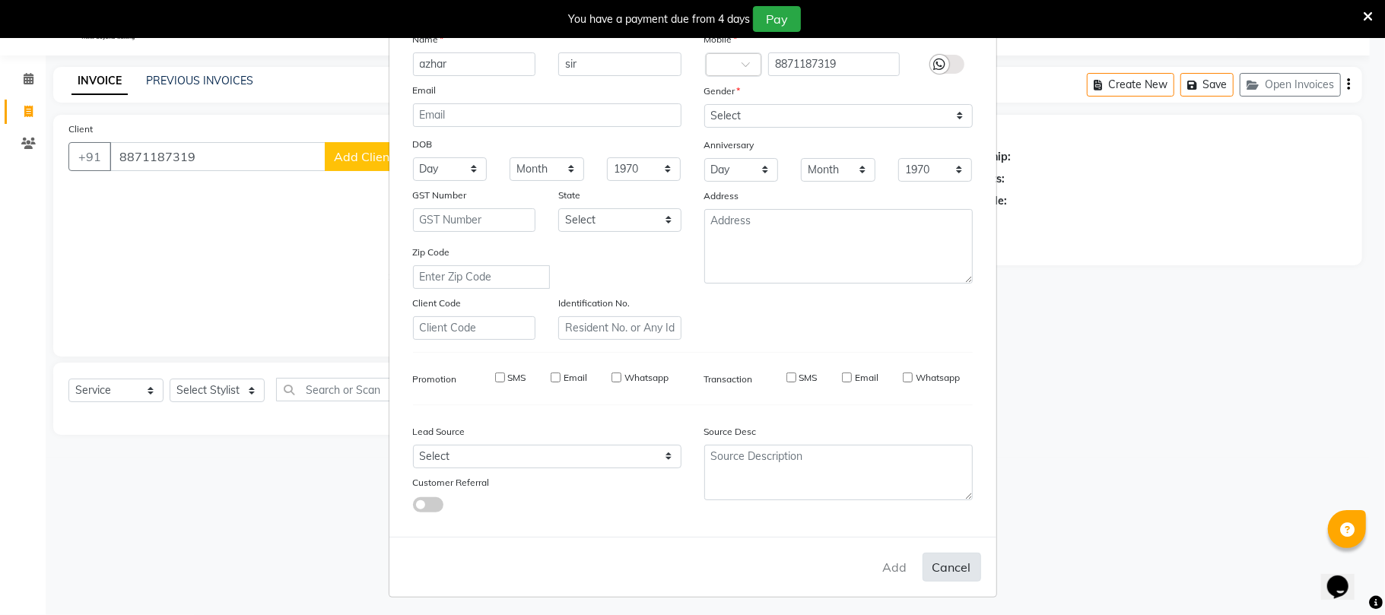
select select
checkbox input "false"
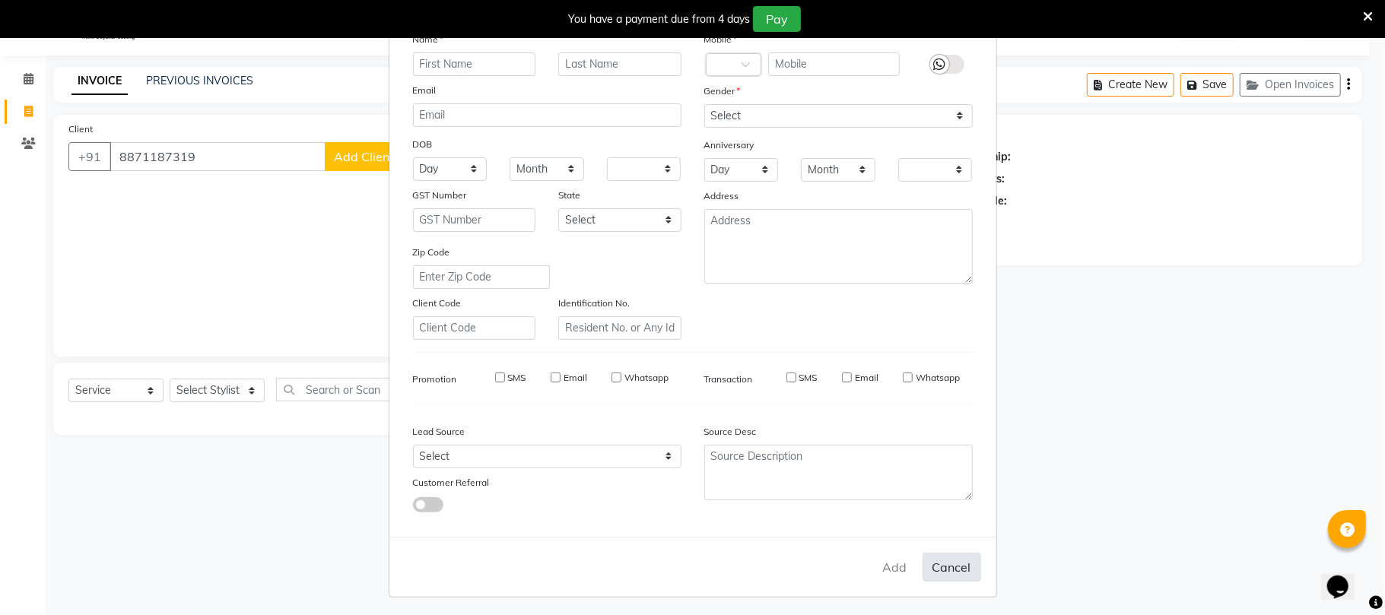
checkbox input "false"
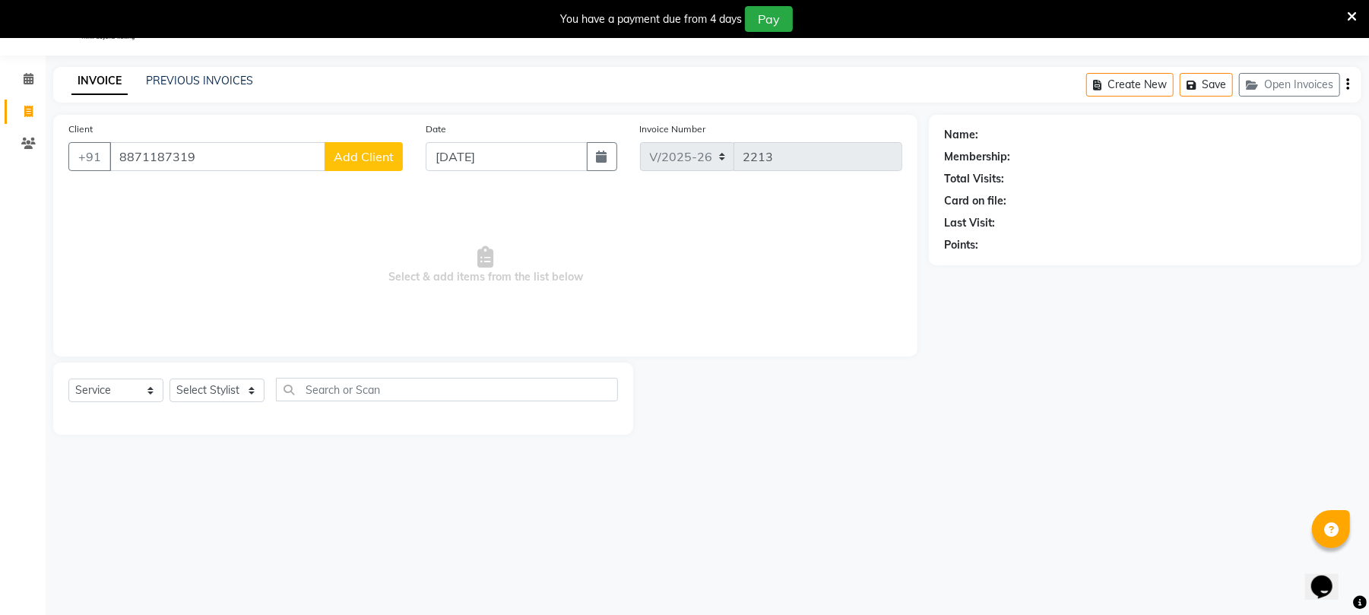
click at [351, 163] on span "Add Client" at bounding box center [364, 156] width 60 height 15
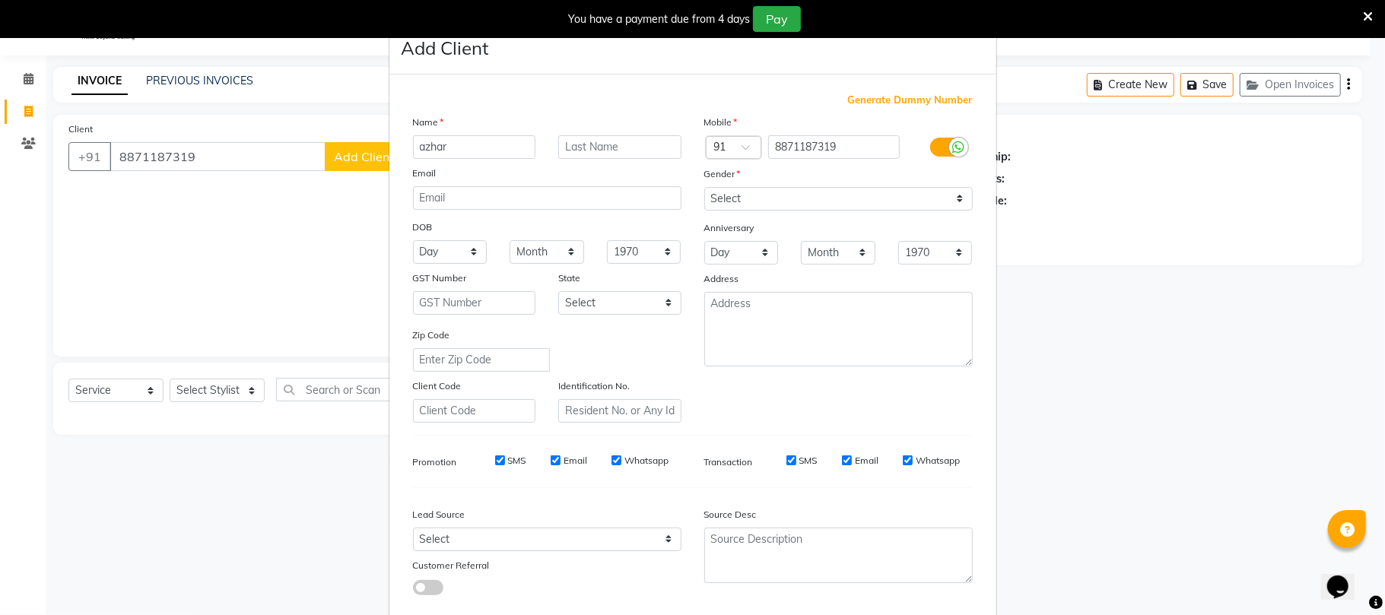
type input "azhar"
click at [603, 156] on input "text" at bounding box center [619, 147] width 123 height 24
type input "sir"
click at [760, 186] on div "Mobile Country Code × 91 8871187319 Gender Select Male Female Other Prefer Not …" at bounding box center [838, 268] width 291 height 309
click at [760, 198] on select "Select Male Female Other Prefer Not To Say" at bounding box center [838, 199] width 268 height 24
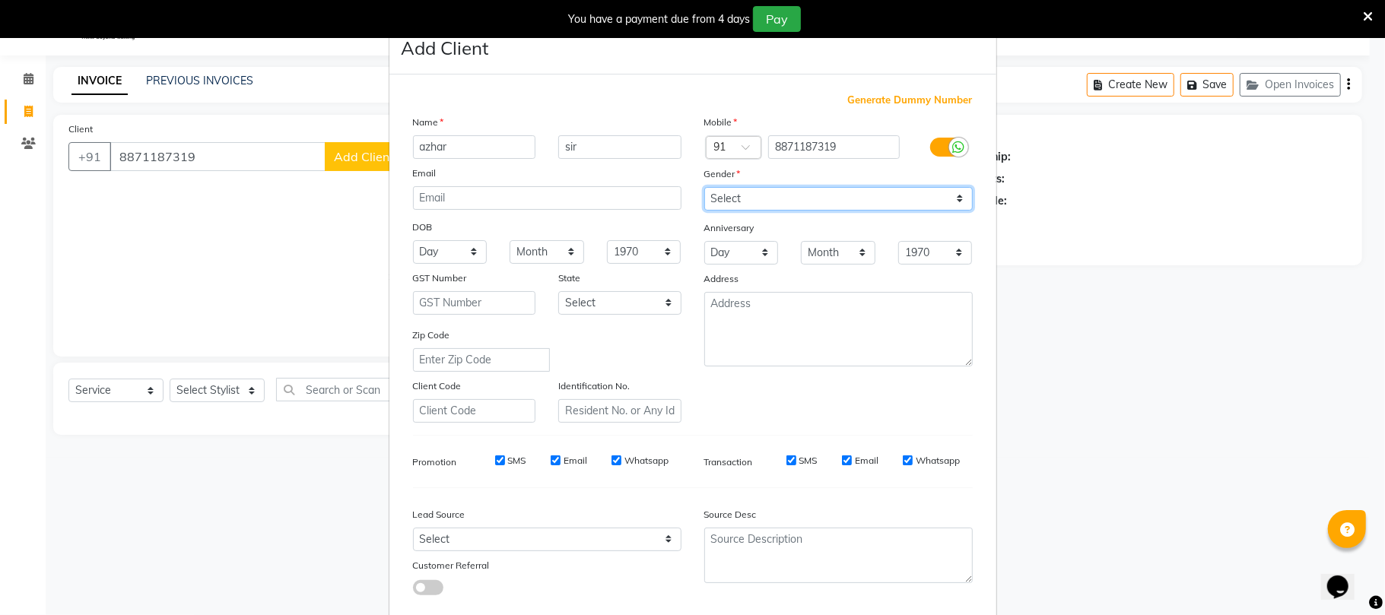
select select "male"
click at [704, 187] on select "Select Male Female Other Prefer Not To Say" at bounding box center [838, 199] width 268 height 24
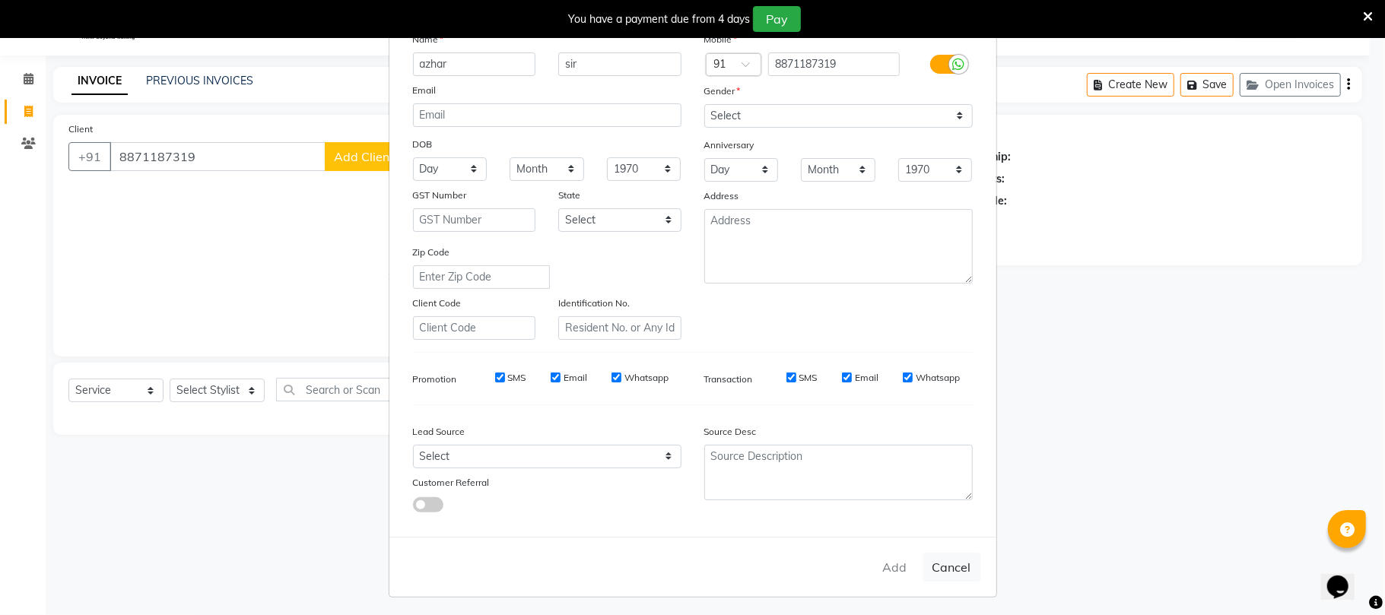
click at [1367, 11] on icon at bounding box center [1368, 17] width 10 height 14
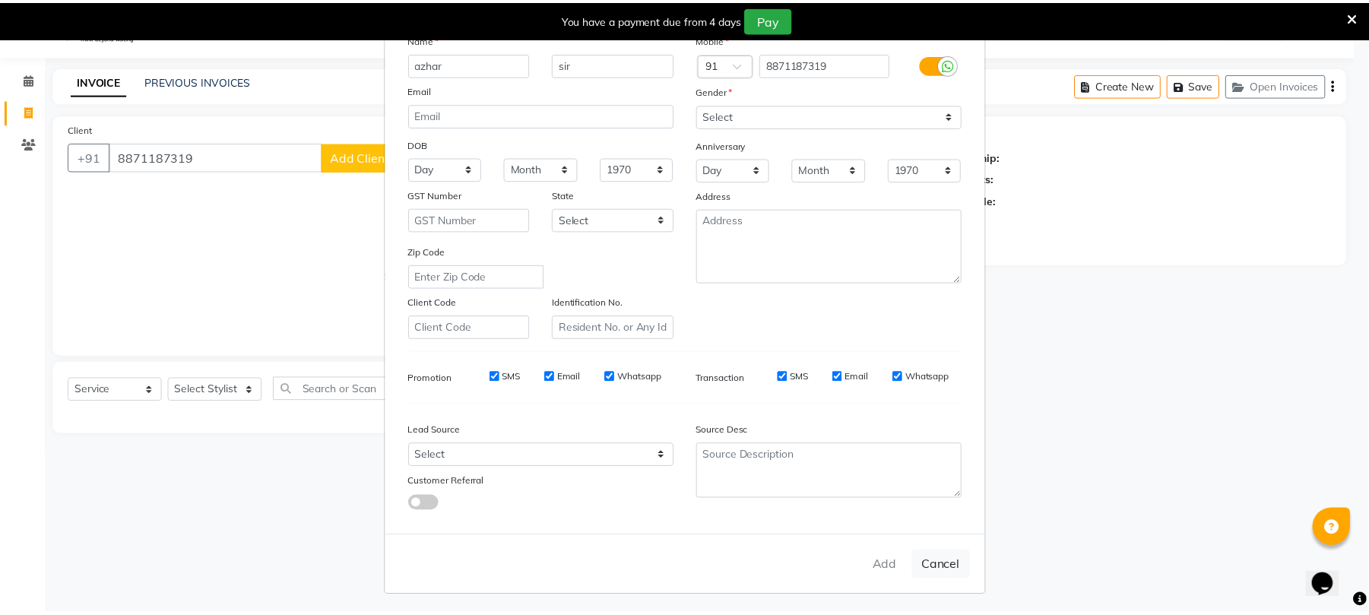
scroll to position [0, 0]
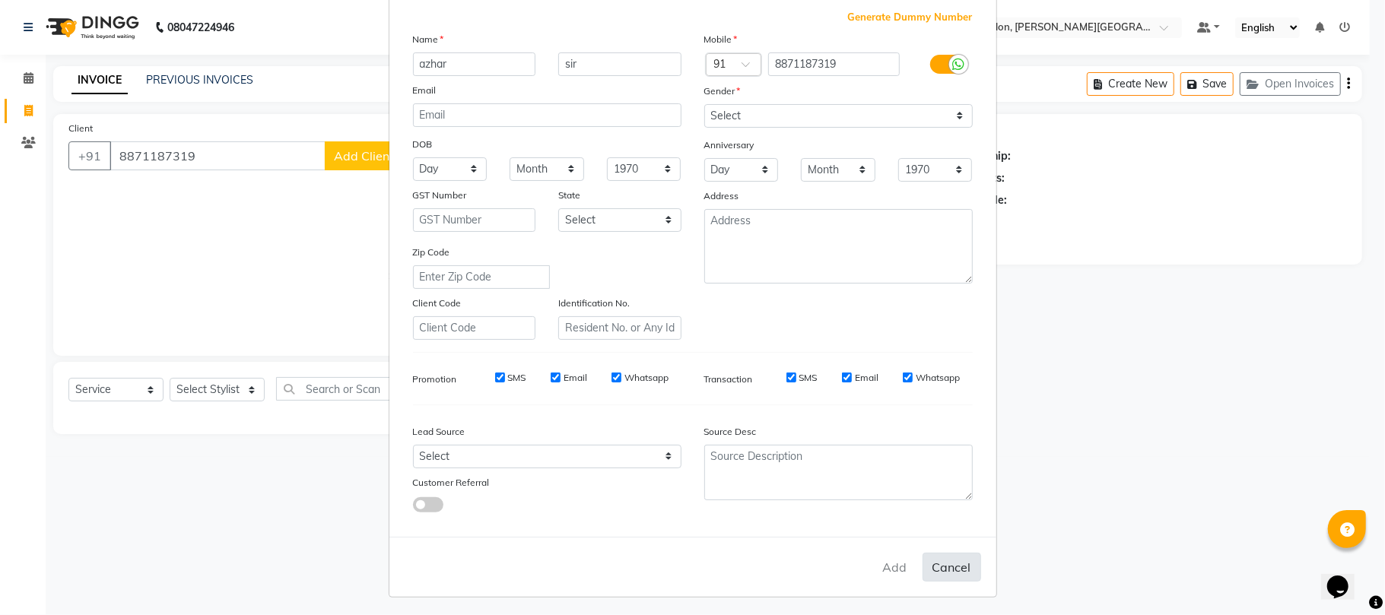
click at [971, 558] on button "Cancel" at bounding box center [951, 567] width 59 height 29
select select
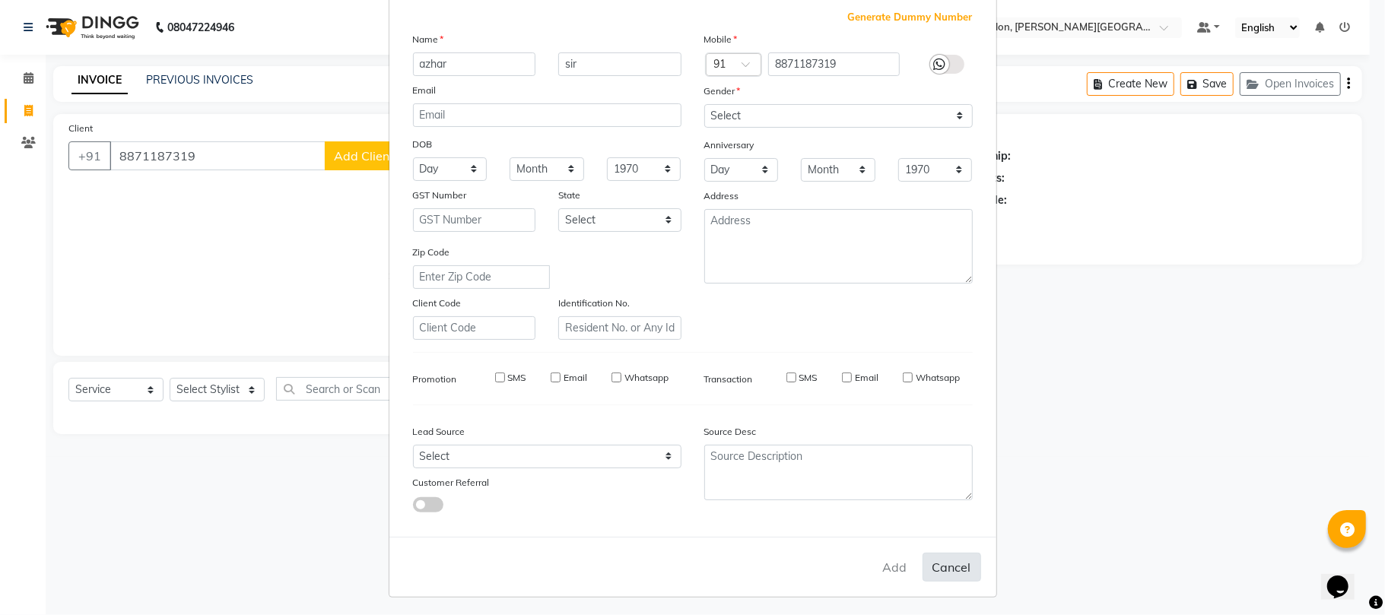
select select
checkbox input "false"
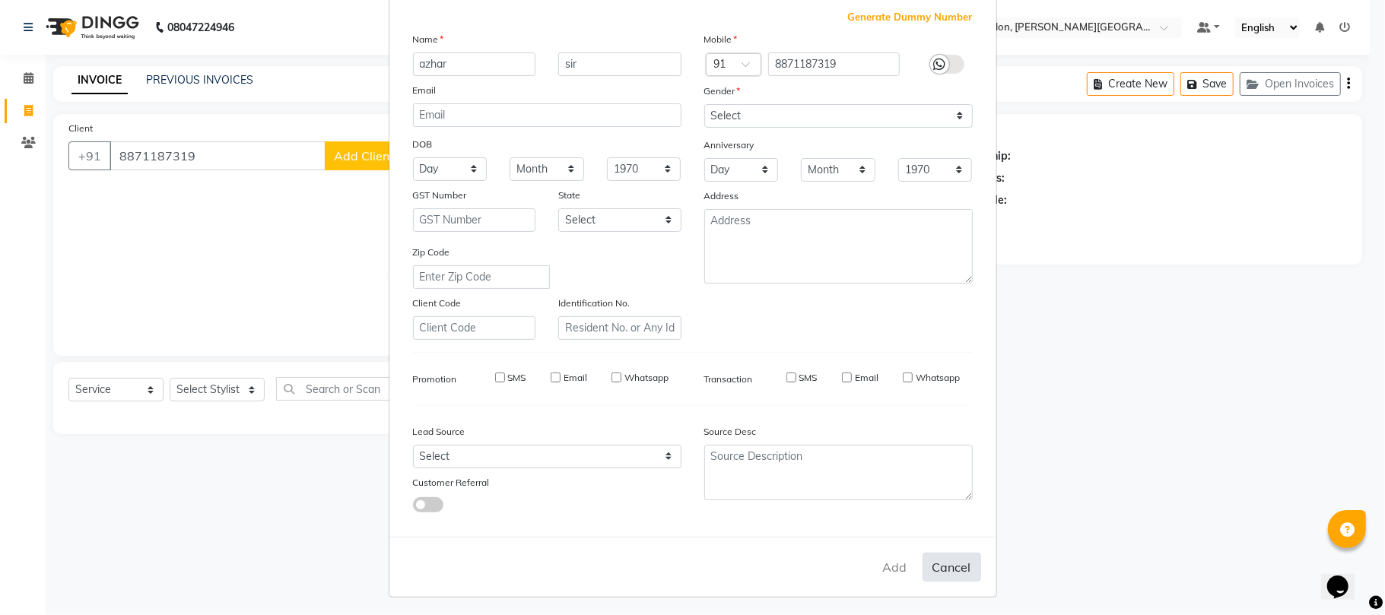
checkbox input "false"
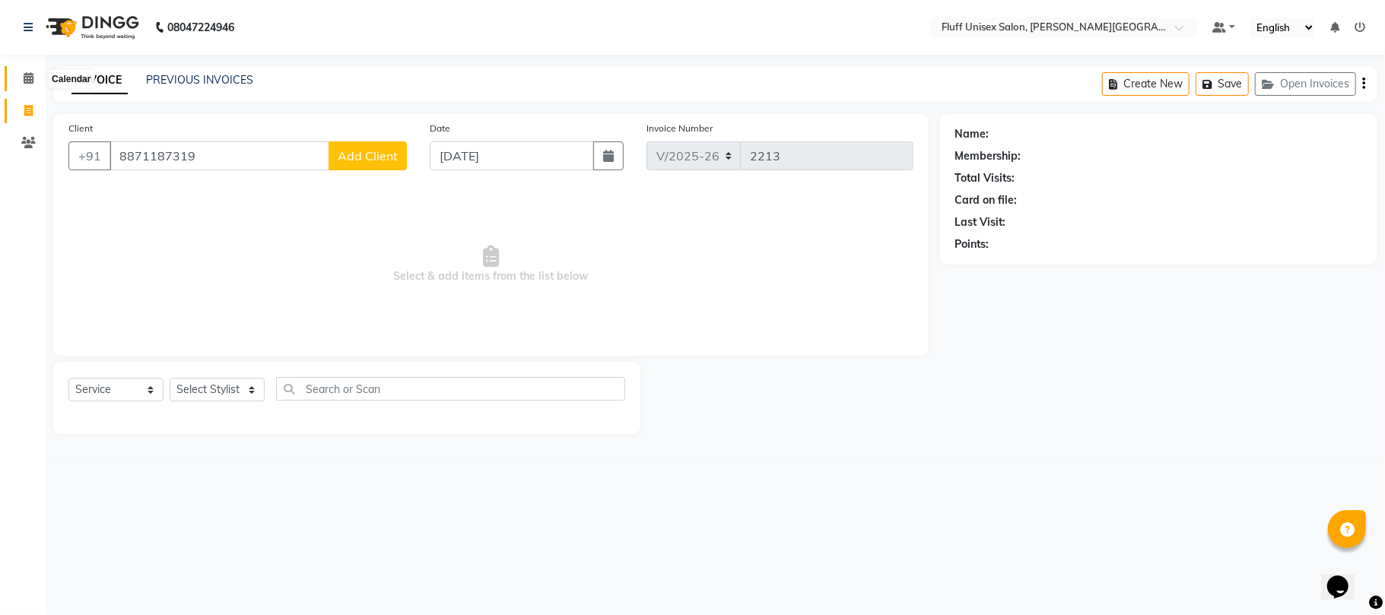
click at [28, 81] on icon at bounding box center [29, 77] width 10 height 11
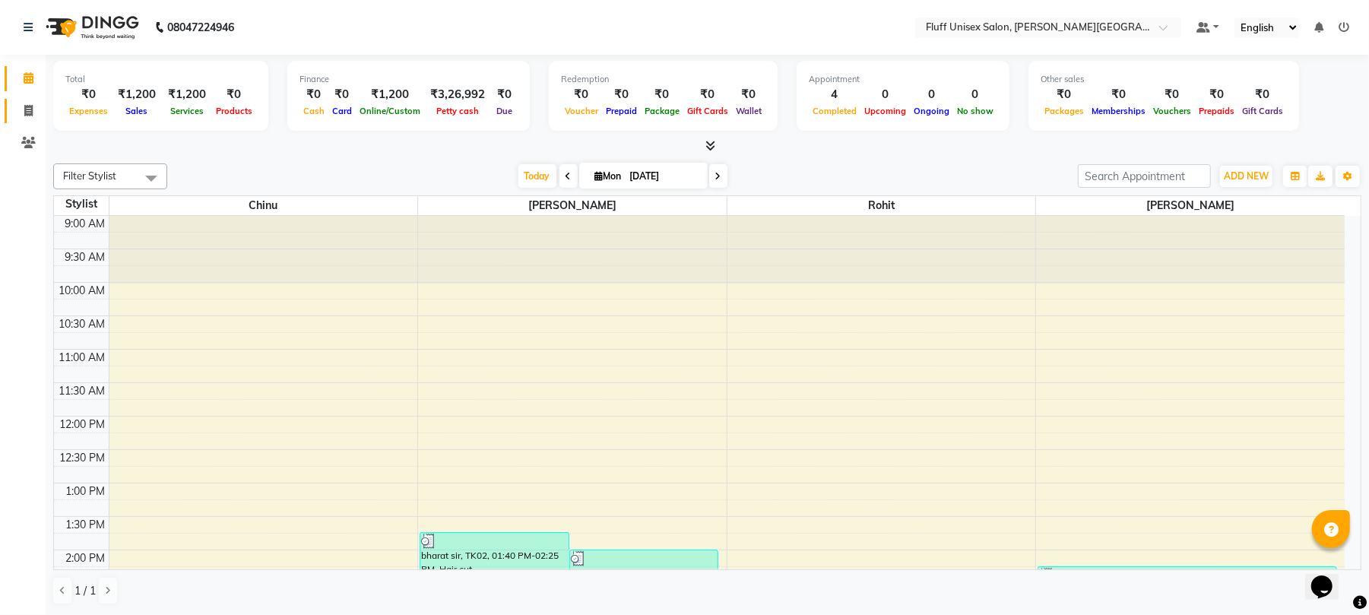
click at [25, 99] on link "Invoice" at bounding box center [23, 111] width 36 height 25
select select "service"
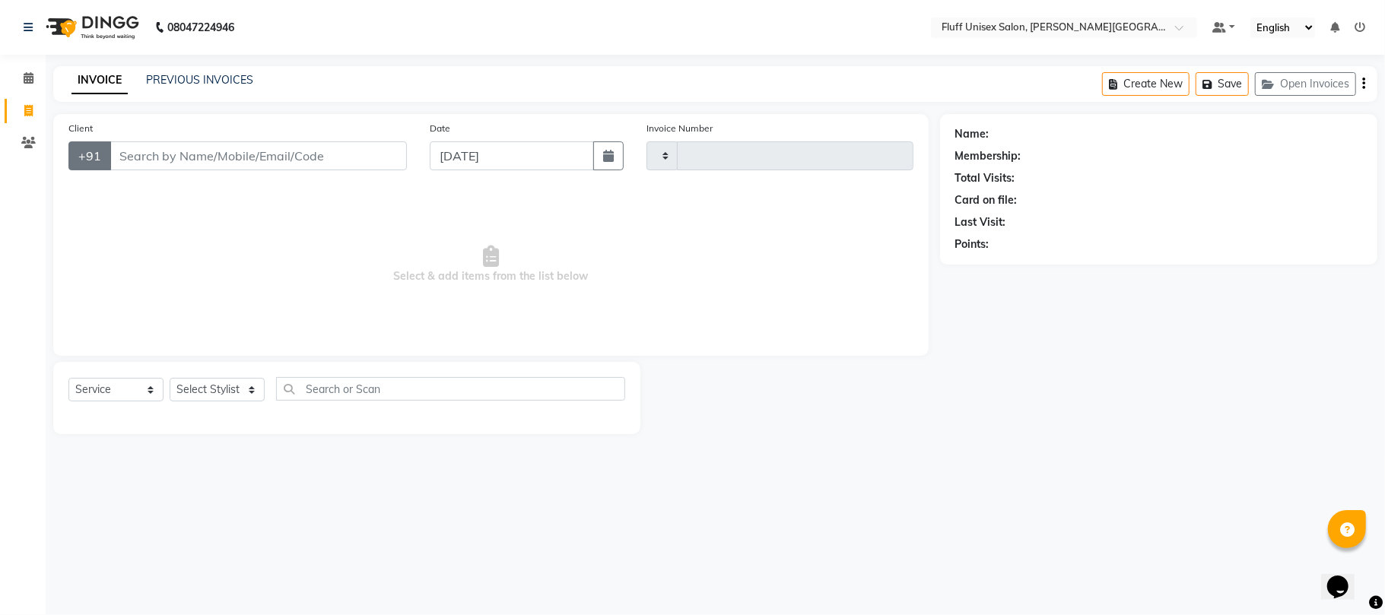
type input "2213"
select select "32"
click at [165, 152] on input "Client" at bounding box center [257, 155] width 297 height 29
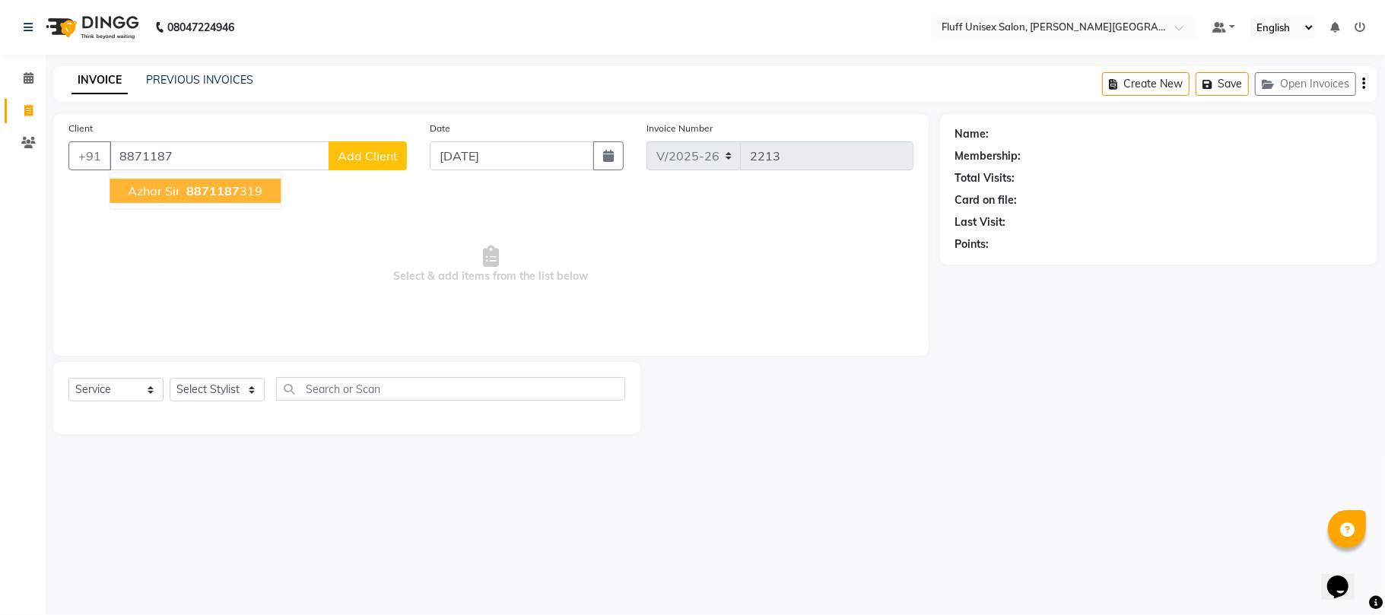
click at [217, 186] on span "8871187" at bounding box center [212, 190] width 53 height 15
type input "8871187319"
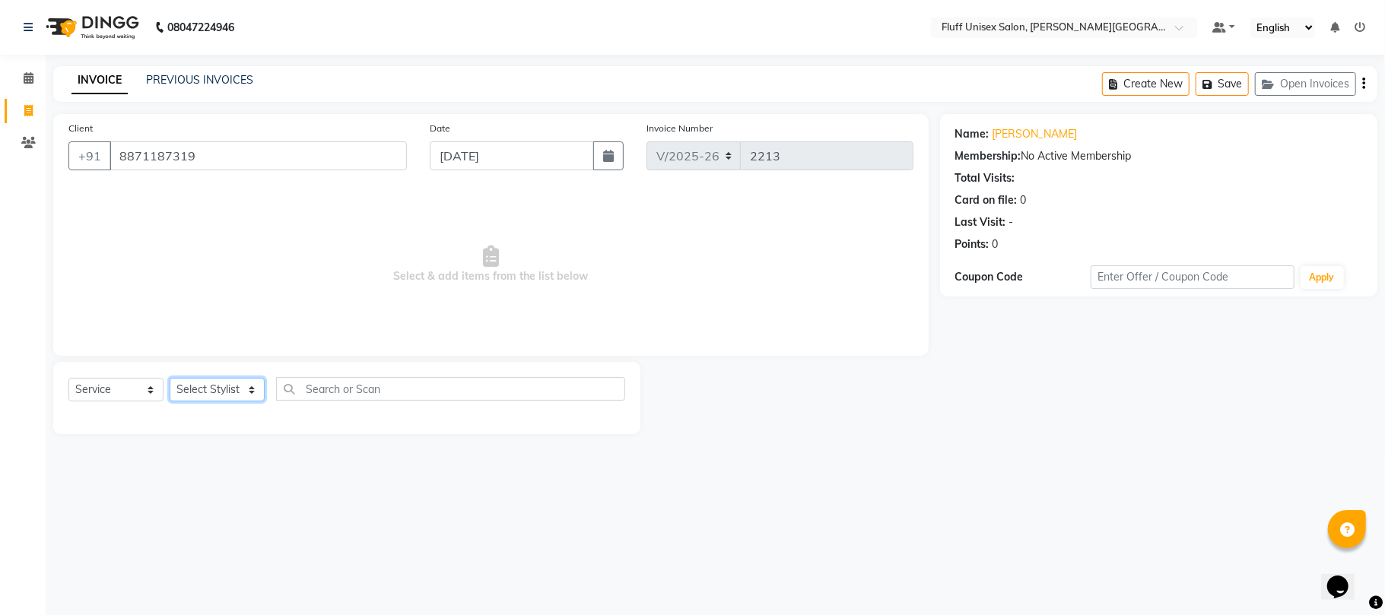
click at [211, 388] on select "Select Stylist Chinu Mayank Raj Ji Reception Rohit" at bounding box center [217, 390] width 95 height 24
select select "43283"
click at [170, 378] on select "Select Stylist Chinu Mayank Raj Ji Reception Rohit" at bounding box center [217, 390] width 95 height 24
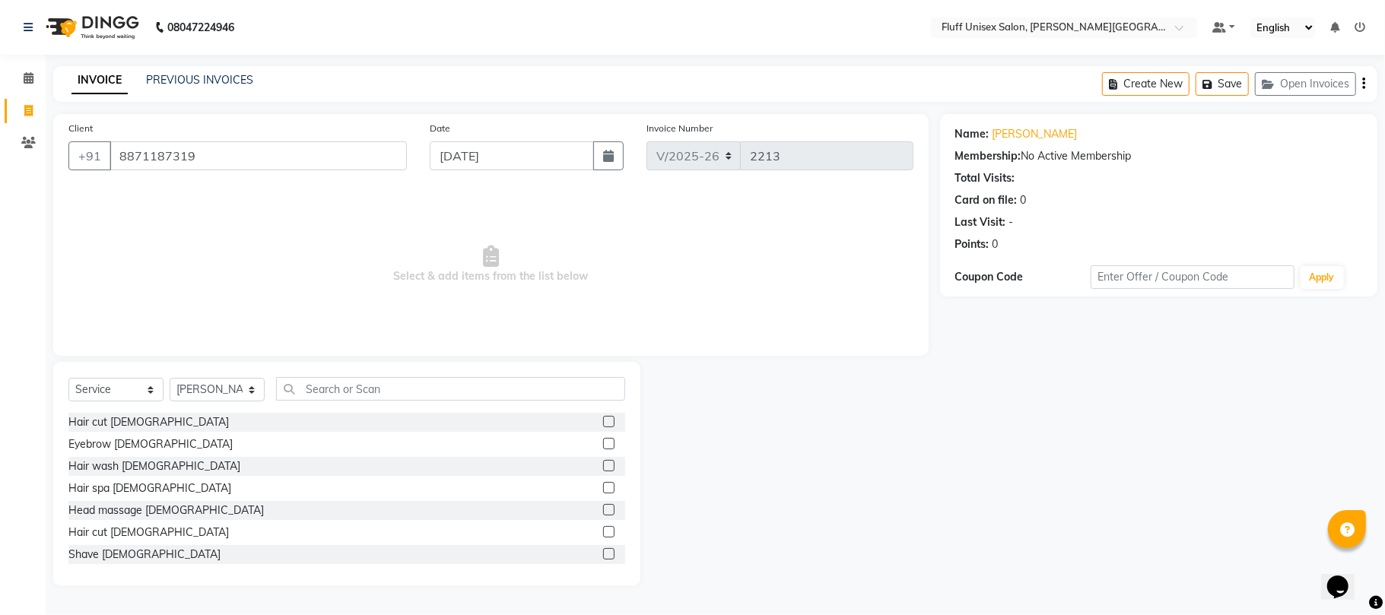
click at [603, 532] on label at bounding box center [608, 531] width 11 height 11
click at [603, 532] on input "checkbox" at bounding box center [608, 533] width 10 height 10
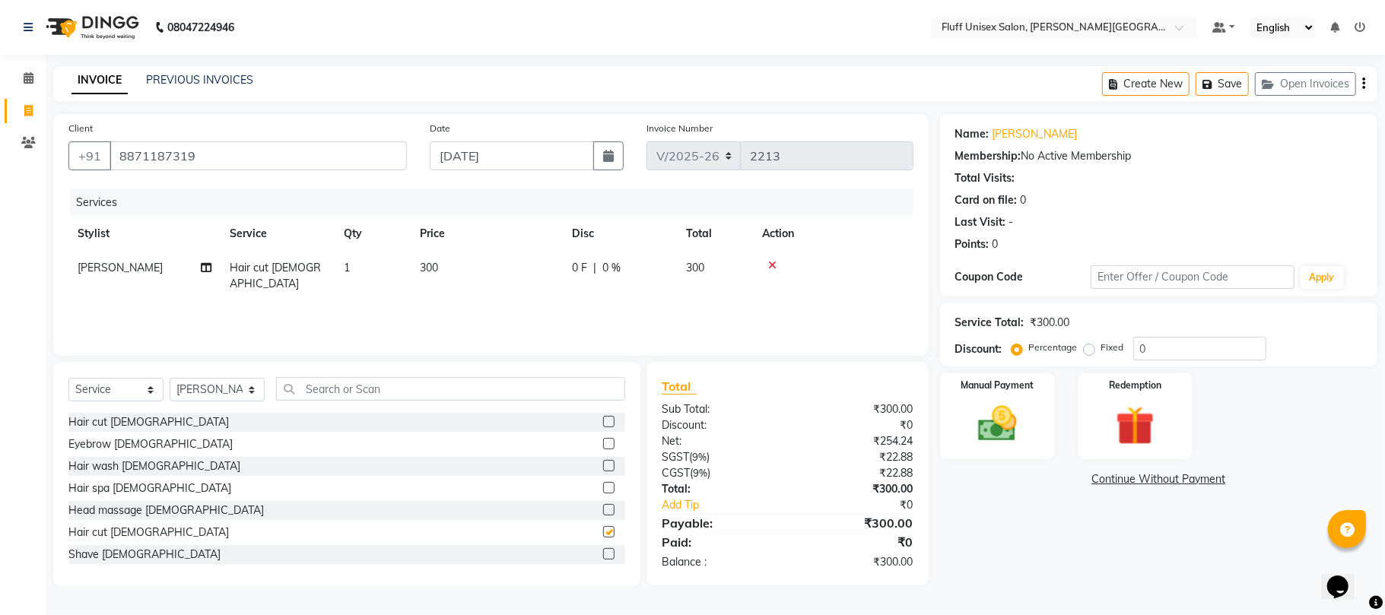
checkbox input "false"
click at [438, 278] on td "300" at bounding box center [487, 276] width 152 height 50
select select "43283"
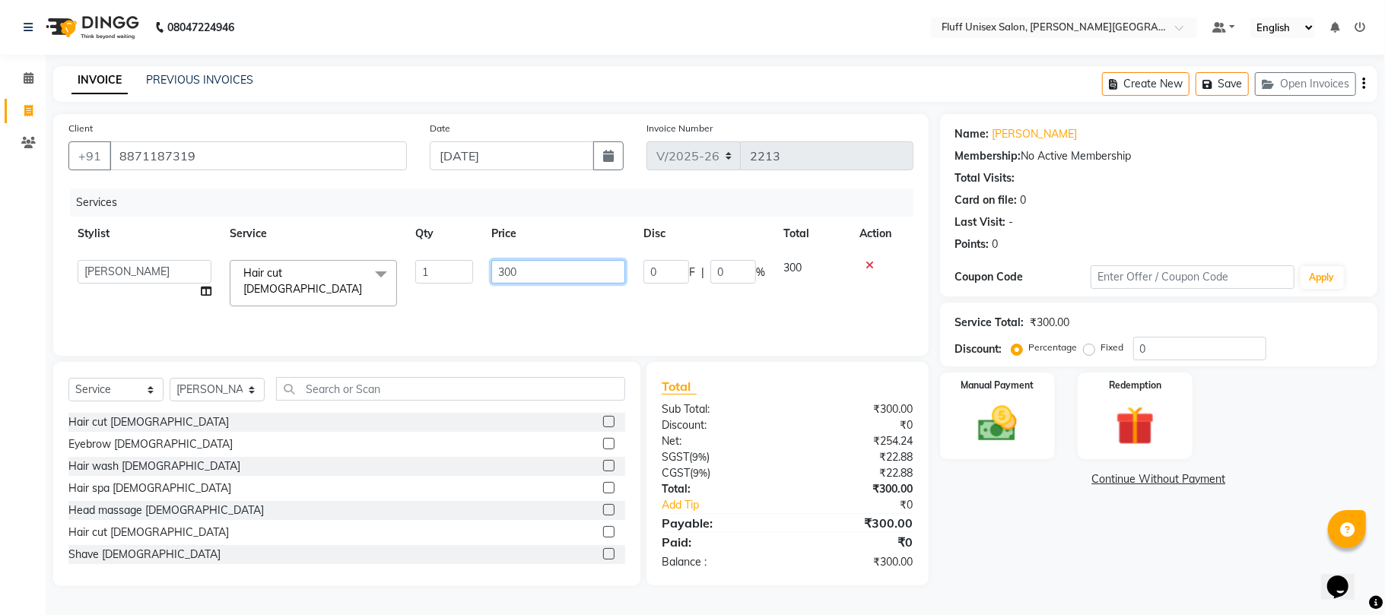
click at [525, 263] on input "300" at bounding box center [558, 272] width 134 height 24
type input "3"
type input "1800"
click at [982, 426] on img at bounding box center [997, 424] width 66 height 47
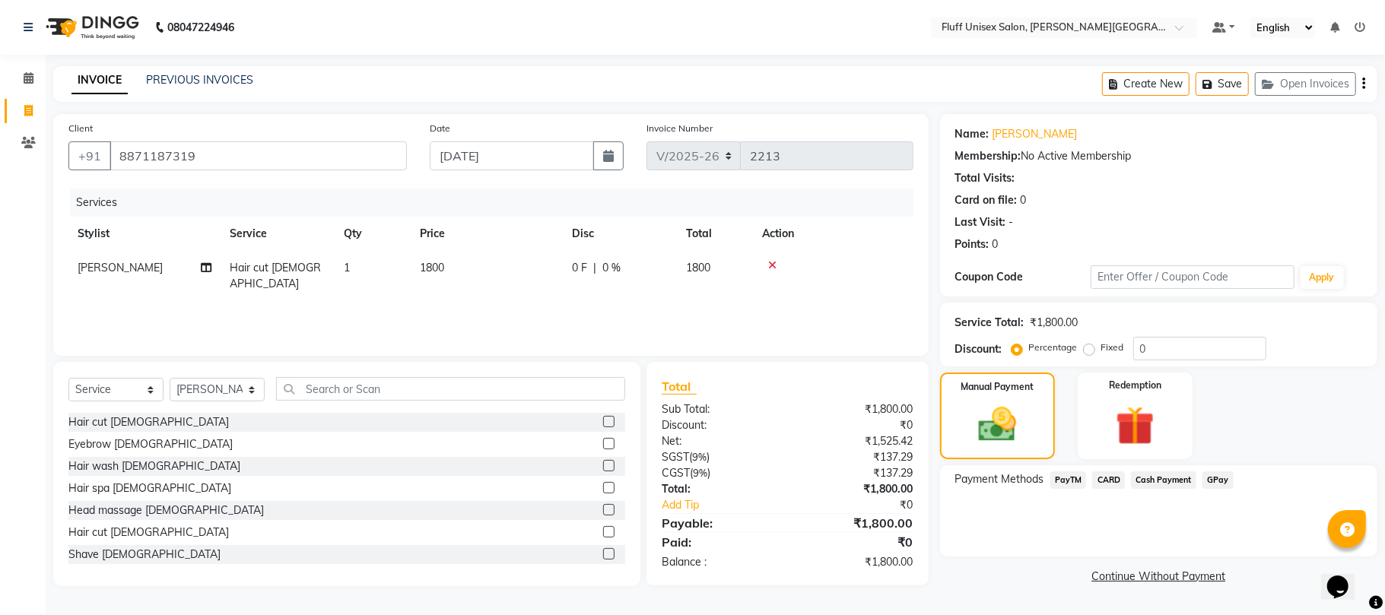
click at [1071, 472] on span "PayTM" at bounding box center [1068, 479] width 36 height 17
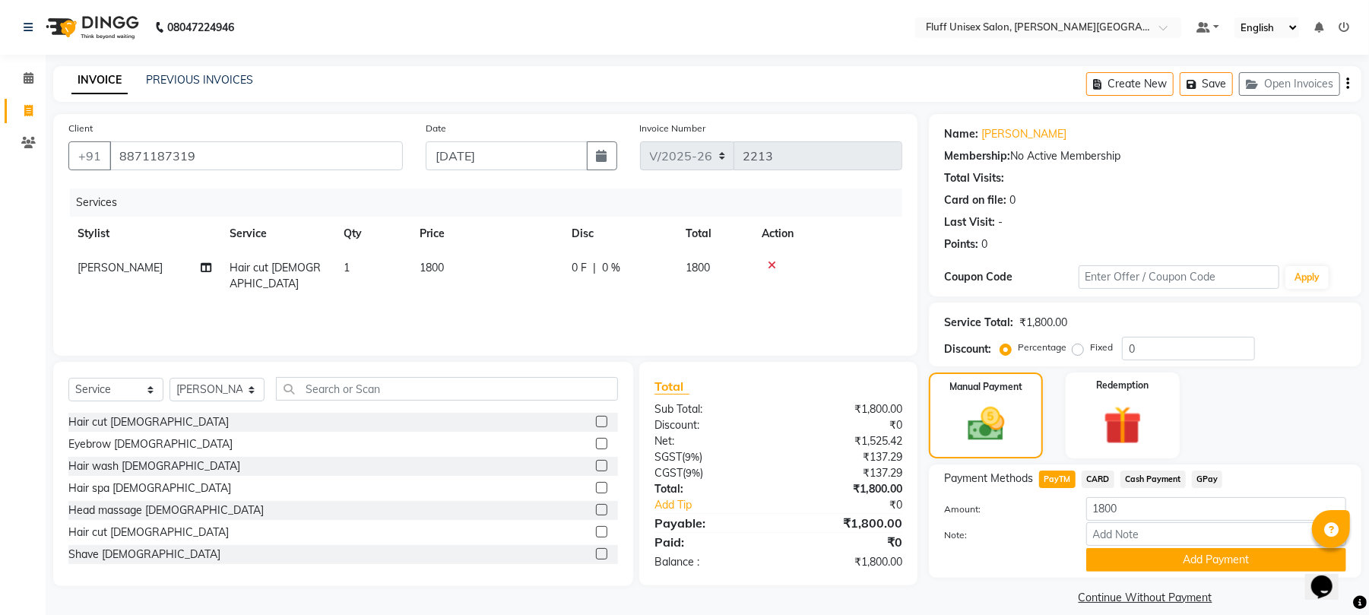
scroll to position [17, 0]
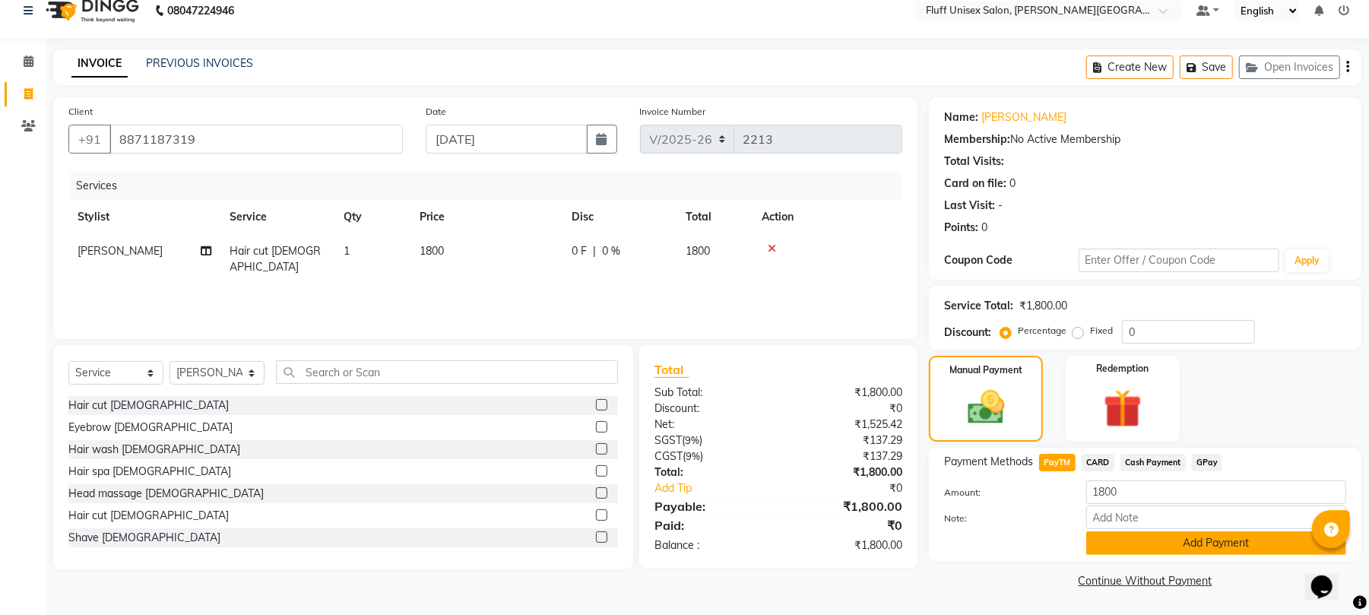
click at [1229, 545] on button "Add Payment" at bounding box center [1217, 543] width 260 height 24
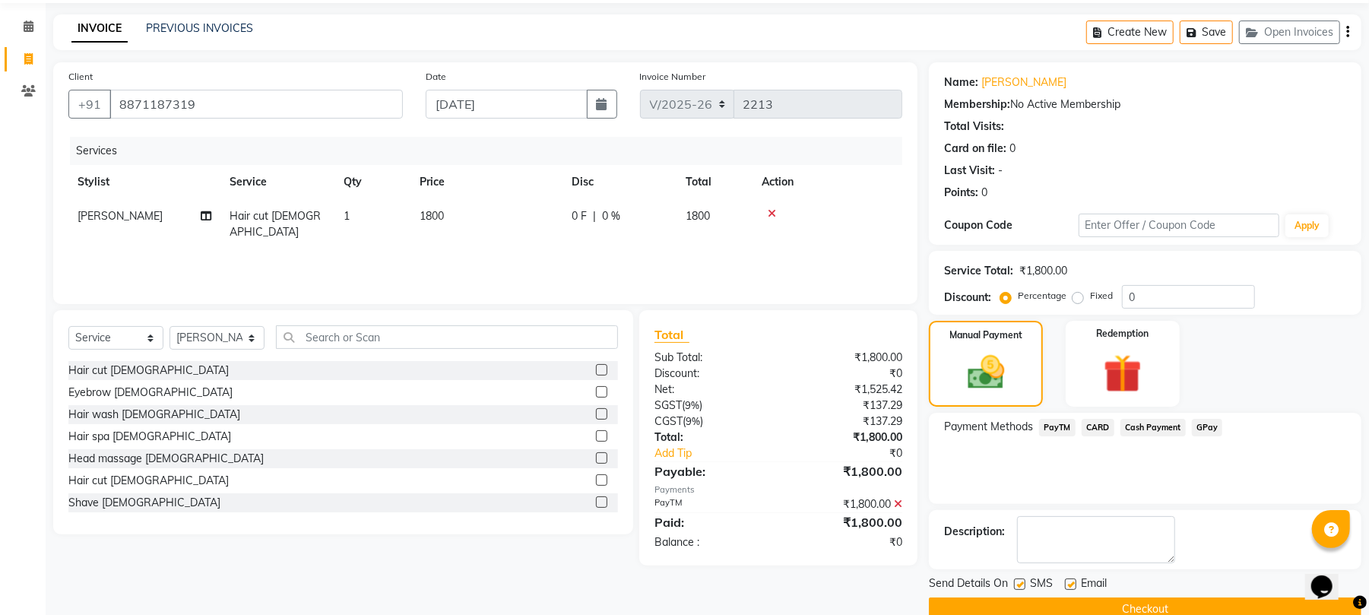
scroll to position [82, 0]
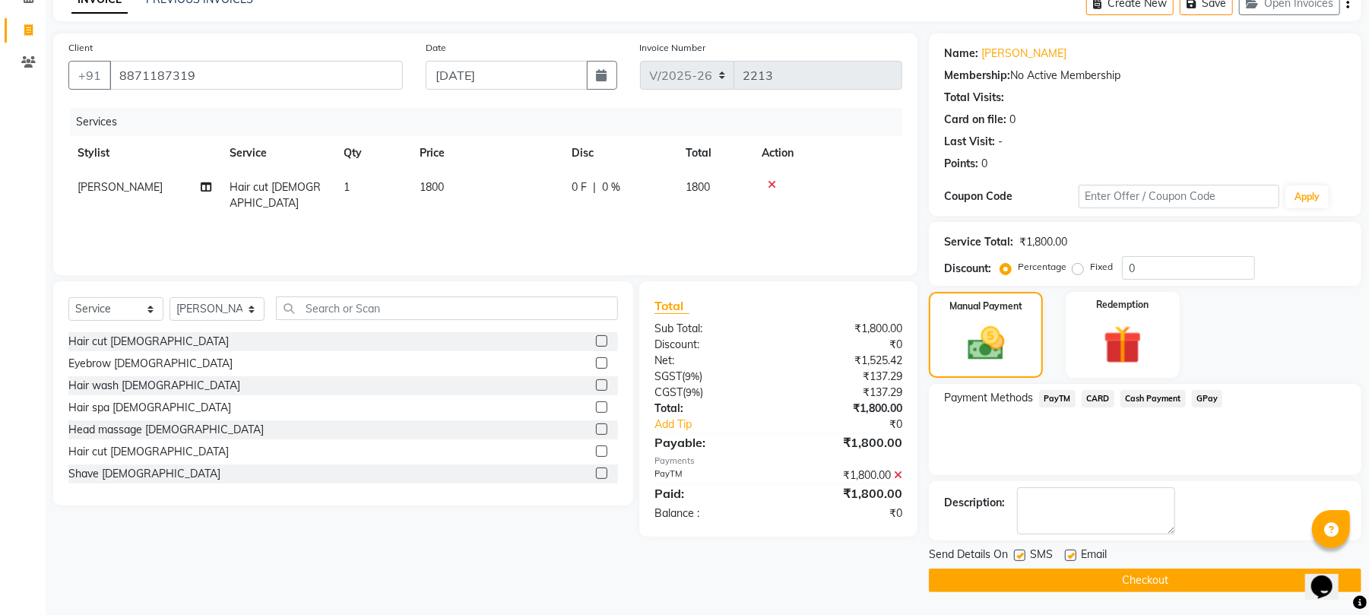
click at [1172, 587] on button "Checkout" at bounding box center [1145, 581] width 433 height 24
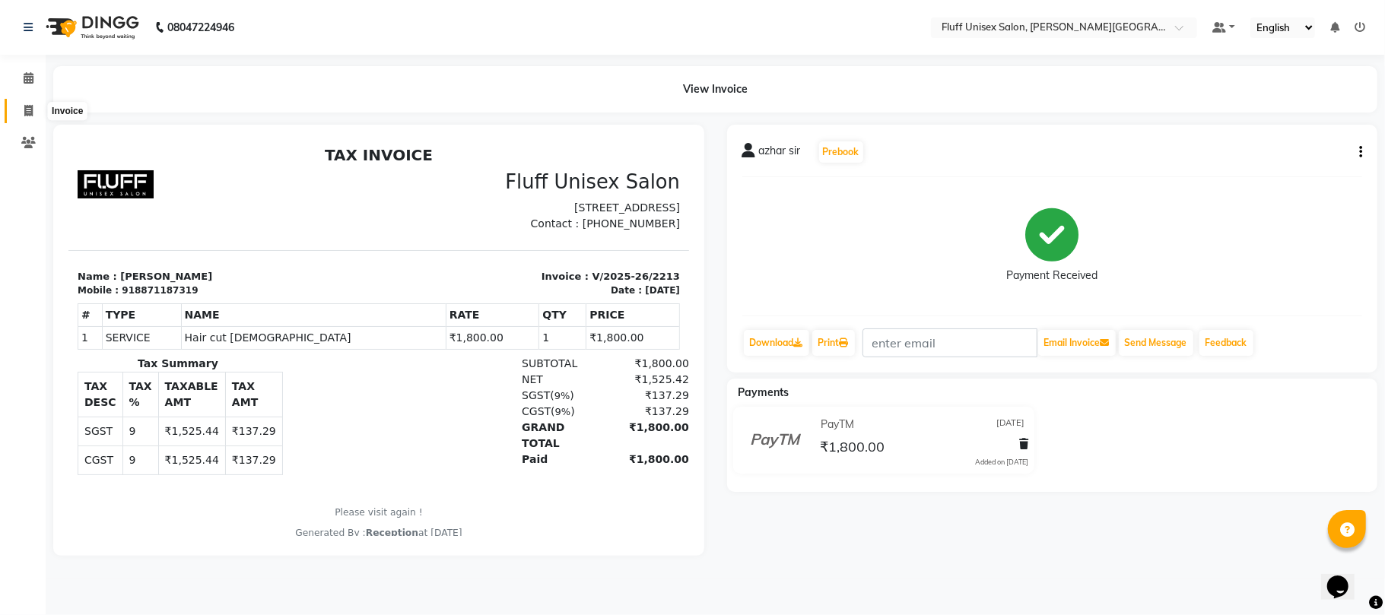
click at [17, 103] on span at bounding box center [28, 111] width 27 height 17
select select "service"
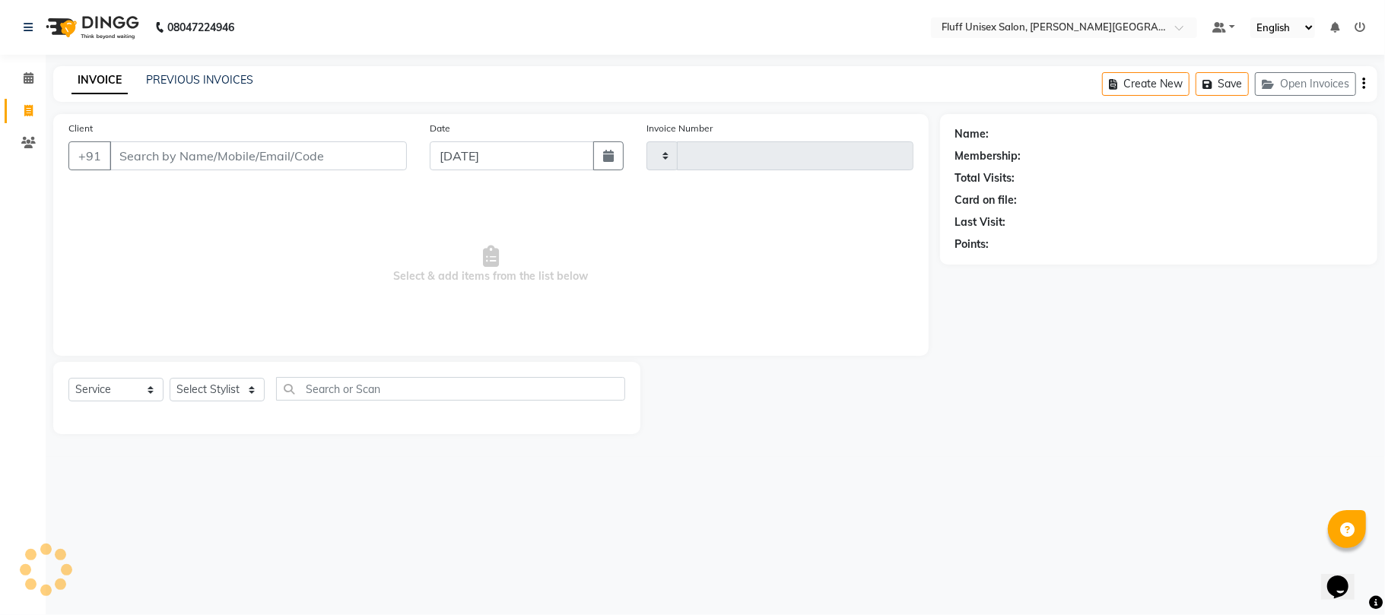
type input "2214"
select select "32"
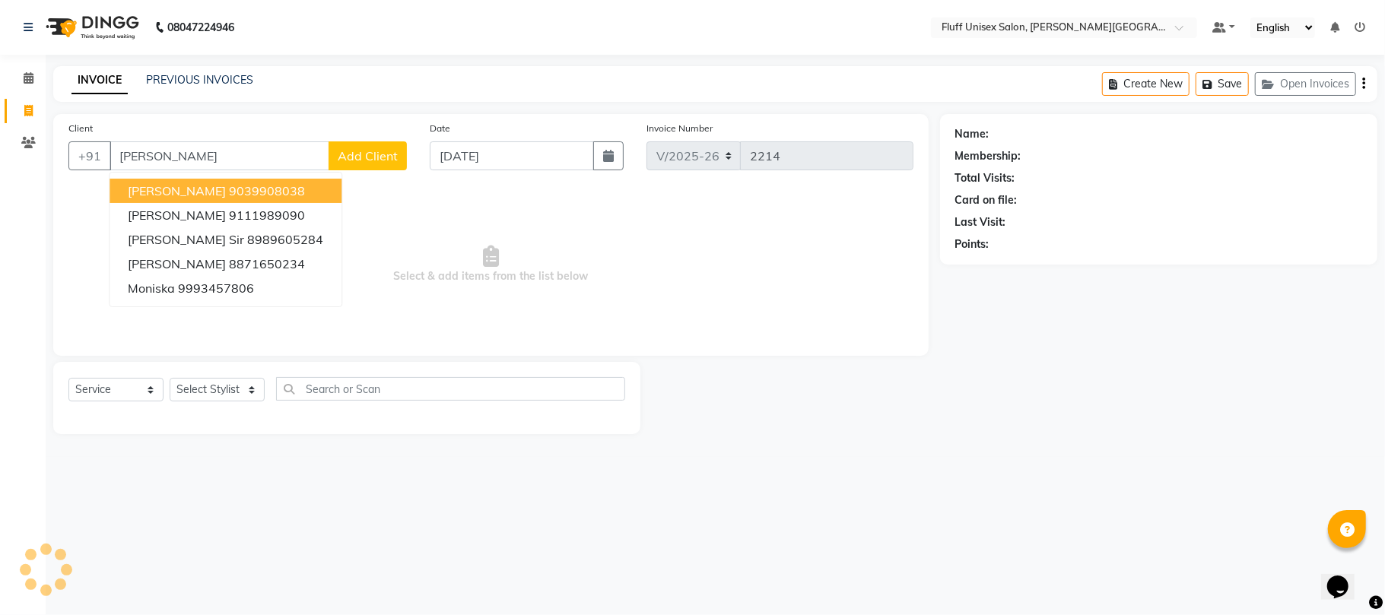
click at [210, 192] on span "monish sharma" at bounding box center [177, 190] width 98 height 15
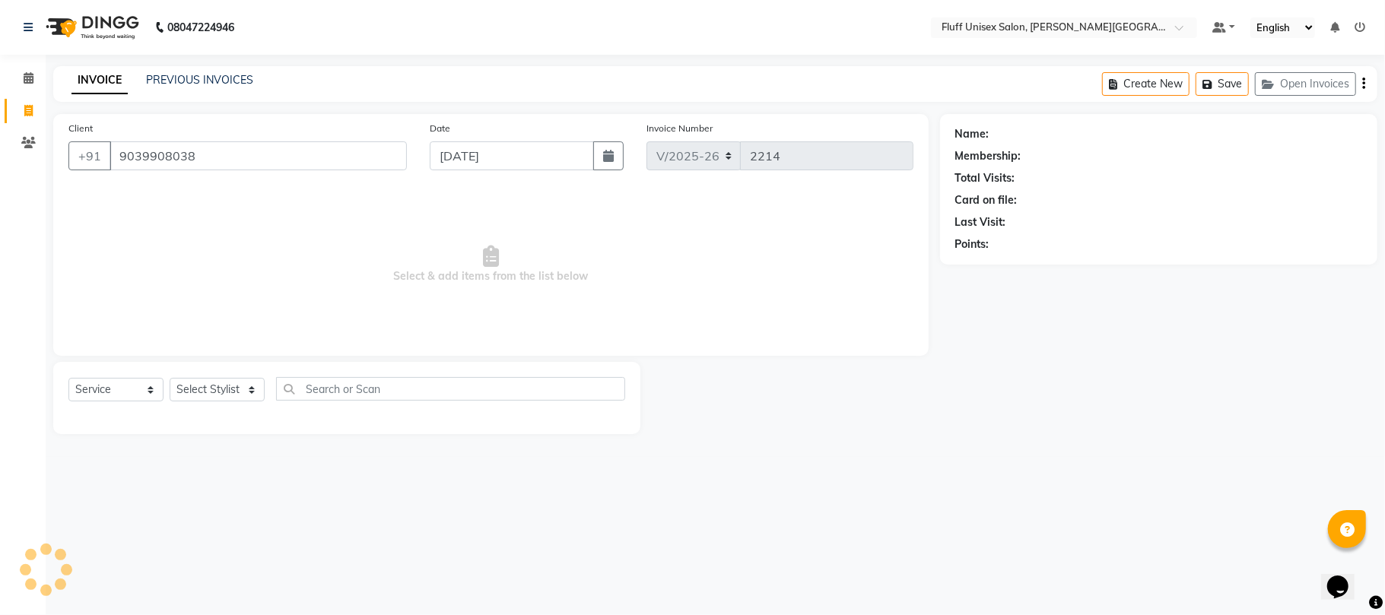
type input "9039908038"
drag, startPoint x: 213, startPoint y: 386, endPoint x: 213, endPoint y: 446, distance: 59.3
click at [213, 386] on select "Select Stylist" at bounding box center [217, 390] width 95 height 24
select select "39020"
click at [170, 378] on select "Select Stylist Chinu Mayank Raj Ji Reception Rohit" at bounding box center [217, 390] width 95 height 24
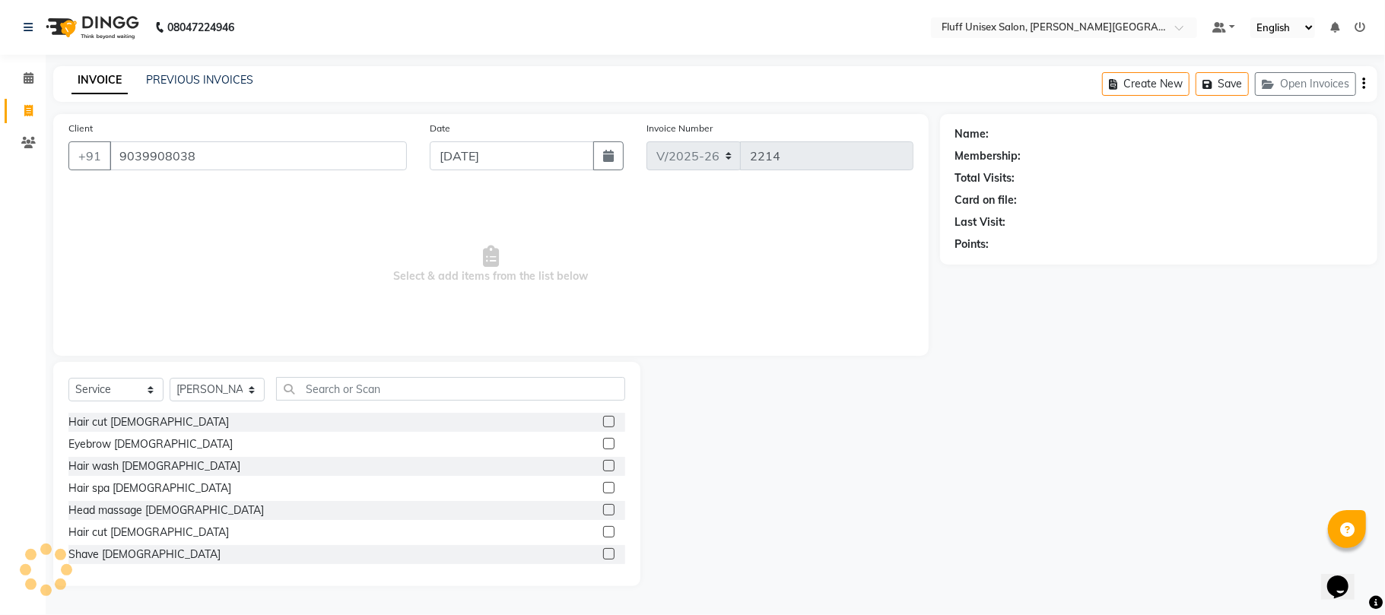
click at [603, 551] on label at bounding box center [608, 553] width 11 height 11
click at [603, 551] on input "checkbox" at bounding box center [608, 555] width 10 height 10
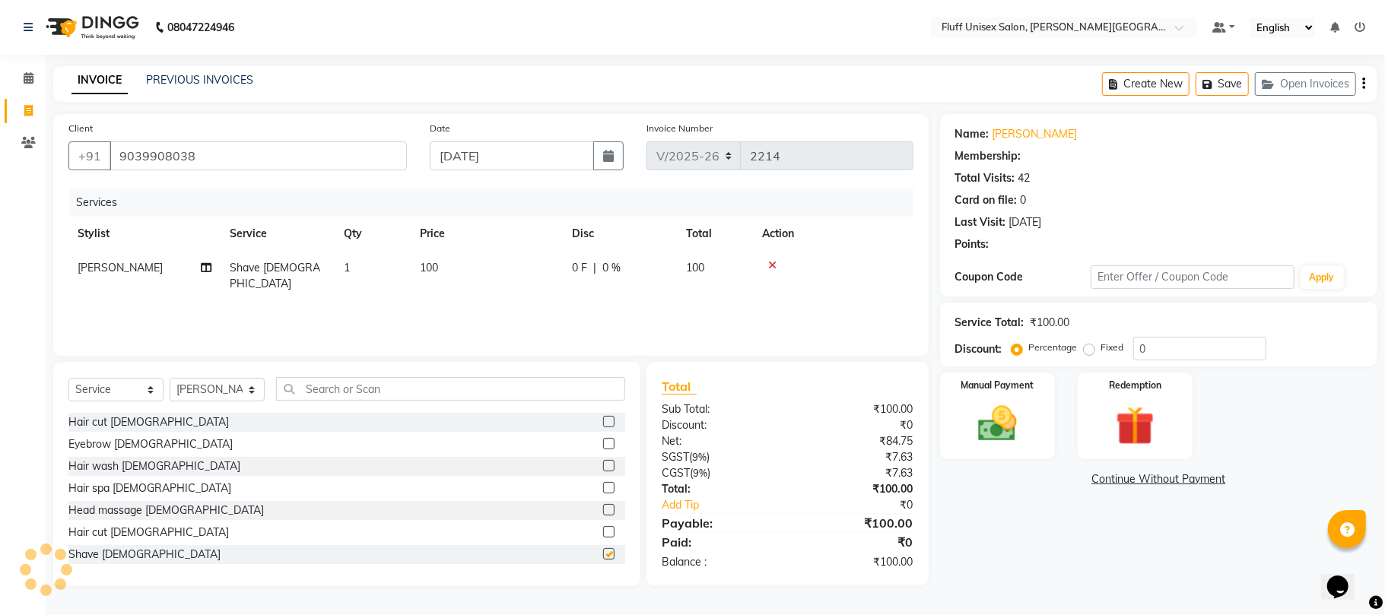
checkbox input "false"
click at [534, 247] on th "Price" at bounding box center [487, 234] width 152 height 34
click at [545, 272] on td "100" at bounding box center [487, 276] width 152 height 50
select select "39020"
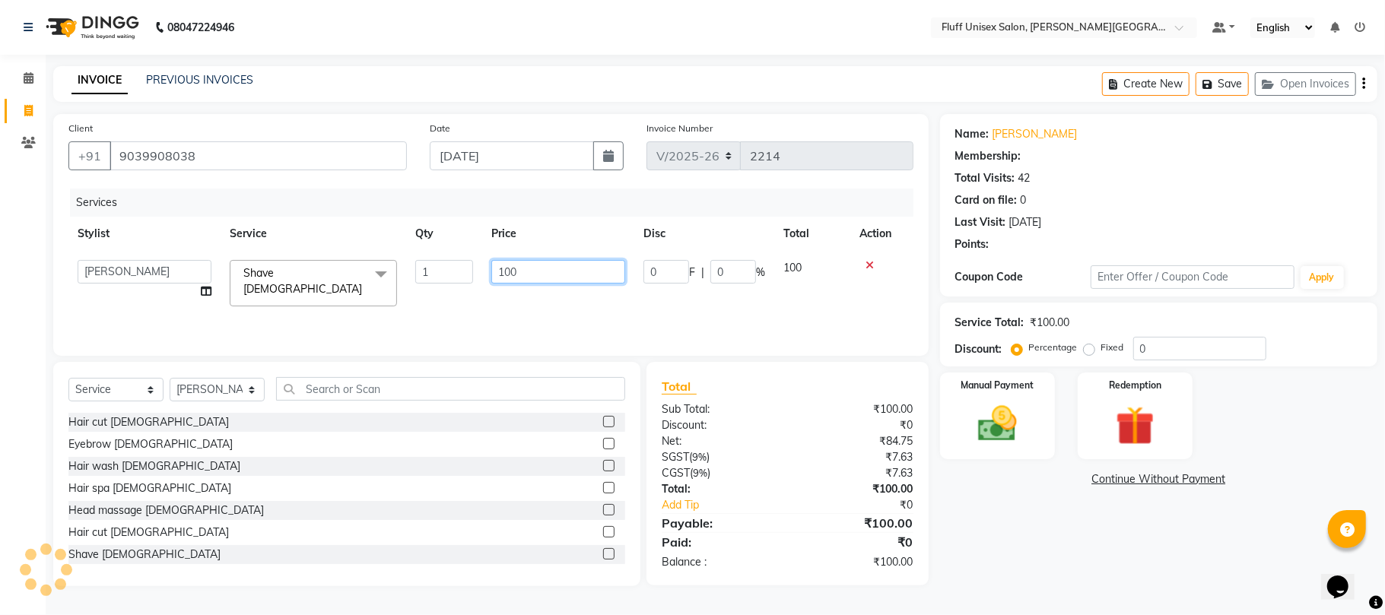
click at [545, 272] on input "100" at bounding box center [558, 272] width 134 height 24
type input "1"
type input "200"
click at [998, 418] on img at bounding box center [997, 424] width 66 height 47
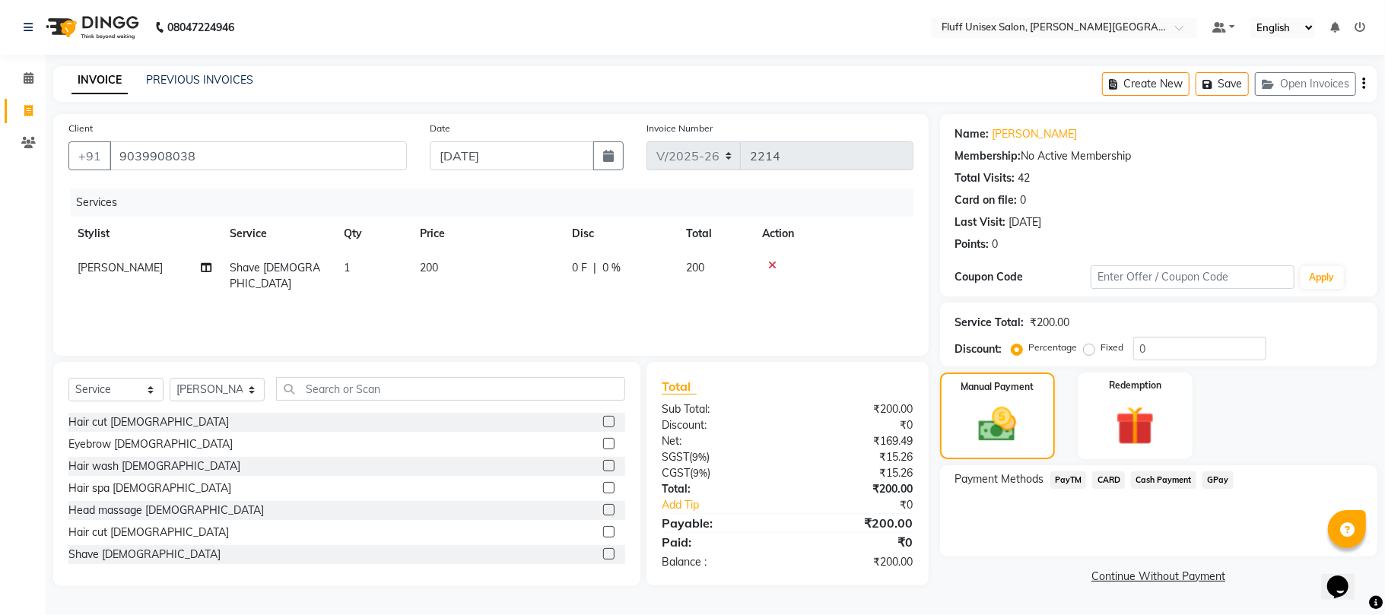
click at [1226, 479] on span "GPay" at bounding box center [1217, 479] width 31 height 17
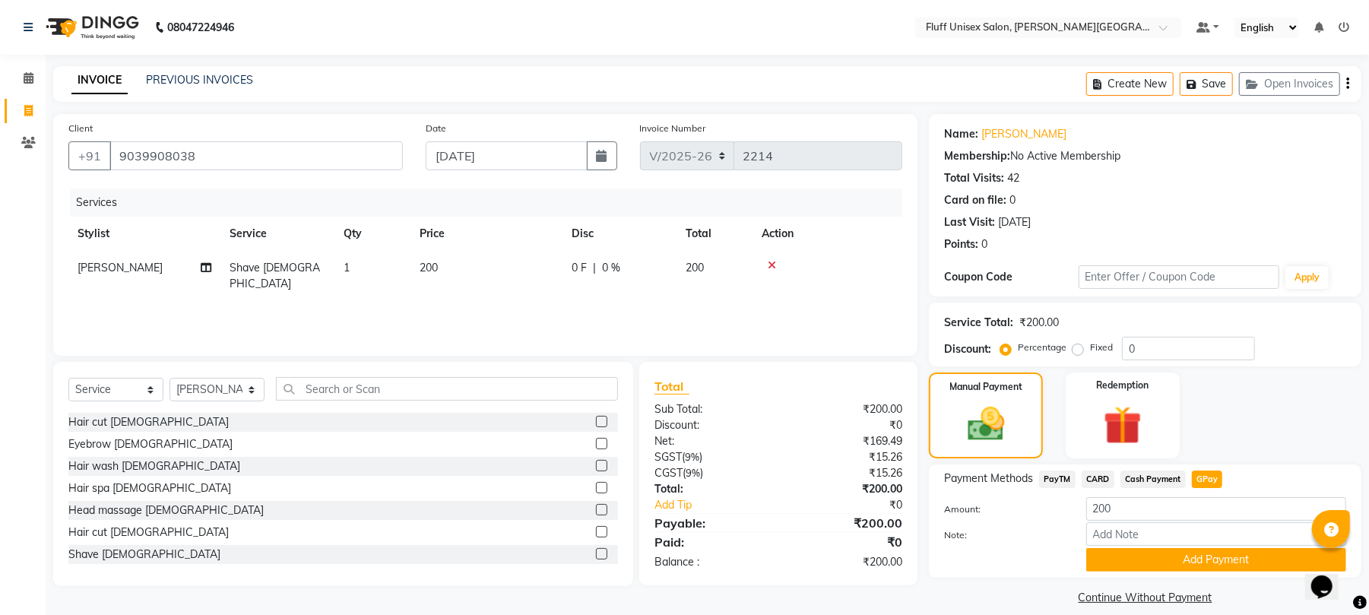
click at [1157, 476] on span "Cash Payment" at bounding box center [1153, 479] width 65 height 17
click at [1193, 557] on button "Add Payment" at bounding box center [1217, 560] width 260 height 24
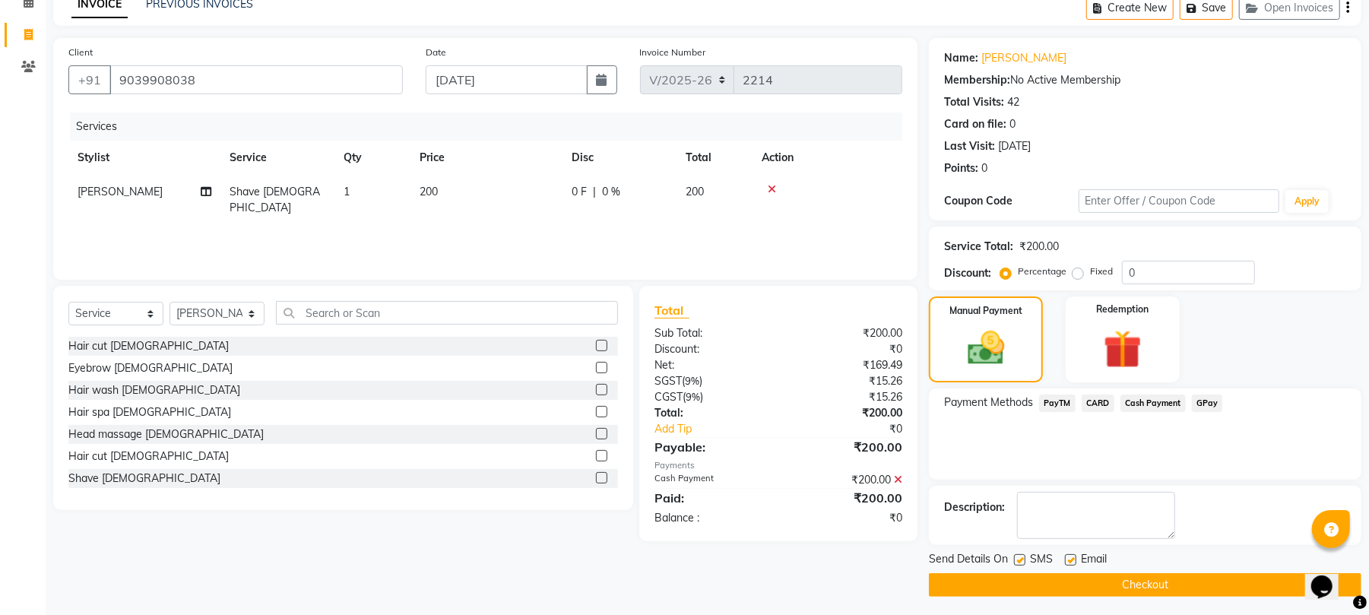
scroll to position [82, 0]
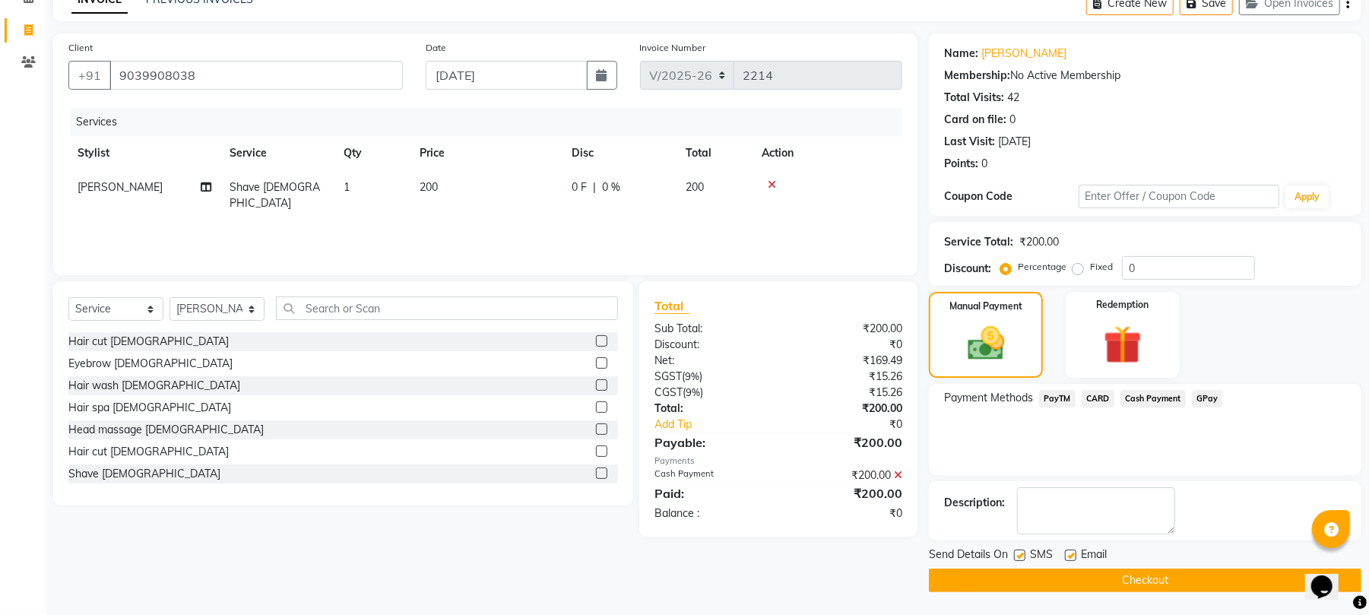
click at [1262, 588] on button "Checkout" at bounding box center [1145, 581] width 433 height 24
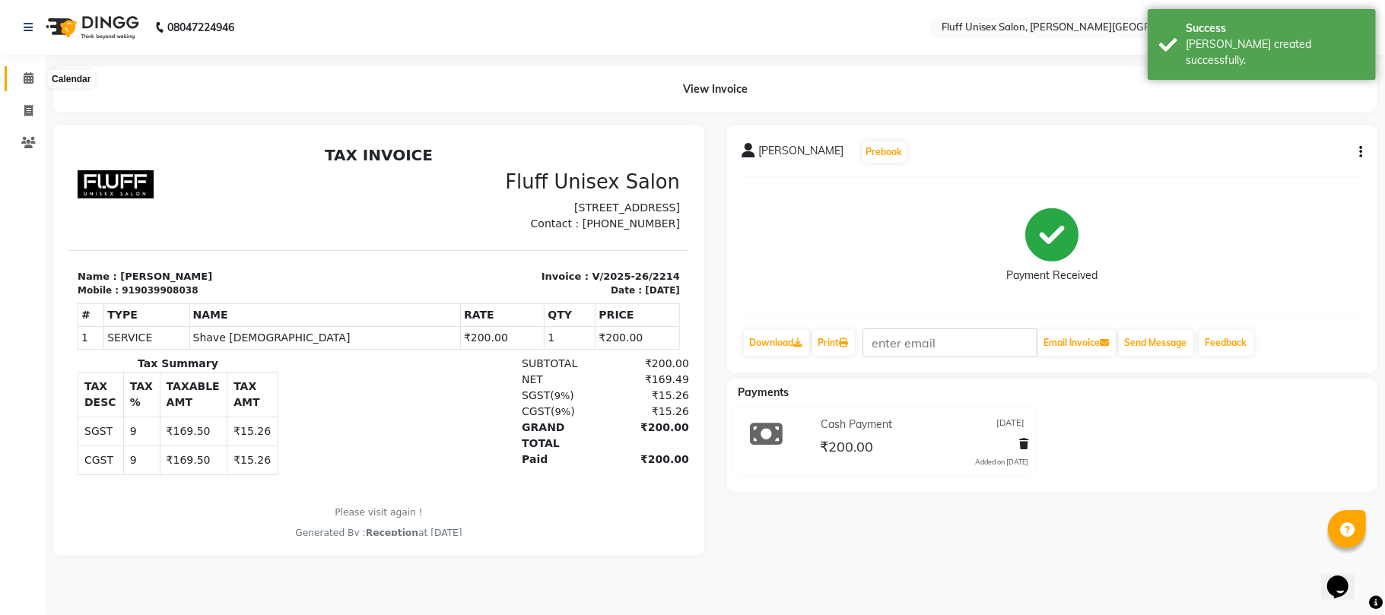
click at [17, 80] on span at bounding box center [28, 78] width 27 height 17
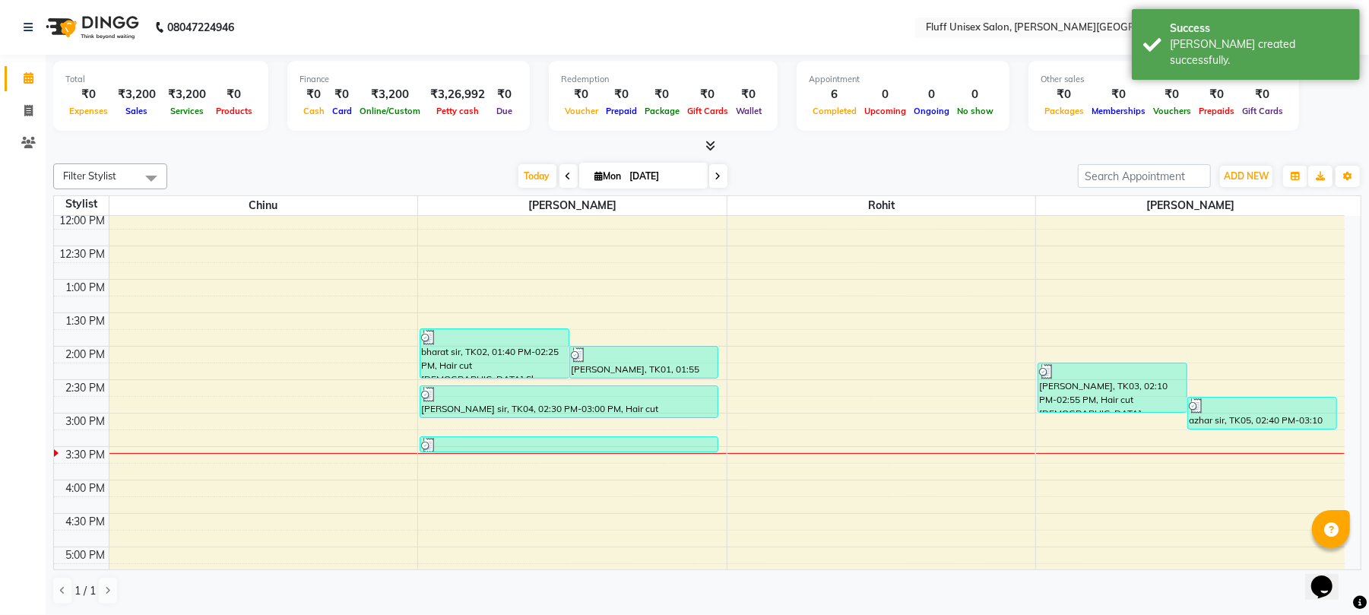
scroll to position [304, 0]
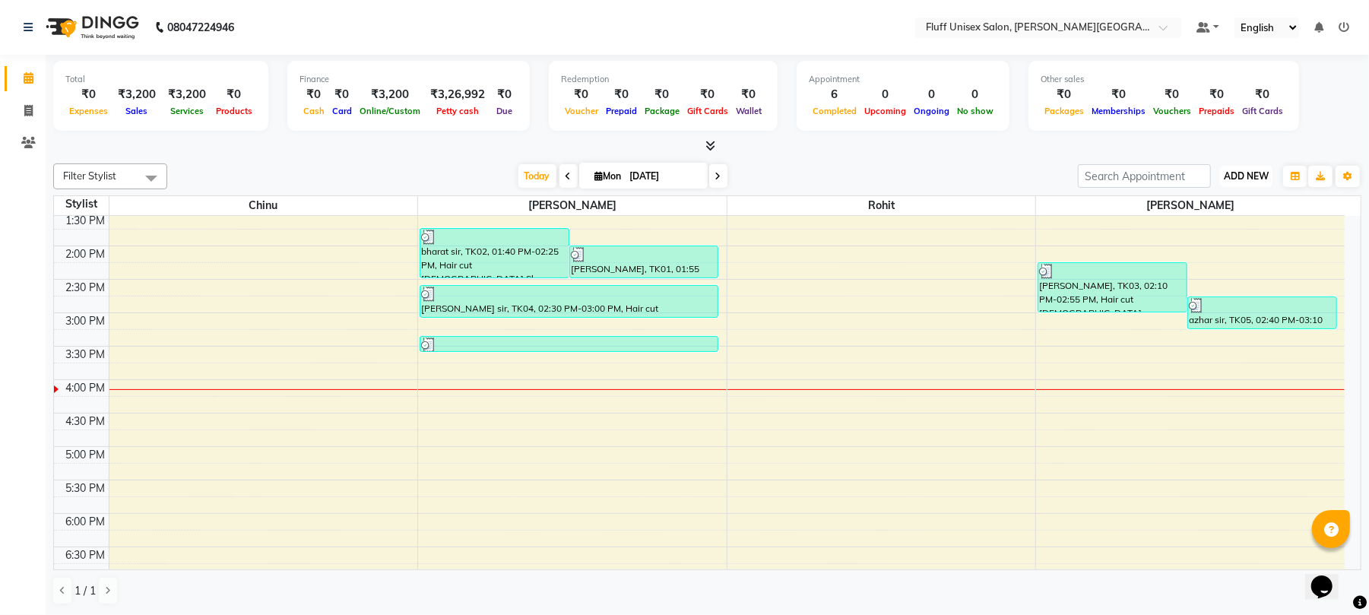
click at [1250, 173] on span "ADD NEW" at bounding box center [1246, 175] width 45 height 11
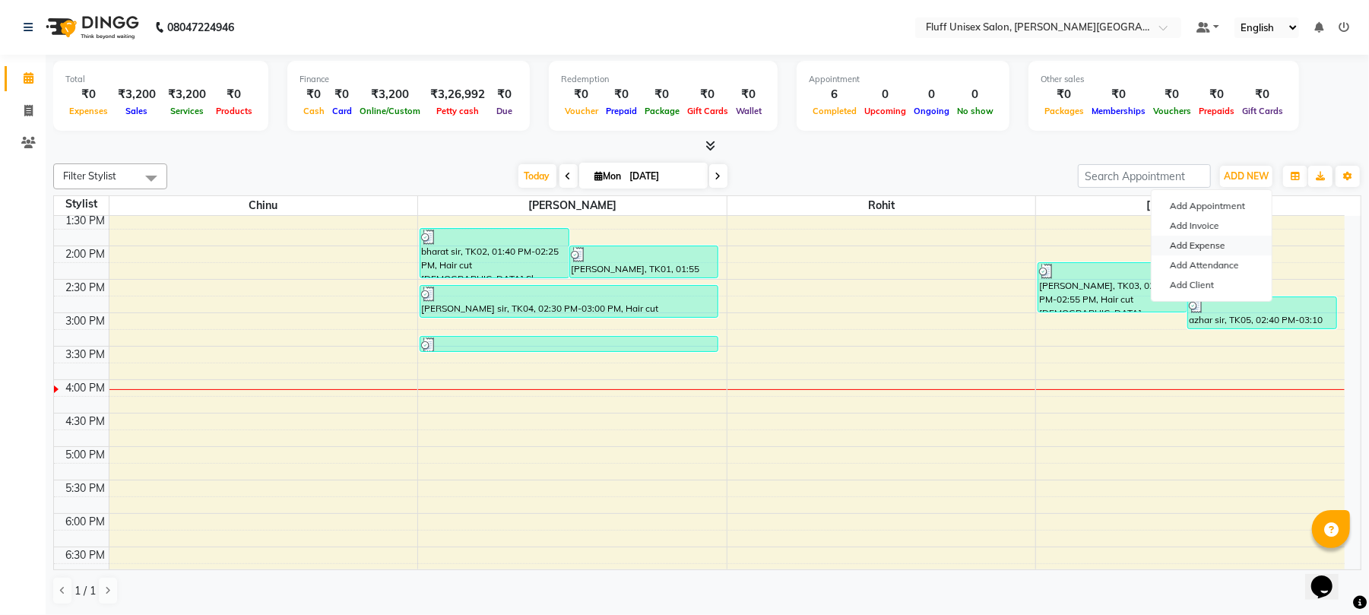
click at [1217, 246] on link "Add Expense" at bounding box center [1212, 246] width 120 height 20
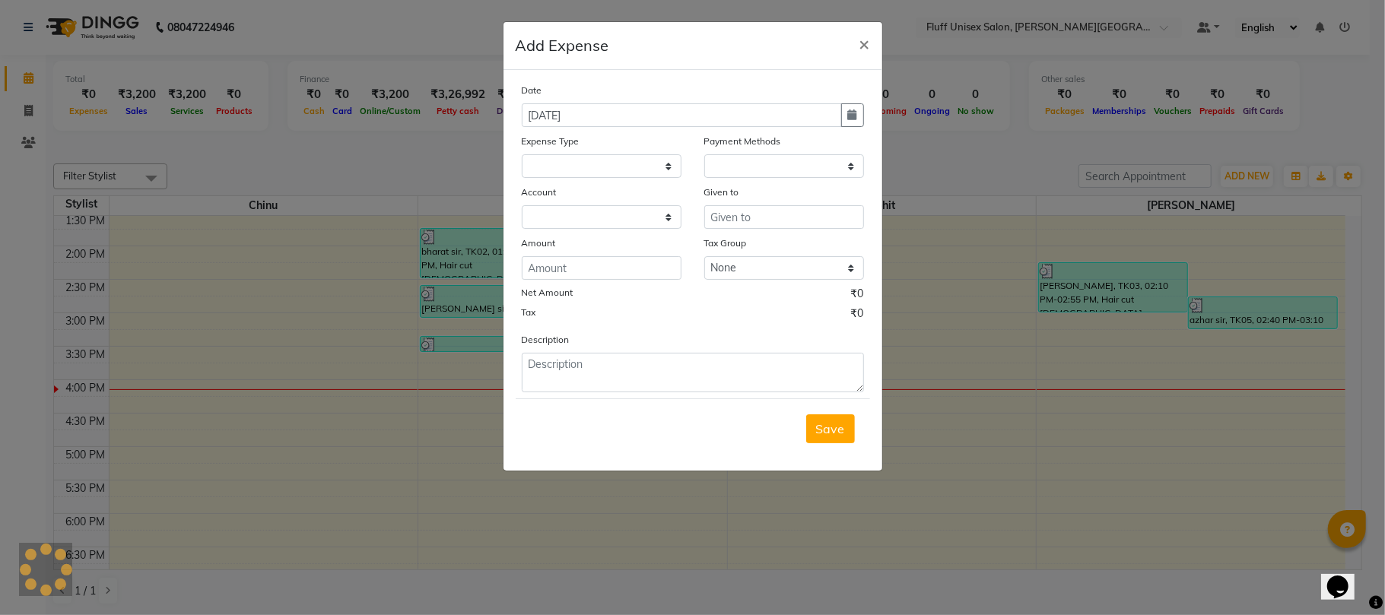
select select
click at [547, 171] on select "Select Advance Salary Bank charges Car maintenance Cash transfer to bank Cash t…" at bounding box center [602, 166] width 160 height 24
select select "2"
click at [522, 154] on select "Select Advance Salary Bank charges Car maintenance Cash transfer to bank Cash t…" at bounding box center [602, 166] width 160 height 24
click at [756, 174] on select "Select PayTM CARD Cash Payment GPay" at bounding box center [784, 166] width 160 height 24
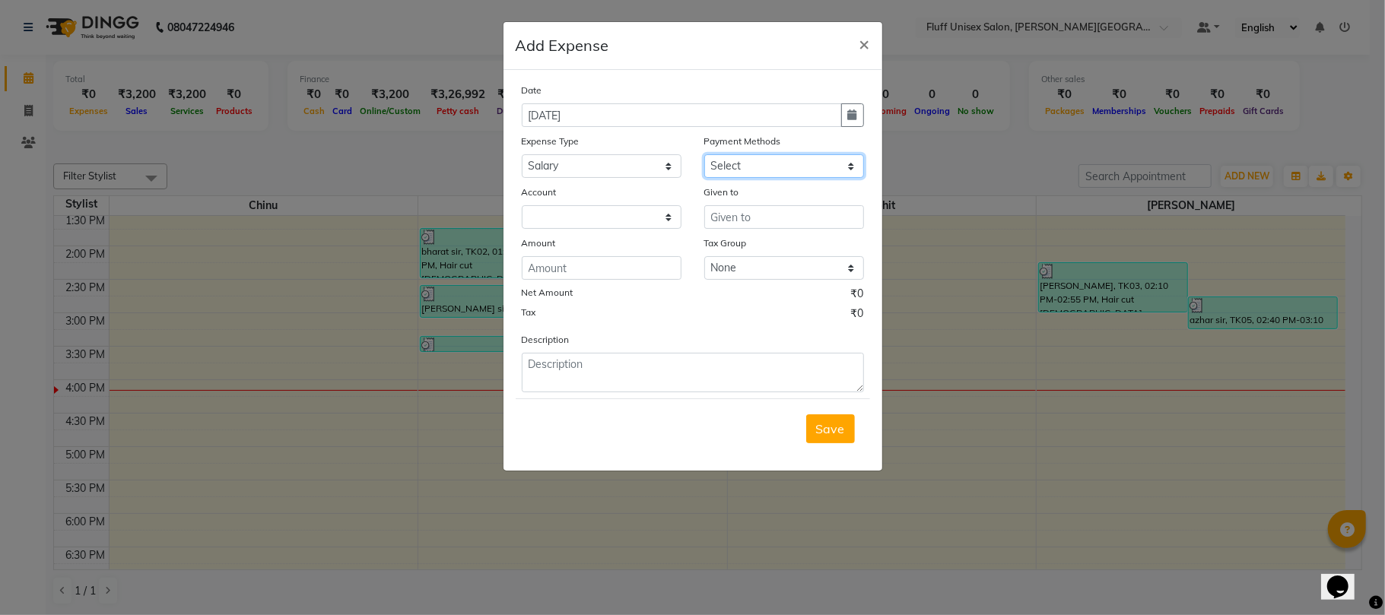
select select "114"
click at [704, 154] on select "Select PayTM CARD Cash Payment GPay" at bounding box center [784, 166] width 160 height 24
select select "661"
click at [777, 229] on div "Date 01-09-2025 Expense Type Select Advance Salary Bank charges Car maintenance…" at bounding box center [693, 237] width 342 height 310
click at [777, 228] on input "text" at bounding box center [784, 217] width 160 height 24
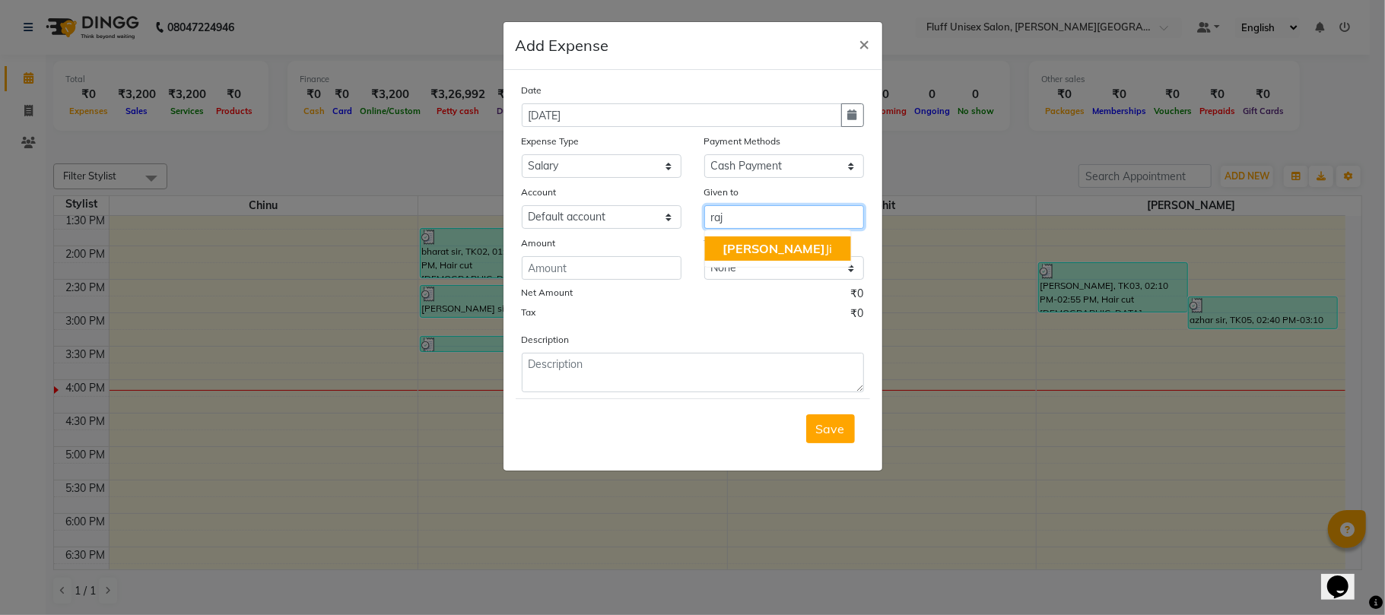
click at [777, 248] on button "Raj Ji" at bounding box center [777, 248] width 146 height 24
type input "[PERSON_NAME]"
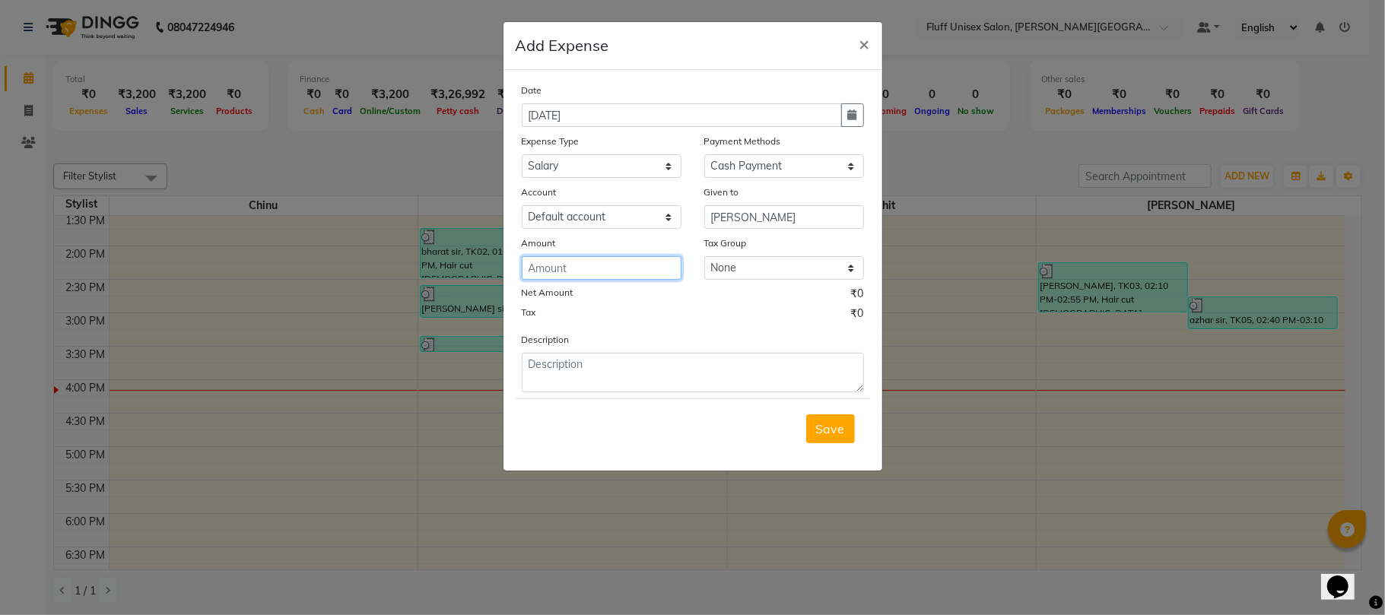
click at [564, 262] on input "number" at bounding box center [602, 268] width 160 height 24
type input "56800"
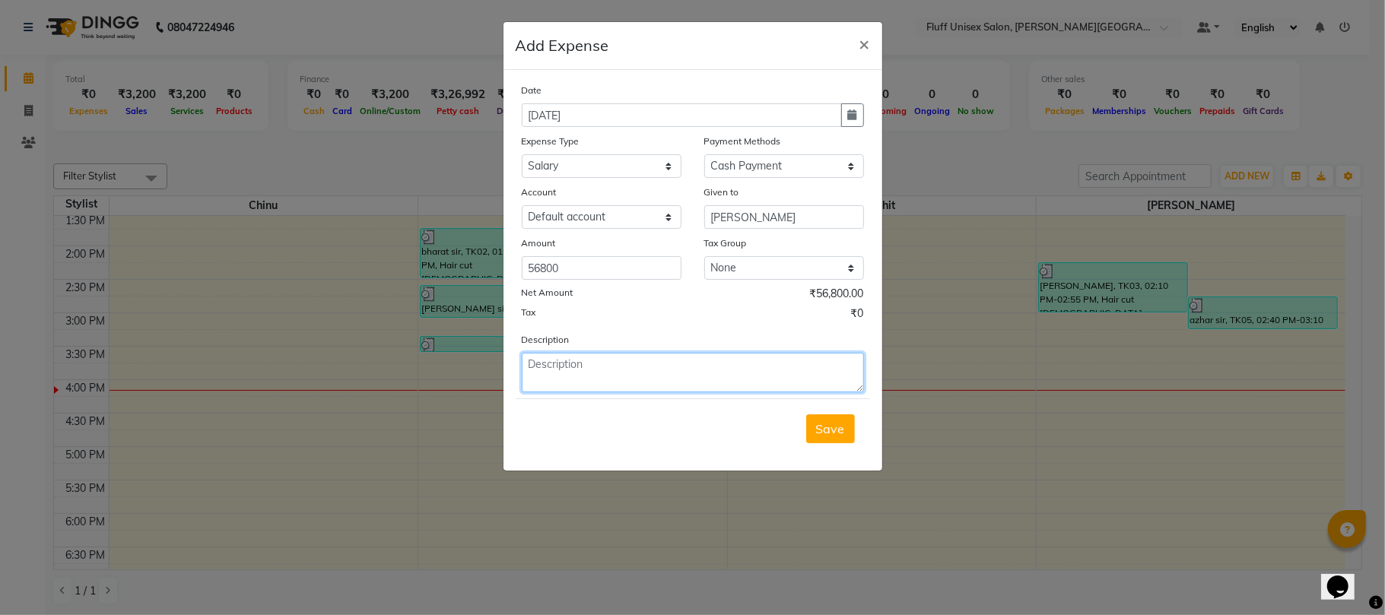
click at [671, 371] on textarea at bounding box center [693, 373] width 342 height 40
type textarea "aug salary"
click at [830, 438] on button "Save" at bounding box center [830, 428] width 49 height 29
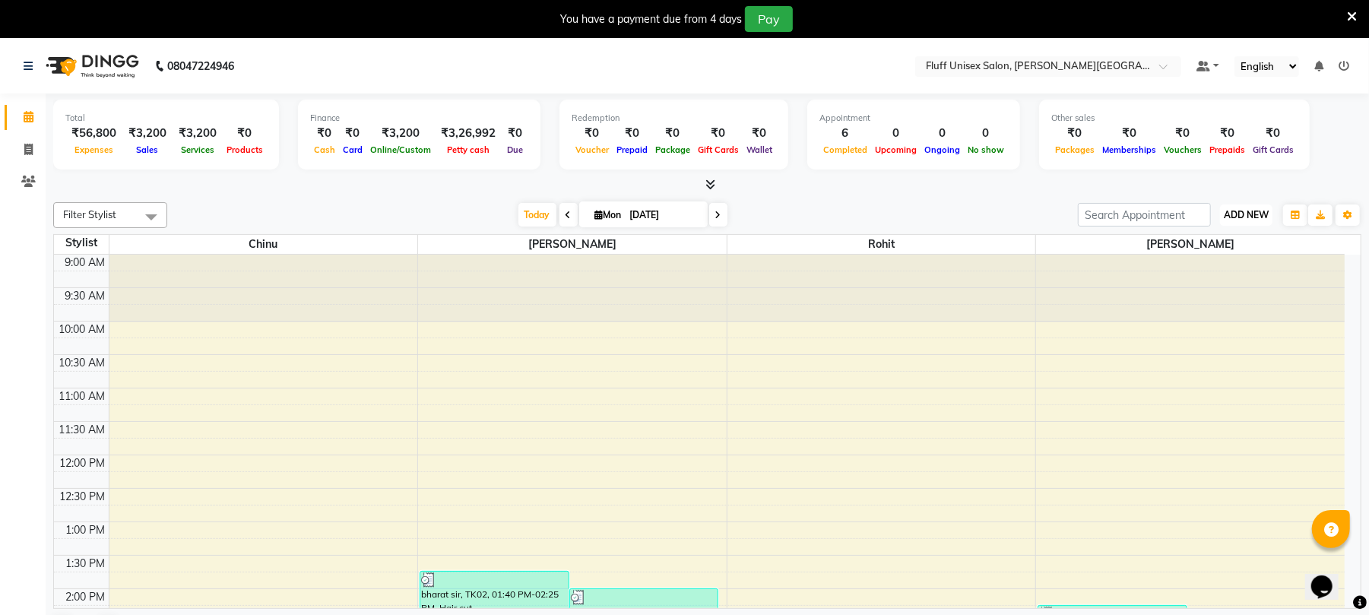
click at [1259, 213] on span "ADD NEW" at bounding box center [1246, 214] width 45 height 11
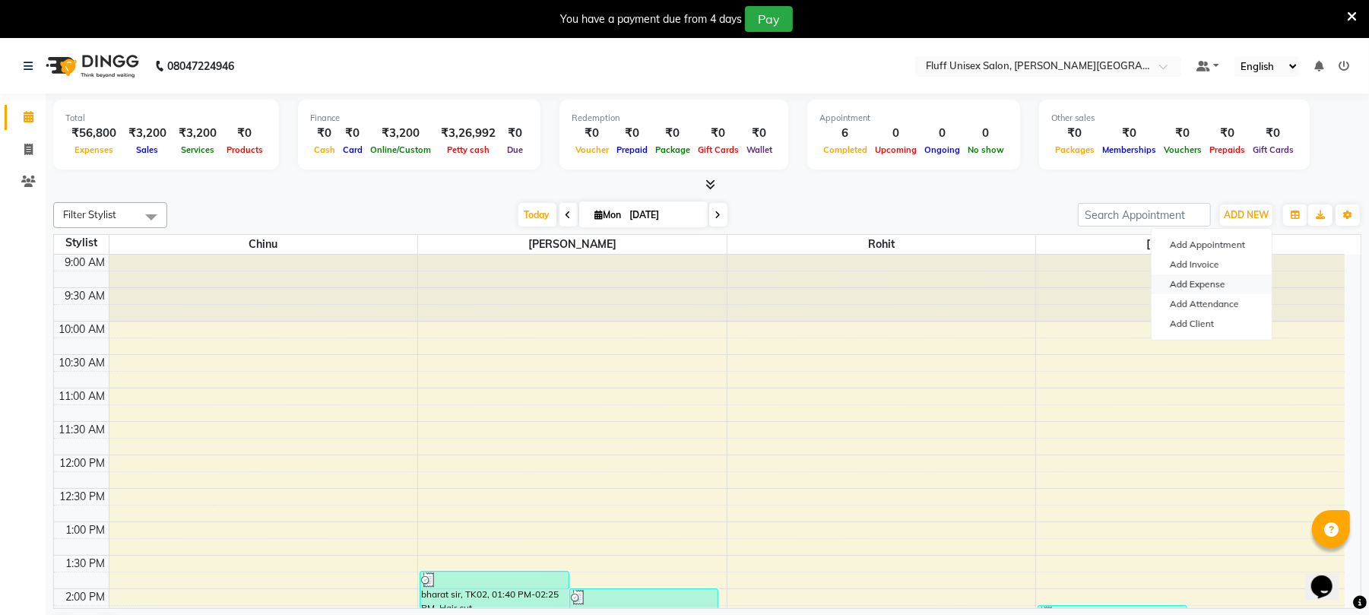
click at [1179, 286] on link "Add Expense" at bounding box center [1212, 284] width 120 height 20
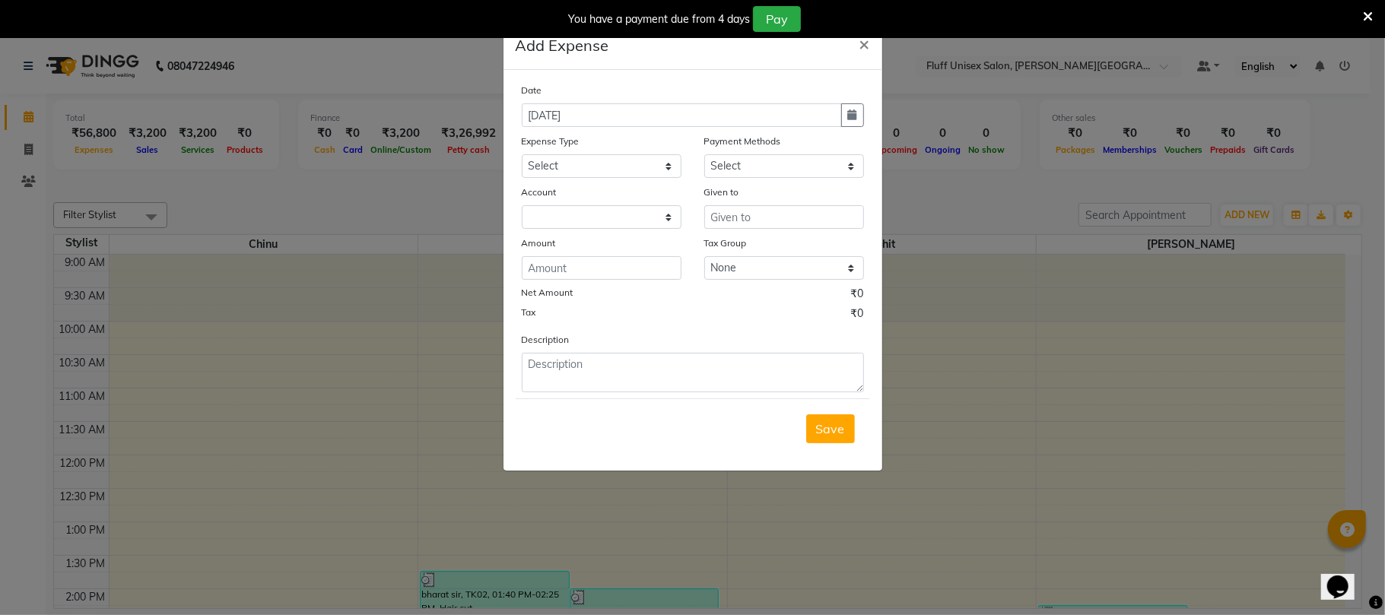
click at [628, 178] on div "Date [DATE] Expense Type Select Advance Salary Bank charges Car maintenance Cas…" at bounding box center [693, 237] width 342 height 310
click at [625, 168] on select "Select Advance Salary Bank charges Car maintenance Cash transfer to bank Cash t…" at bounding box center [602, 166] width 160 height 24
select select "2"
click at [522, 154] on select "Select Advance Salary Bank charges Car maintenance Cash transfer to bank Cash t…" at bounding box center [602, 166] width 160 height 24
click at [773, 164] on select "Select PayTM CARD Cash Payment GPay" at bounding box center [784, 166] width 160 height 24
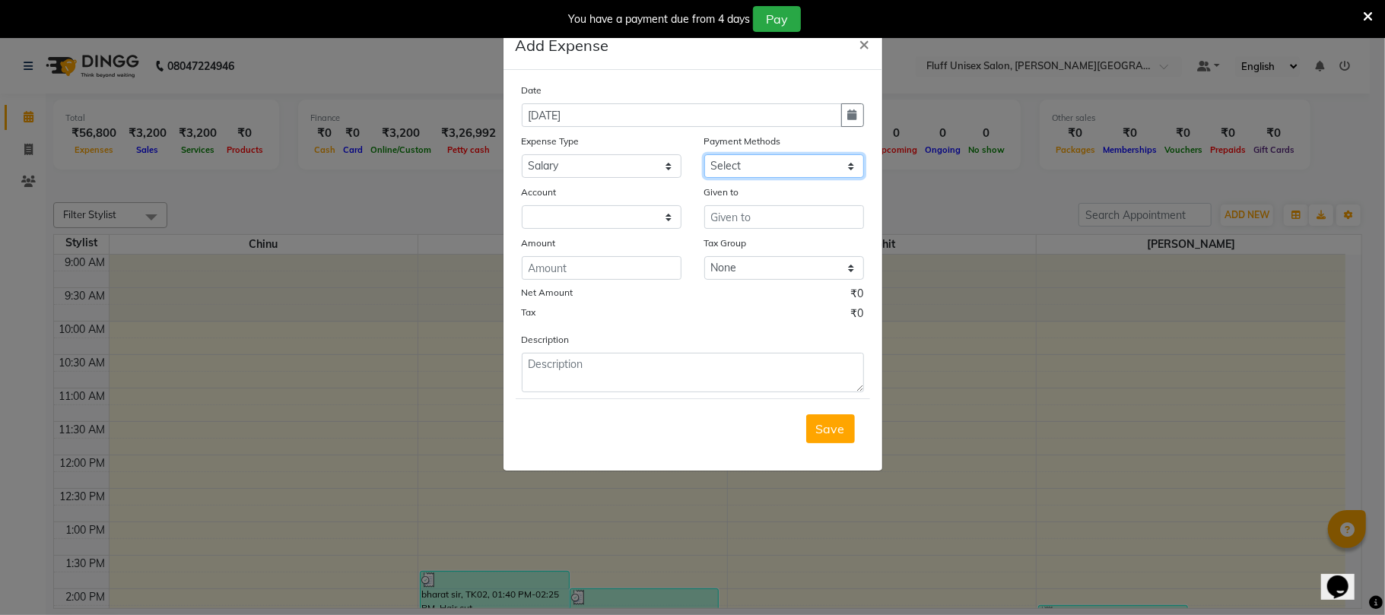
select select "114"
click at [704, 154] on select "Select PayTM CARD Cash Payment GPay" at bounding box center [784, 166] width 160 height 24
select select "661"
click at [742, 223] on input "text" at bounding box center [784, 217] width 160 height 24
type input "[PERSON_NAME]"
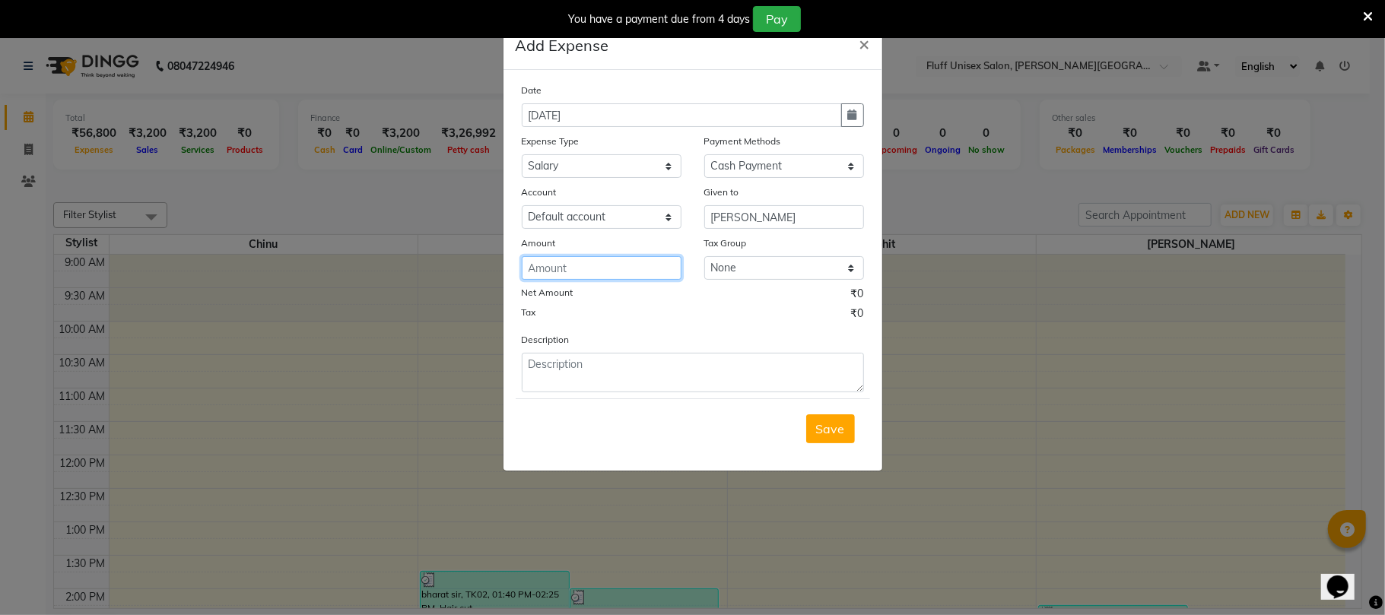
click at [569, 257] on input "number" at bounding box center [602, 268] width 160 height 24
type input "28937"
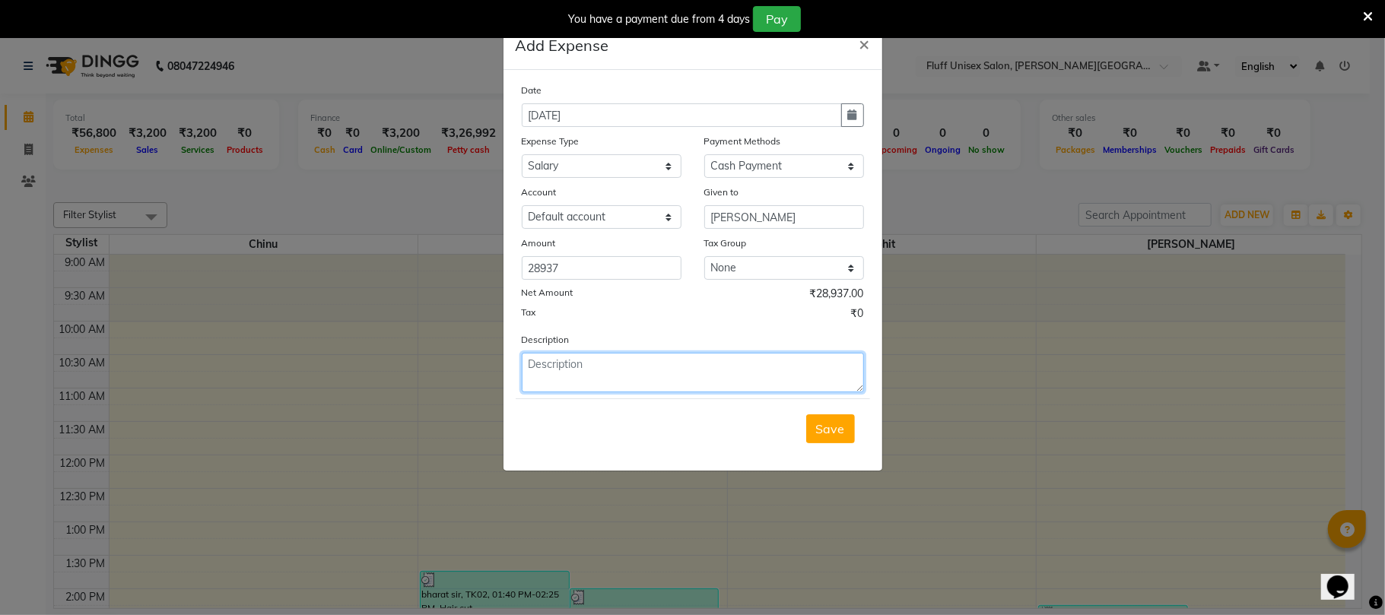
click at [575, 371] on textarea at bounding box center [693, 373] width 342 height 40
type textarea "aug salary"
click at [846, 417] on button "Save" at bounding box center [830, 428] width 49 height 29
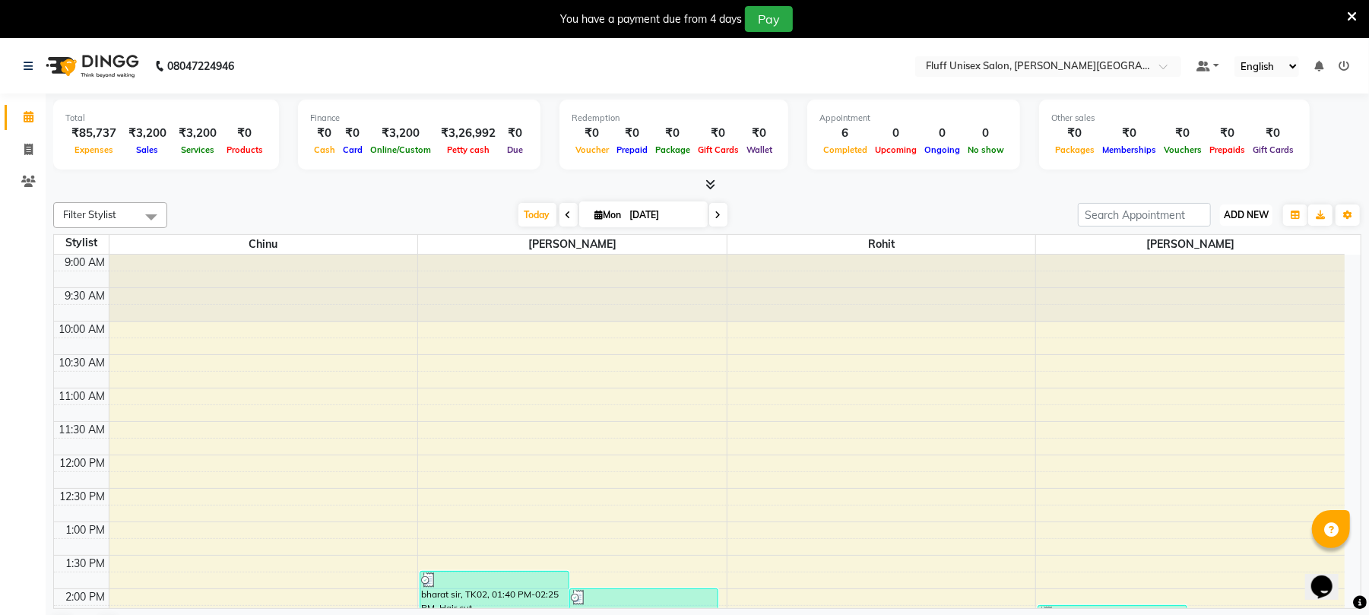
click at [1232, 211] on span "ADD NEW" at bounding box center [1246, 214] width 45 height 11
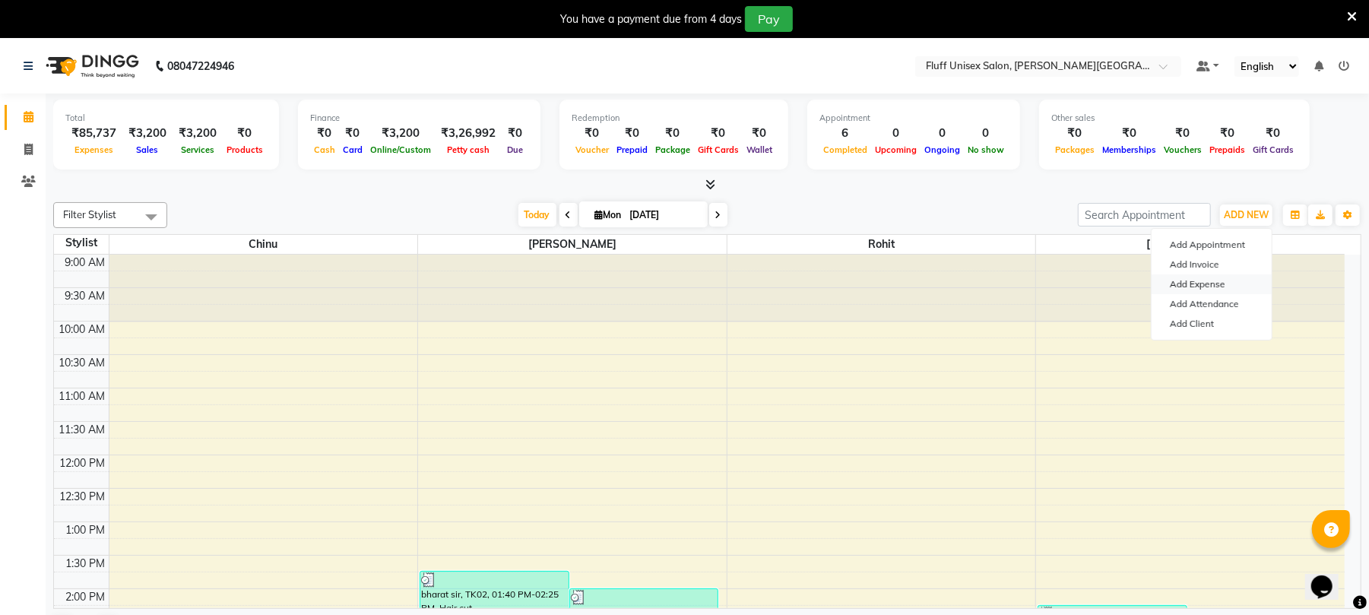
click at [1206, 289] on link "Add Expense" at bounding box center [1212, 284] width 120 height 20
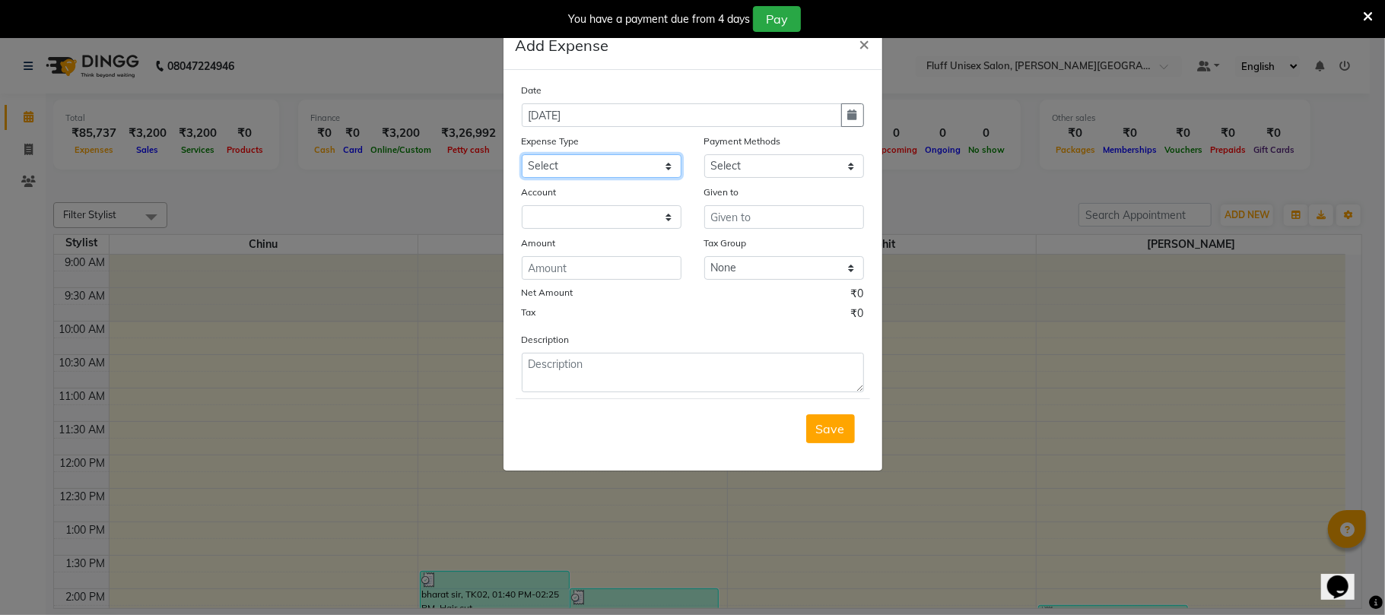
click at [585, 169] on select "Select Advance Salary Bank charges Car maintenance Cash transfer to bank Cash t…" at bounding box center [602, 166] width 160 height 24
select select "2"
click at [522, 154] on select "Select Advance Salary Bank charges Car maintenance Cash transfer to bank Cash t…" at bounding box center [602, 166] width 160 height 24
click at [783, 172] on select "Select PayTM CARD Cash Payment GPay" at bounding box center [784, 166] width 160 height 24
select select "114"
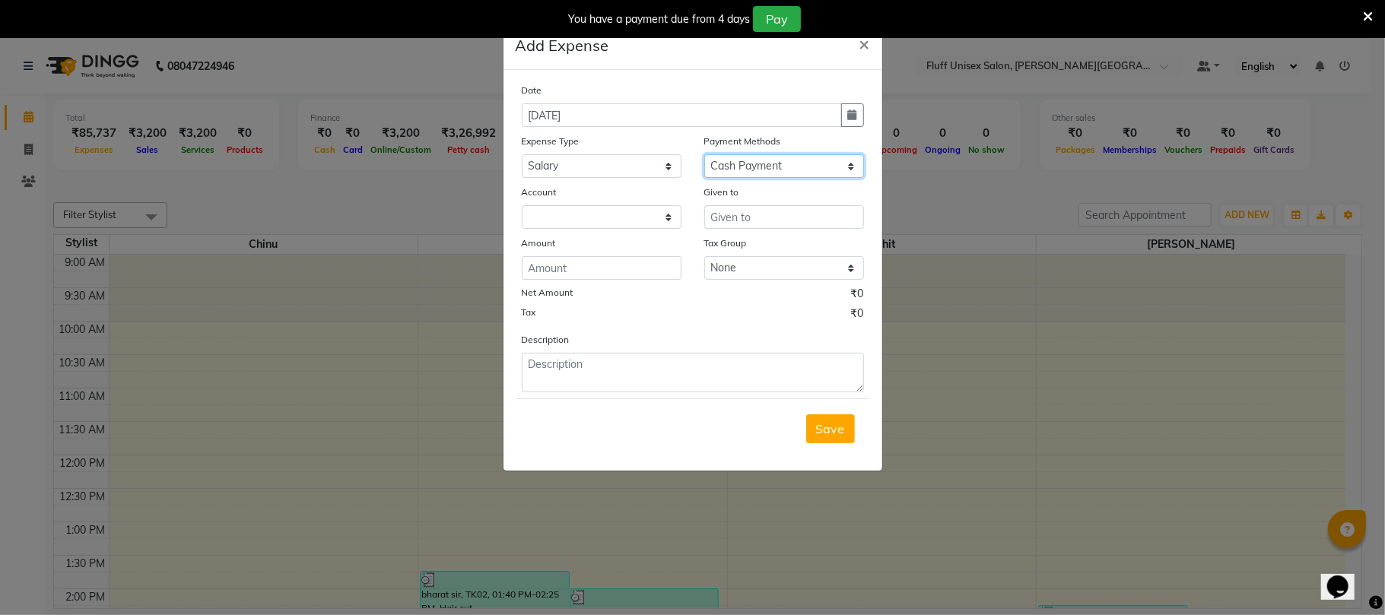
click at [704, 154] on select "Select PayTM CARD Cash Payment GPay" at bounding box center [784, 166] width 160 height 24
select select "661"
click at [736, 207] on input "text" at bounding box center [784, 217] width 160 height 24
type input "Chinu"
click at [622, 269] on input "number" at bounding box center [602, 268] width 160 height 24
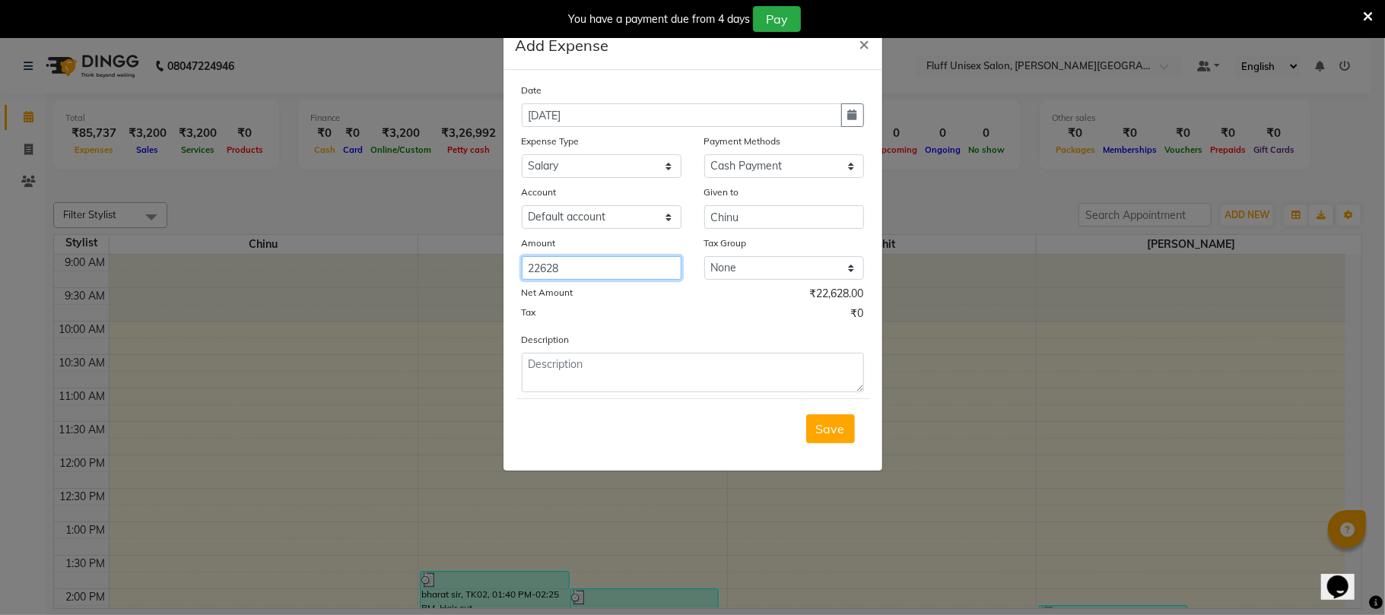
type input "22628"
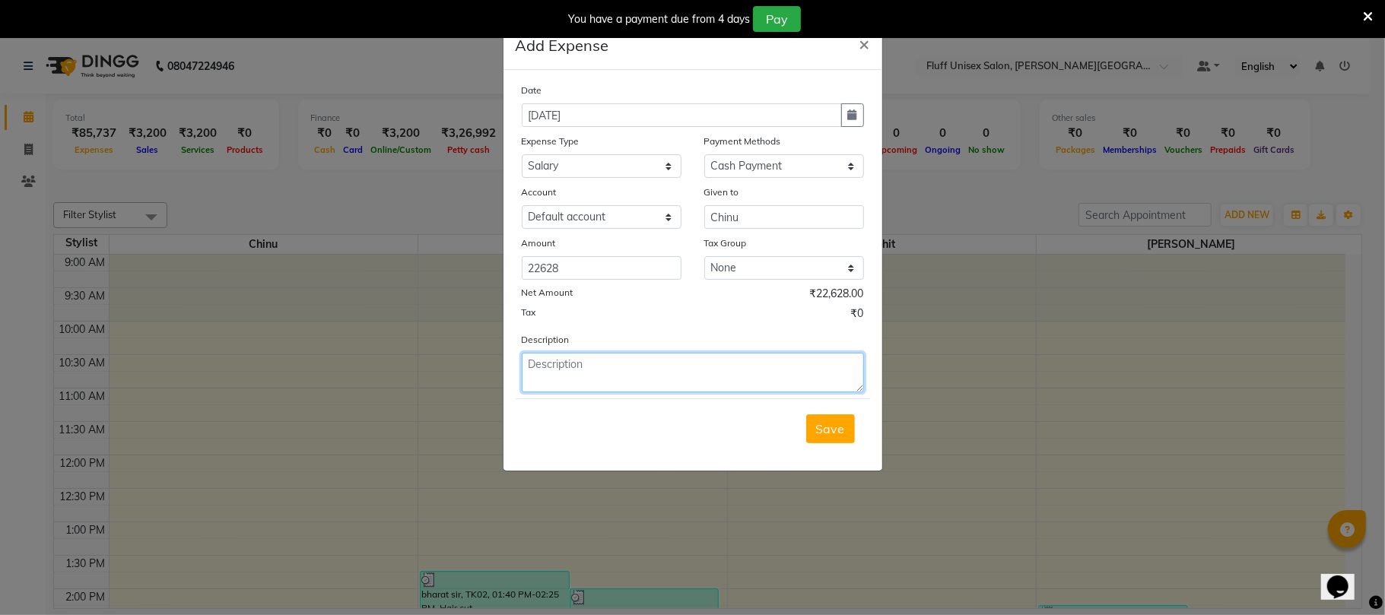
click at [640, 363] on textarea at bounding box center [693, 373] width 342 height 40
type textarea "aug salary"
click at [839, 433] on span "Save" at bounding box center [830, 428] width 29 height 15
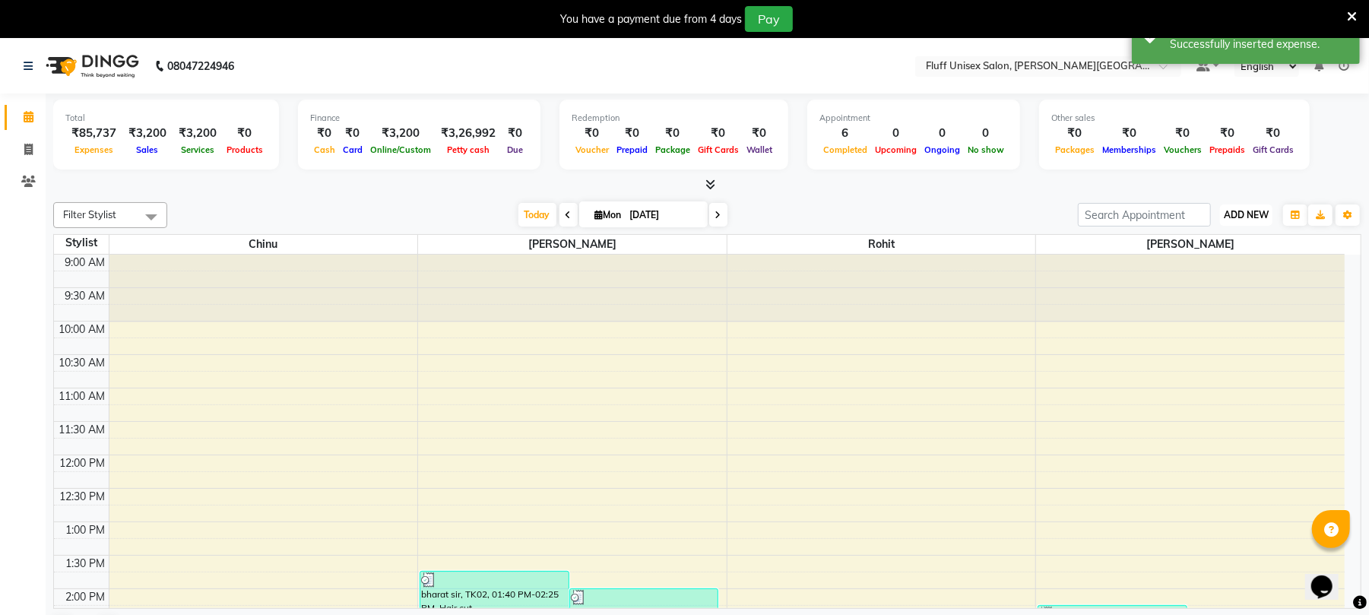
click at [1261, 210] on span "ADD NEW" at bounding box center [1246, 214] width 45 height 11
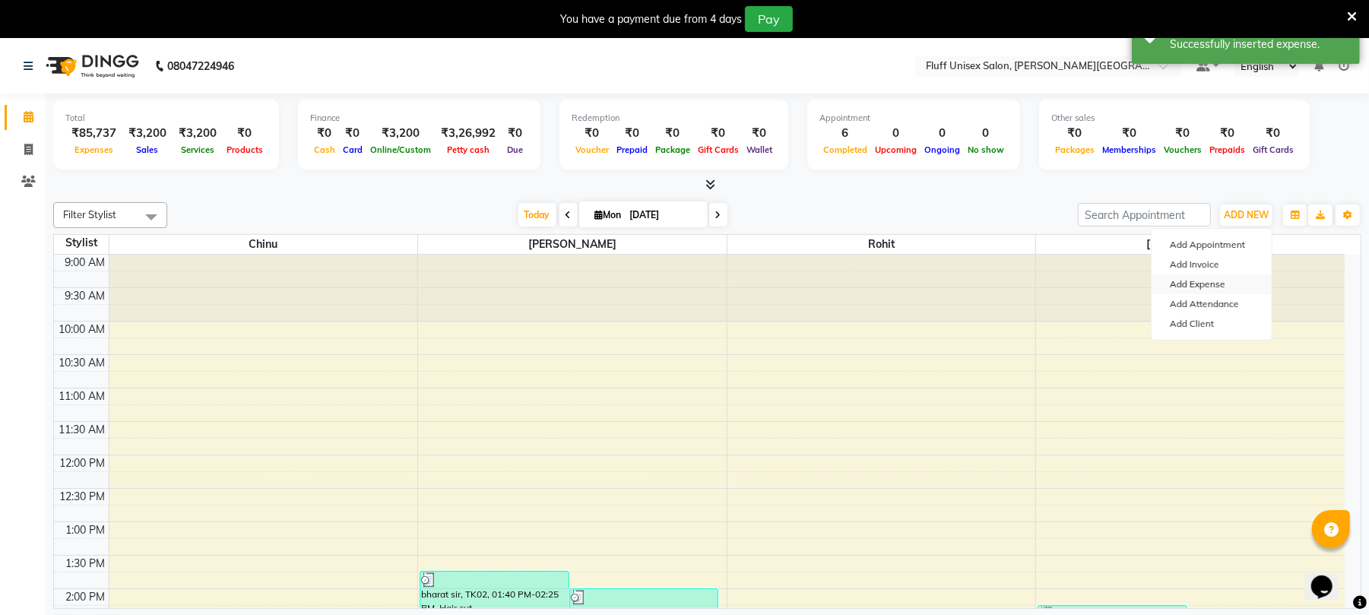
click at [1197, 287] on link "Add Expense" at bounding box center [1212, 284] width 120 height 20
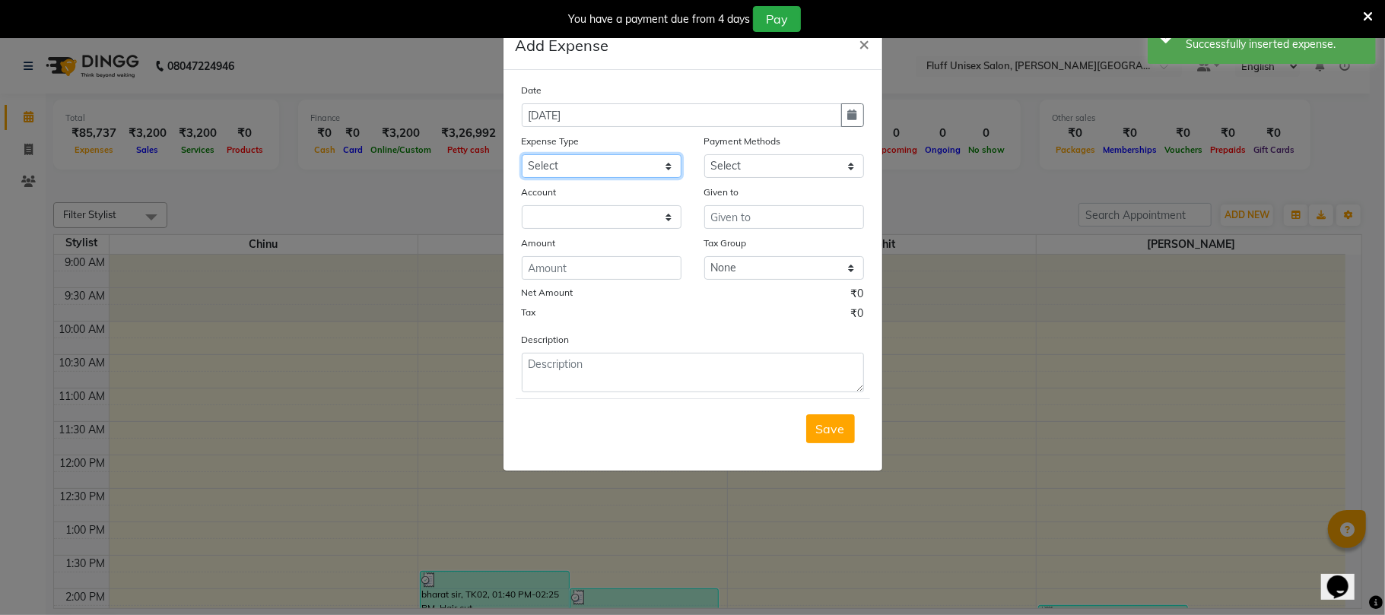
click at [592, 165] on select "Select Advance Salary Bank charges Car maintenance Cash transfer to bank Cash t…" at bounding box center [602, 166] width 160 height 24
select select "1"
click at [522, 154] on select "Select Advance Salary Bank charges Car maintenance Cash transfer to bank Cash t…" at bounding box center [602, 166] width 160 height 24
click at [652, 220] on select at bounding box center [602, 217] width 160 height 24
click at [782, 178] on div "Date 01-09-2025 Expense Type Select Advance Salary Bank charges Car maintenance…" at bounding box center [693, 237] width 342 height 310
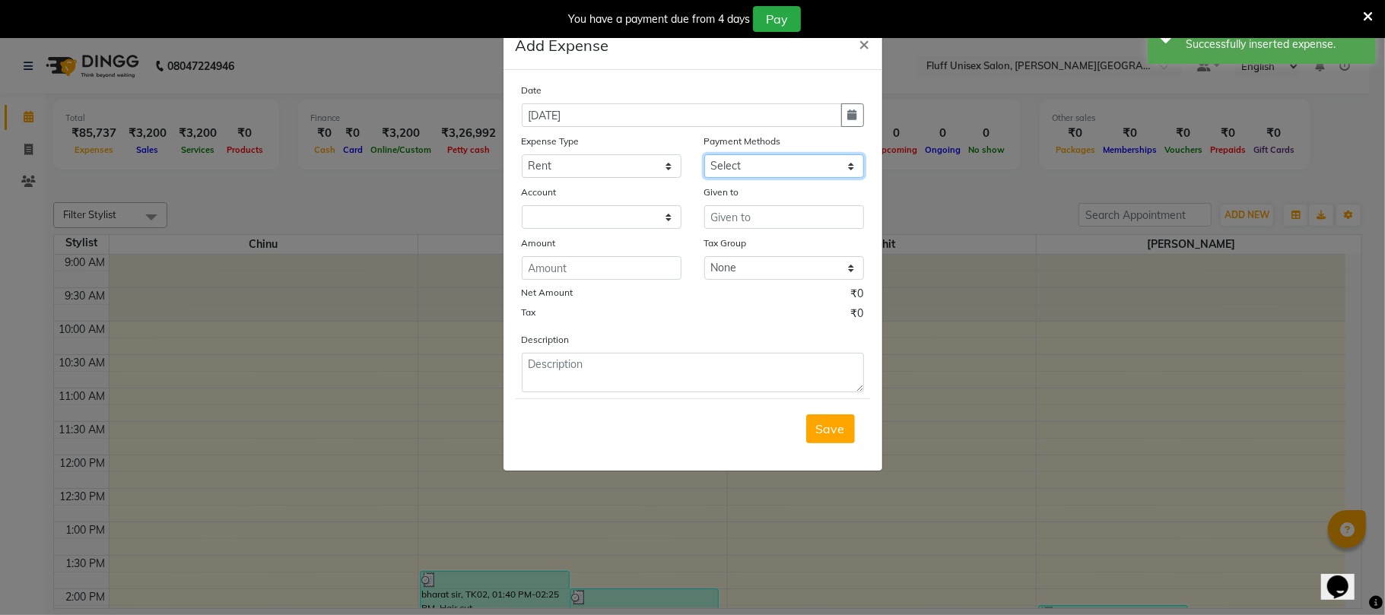
click at [779, 175] on select "Select PayTM CARD Cash Payment GPay" at bounding box center [784, 166] width 160 height 24
select select "114"
click at [704, 154] on select "Select PayTM CARD Cash Payment GPay" at bounding box center [784, 166] width 160 height 24
select select "661"
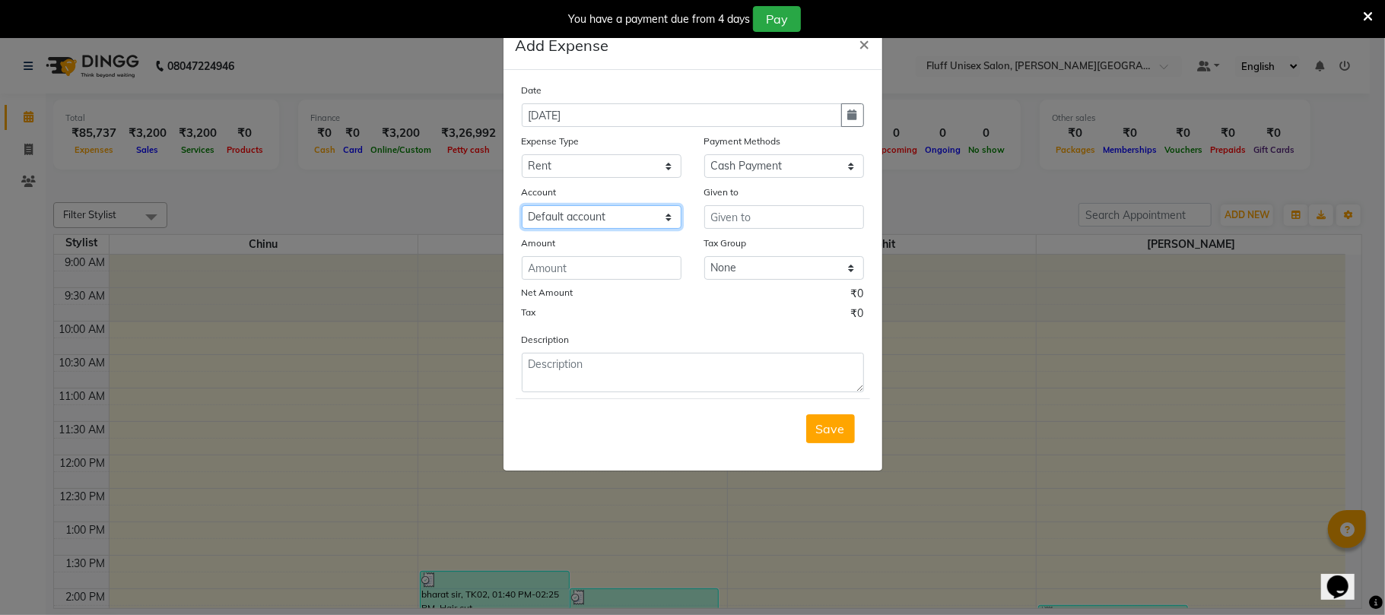
click at [637, 205] on select "Select Default account" at bounding box center [602, 217] width 160 height 24
click at [642, 210] on select "Select Default account" at bounding box center [602, 217] width 160 height 24
click at [733, 214] on input "text" at bounding box center [784, 217] width 160 height 24
type input "sancheti"
click at [648, 265] on input "number" at bounding box center [602, 268] width 160 height 24
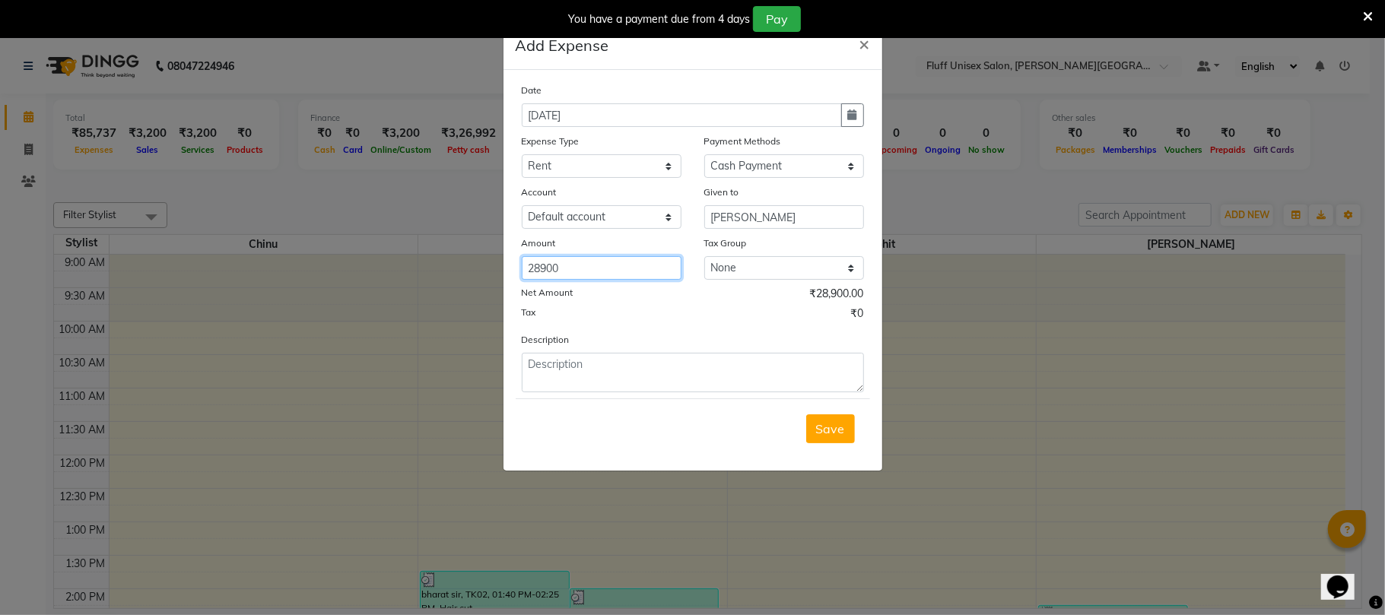
type input "28900"
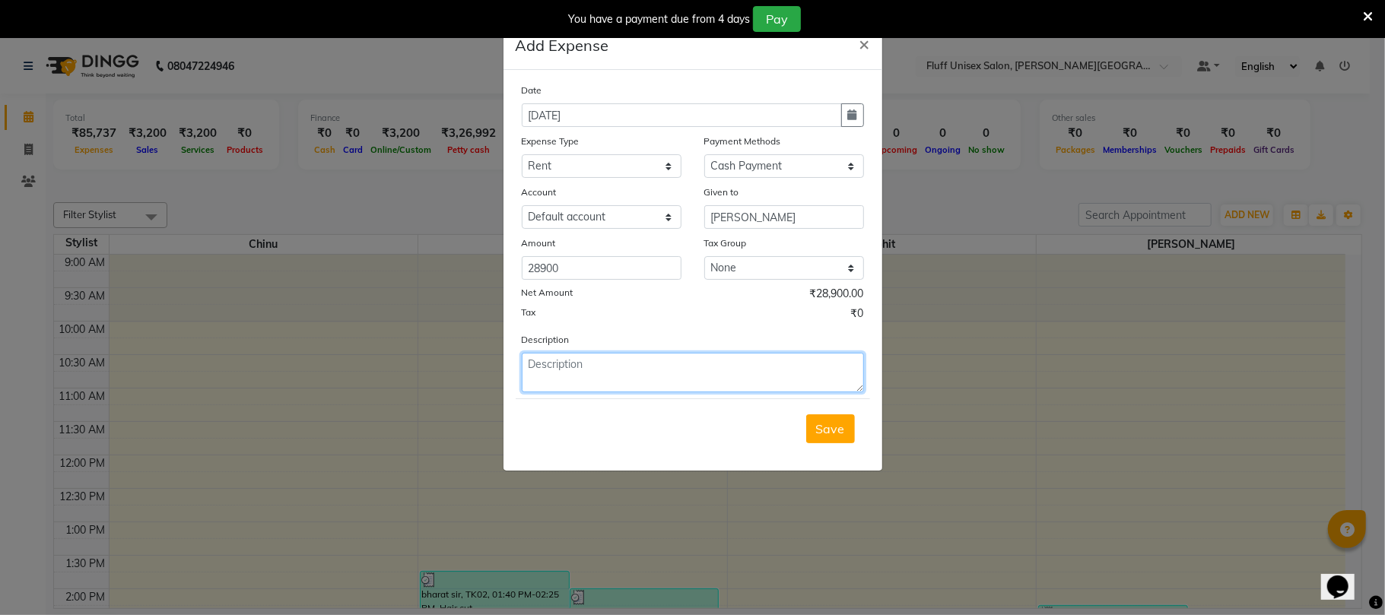
click at [658, 368] on textarea at bounding box center [693, 373] width 342 height 40
click at [525, 362] on textarea "rent" at bounding box center [693, 373] width 342 height 40
type textarea "aug rent"
click at [821, 430] on span "Save" at bounding box center [830, 428] width 29 height 15
